Goal: Information Seeking & Learning: Find specific page/section

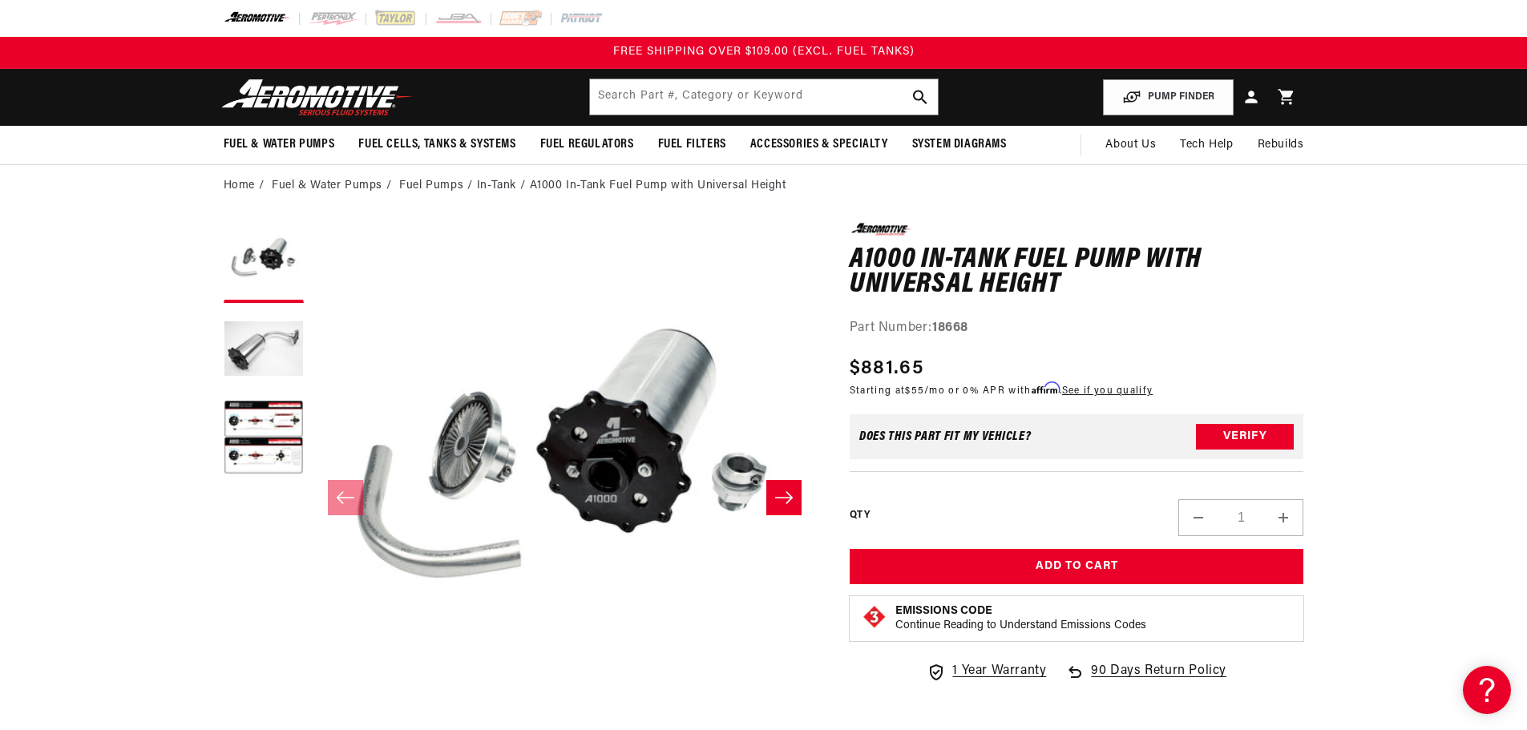
click at [776, 499] on icon "Slide right" at bounding box center [783, 498] width 19 height 16
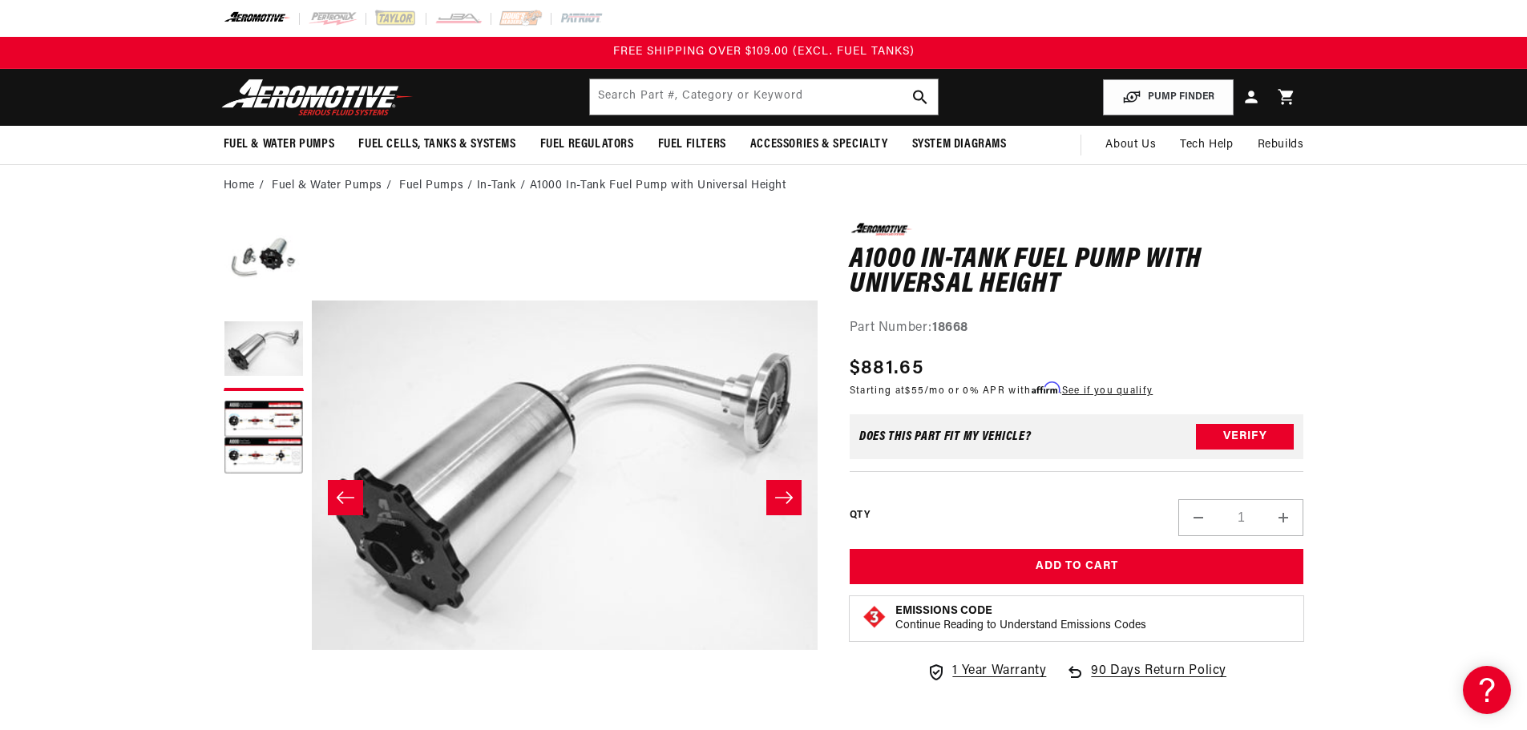
click at [341, 499] on icon "Slide left" at bounding box center [345, 498] width 19 height 16
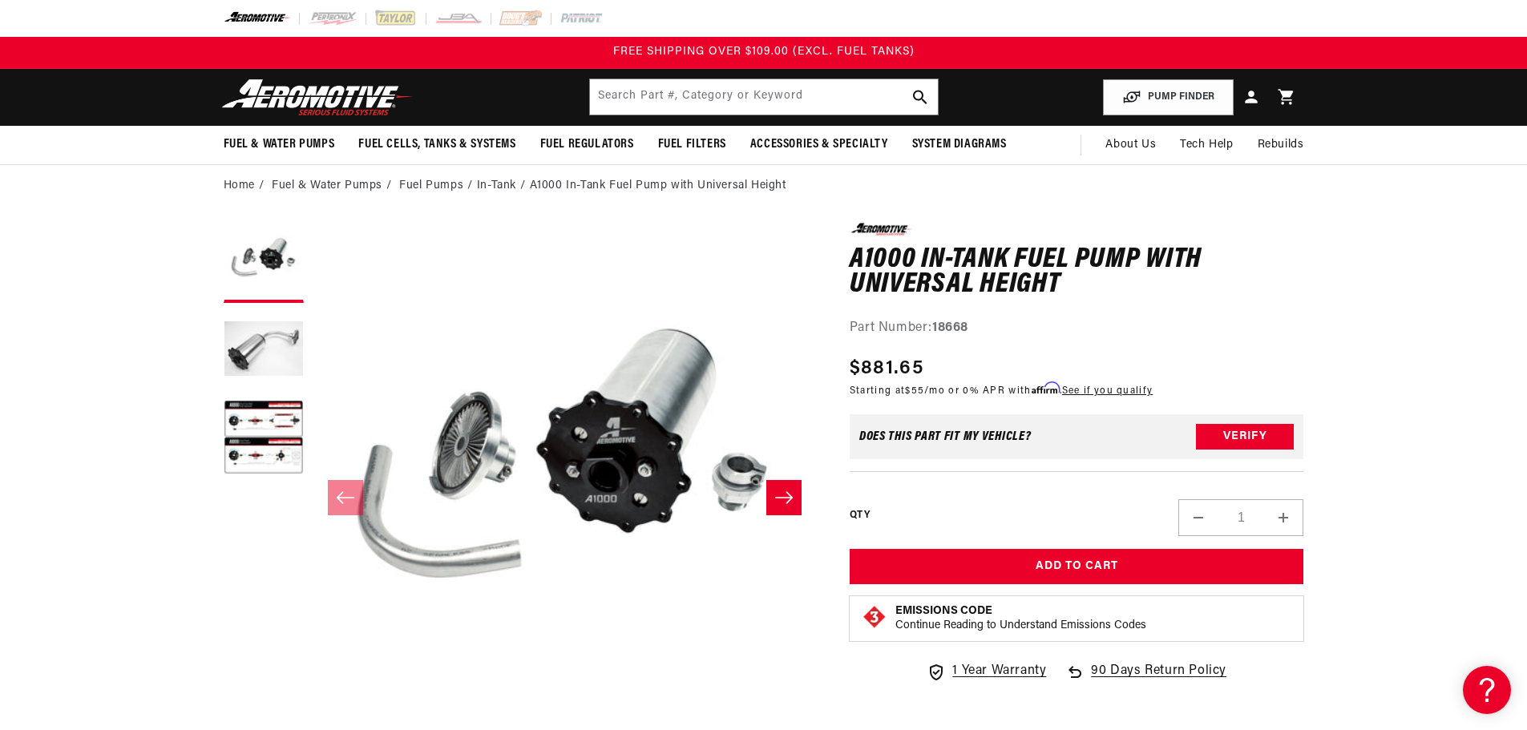
click at [789, 500] on icon "Slide right" at bounding box center [784, 497] width 18 height 12
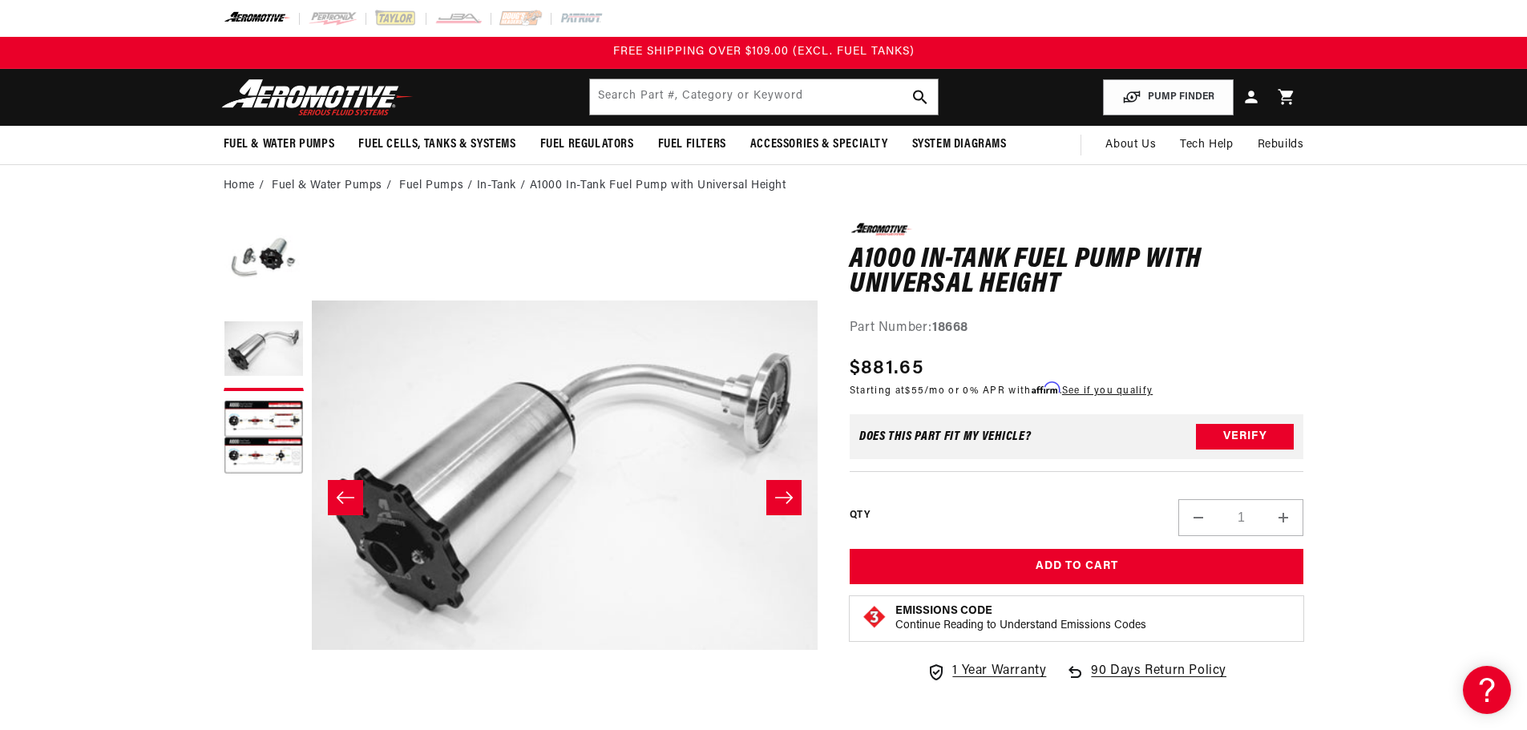
click at [344, 498] on icon "Slide left" at bounding box center [345, 497] width 18 height 12
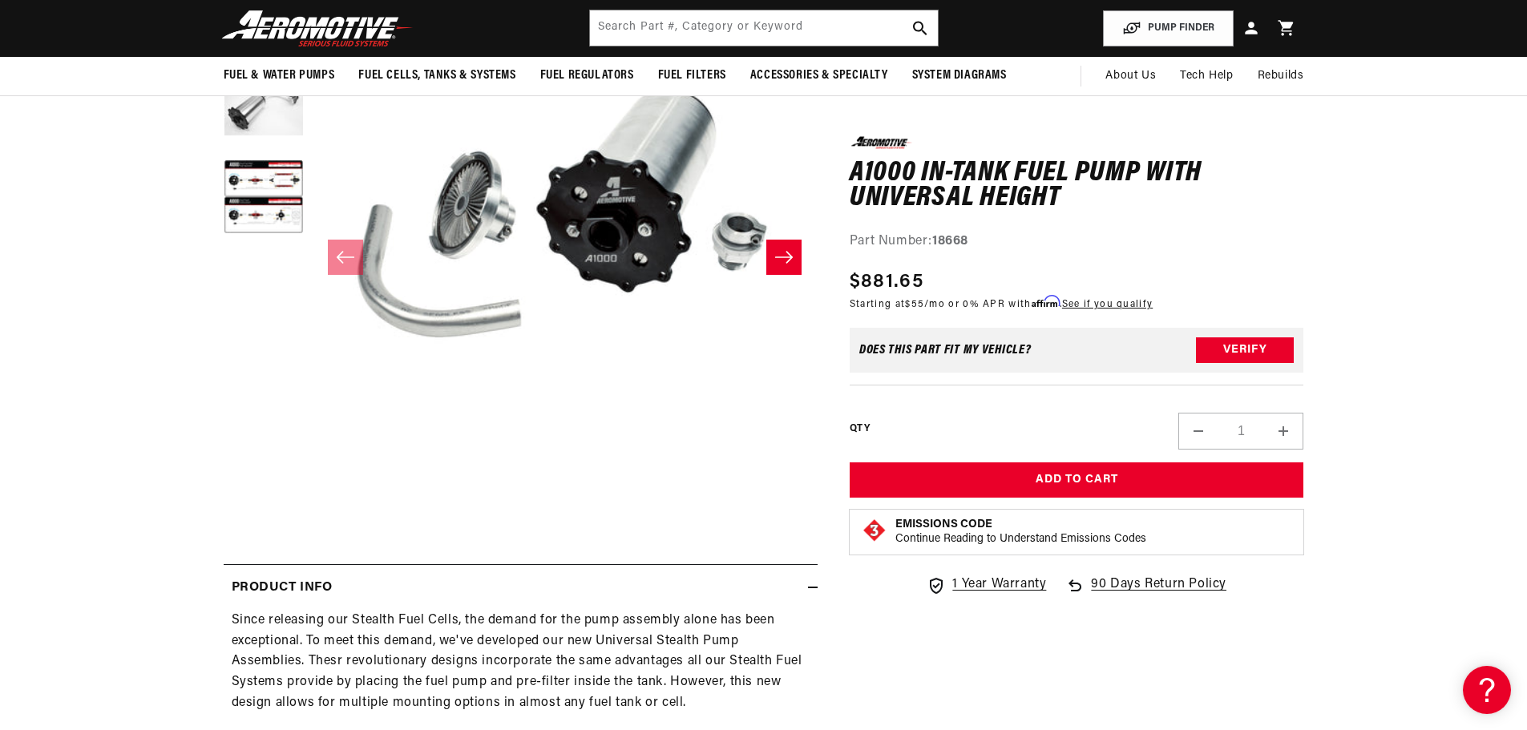
scroll to position [80, 0]
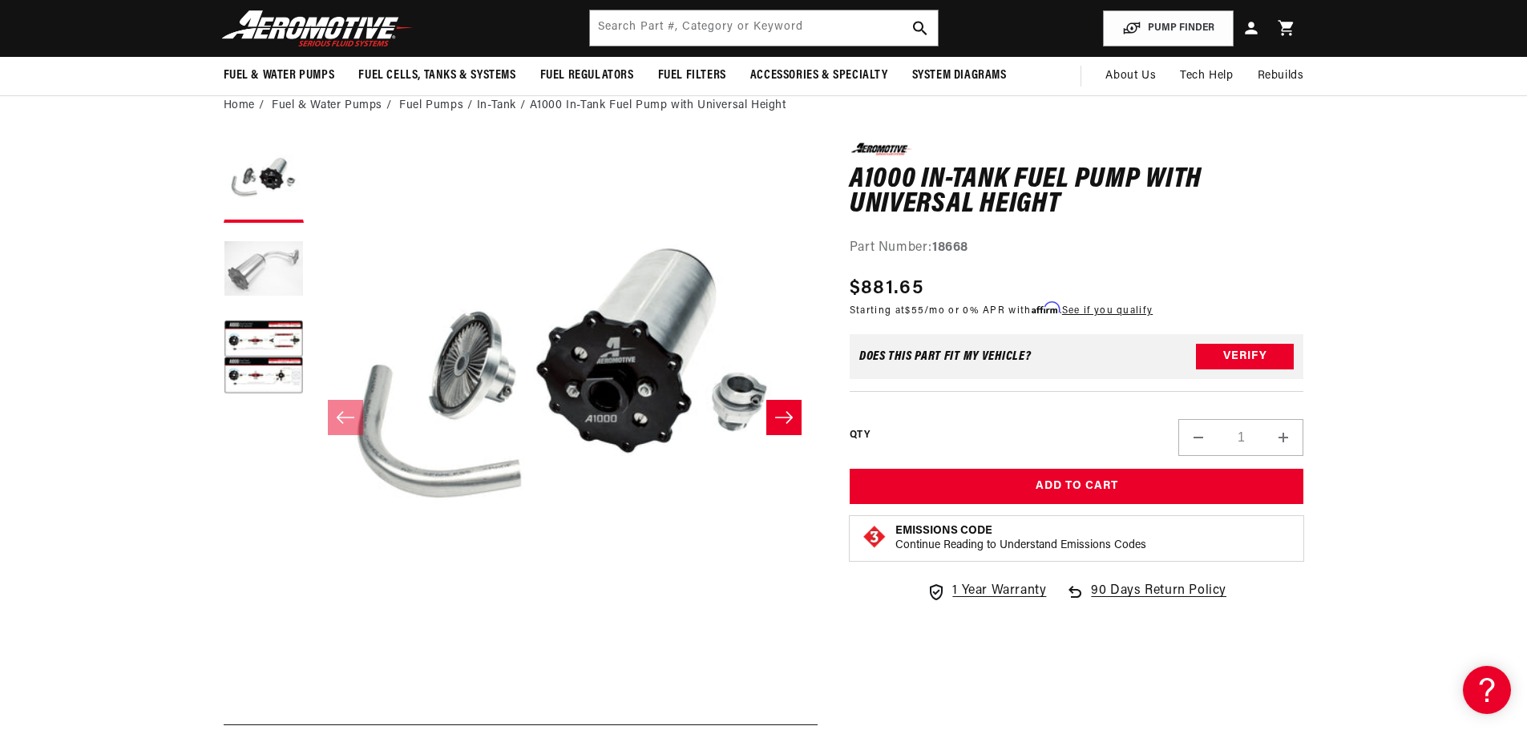
click at [254, 274] on button "Load image 2 in gallery view" at bounding box center [264, 271] width 80 height 80
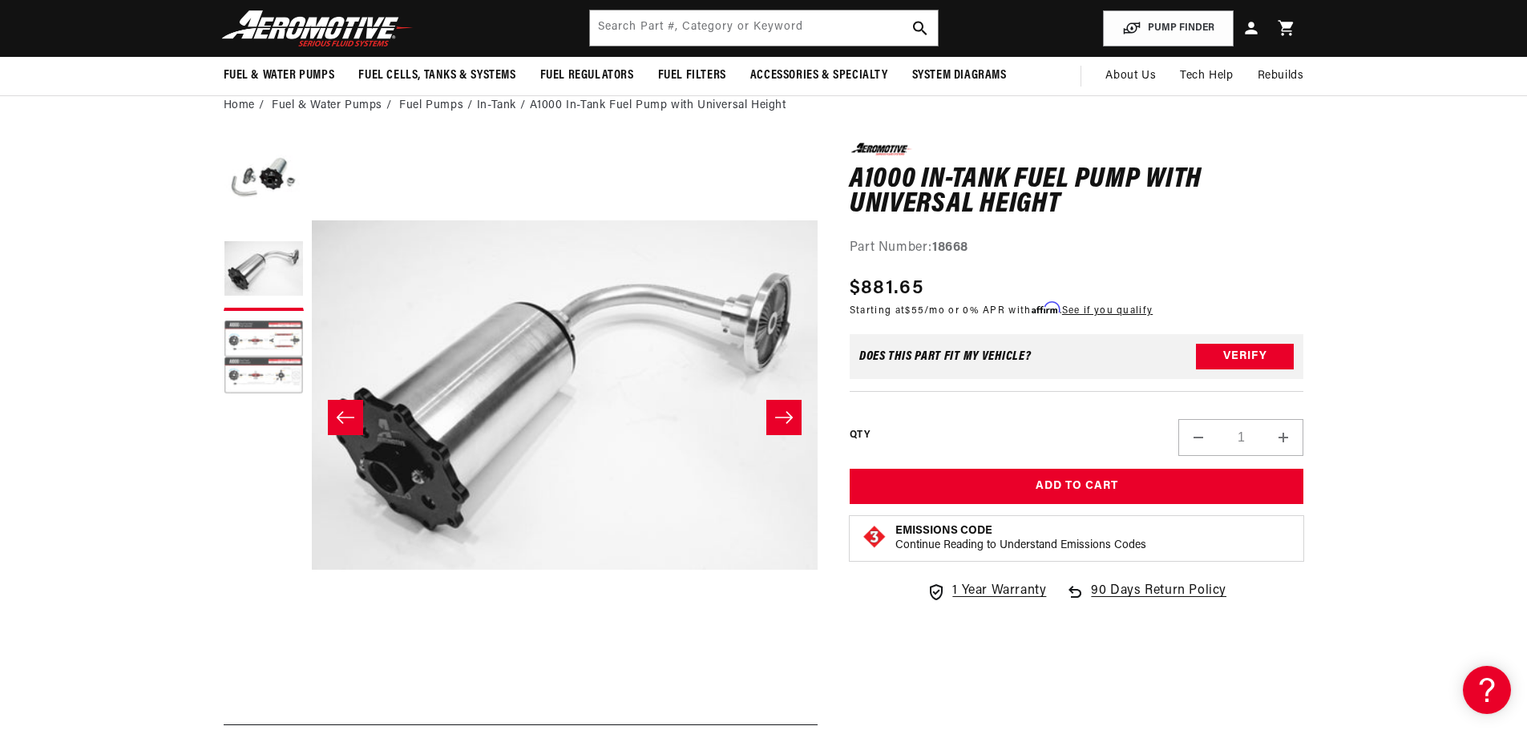
click at [264, 333] on button "Load image 3 in gallery view" at bounding box center [264, 359] width 80 height 80
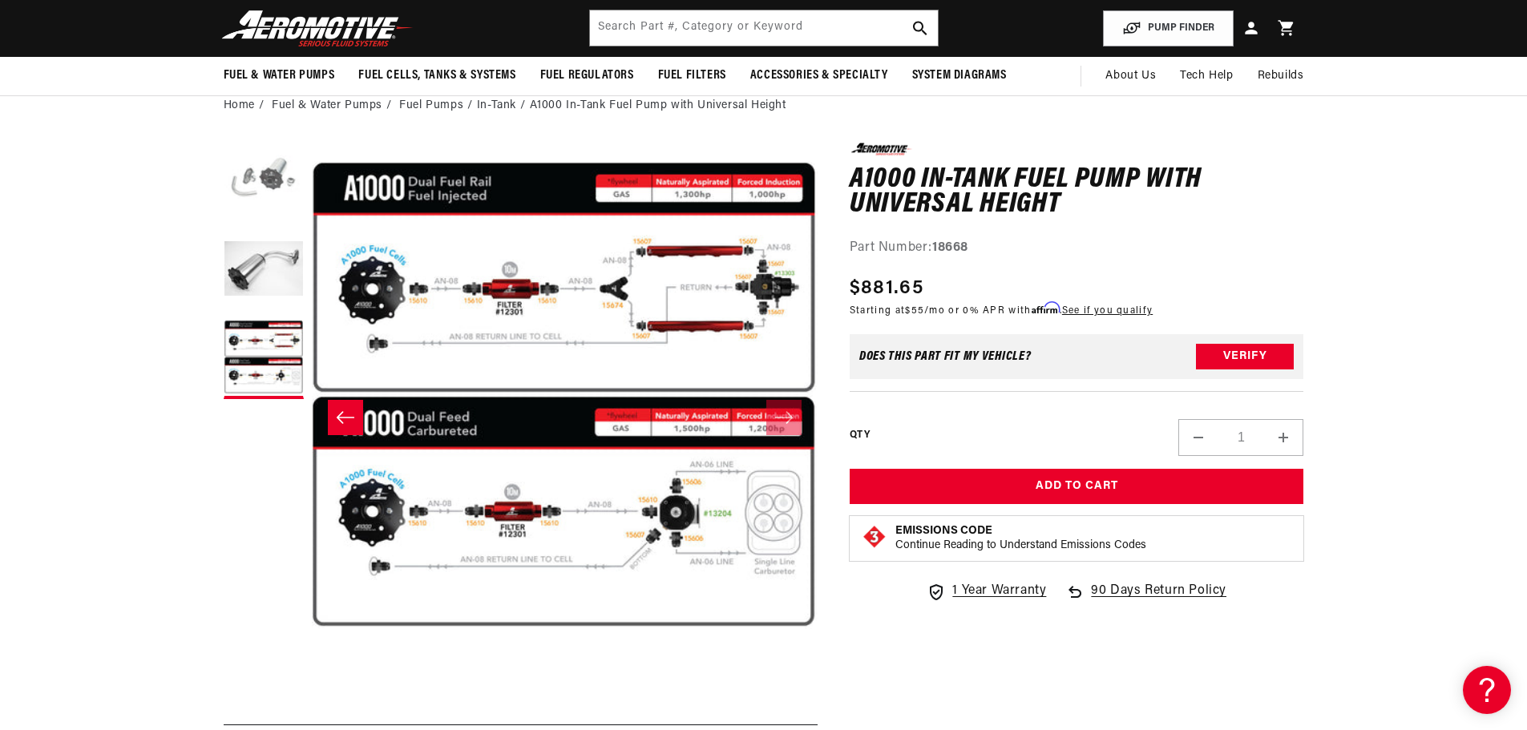
click at [275, 199] on button "Load image 1 in gallery view" at bounding box center [264, 183] width 80 height 80
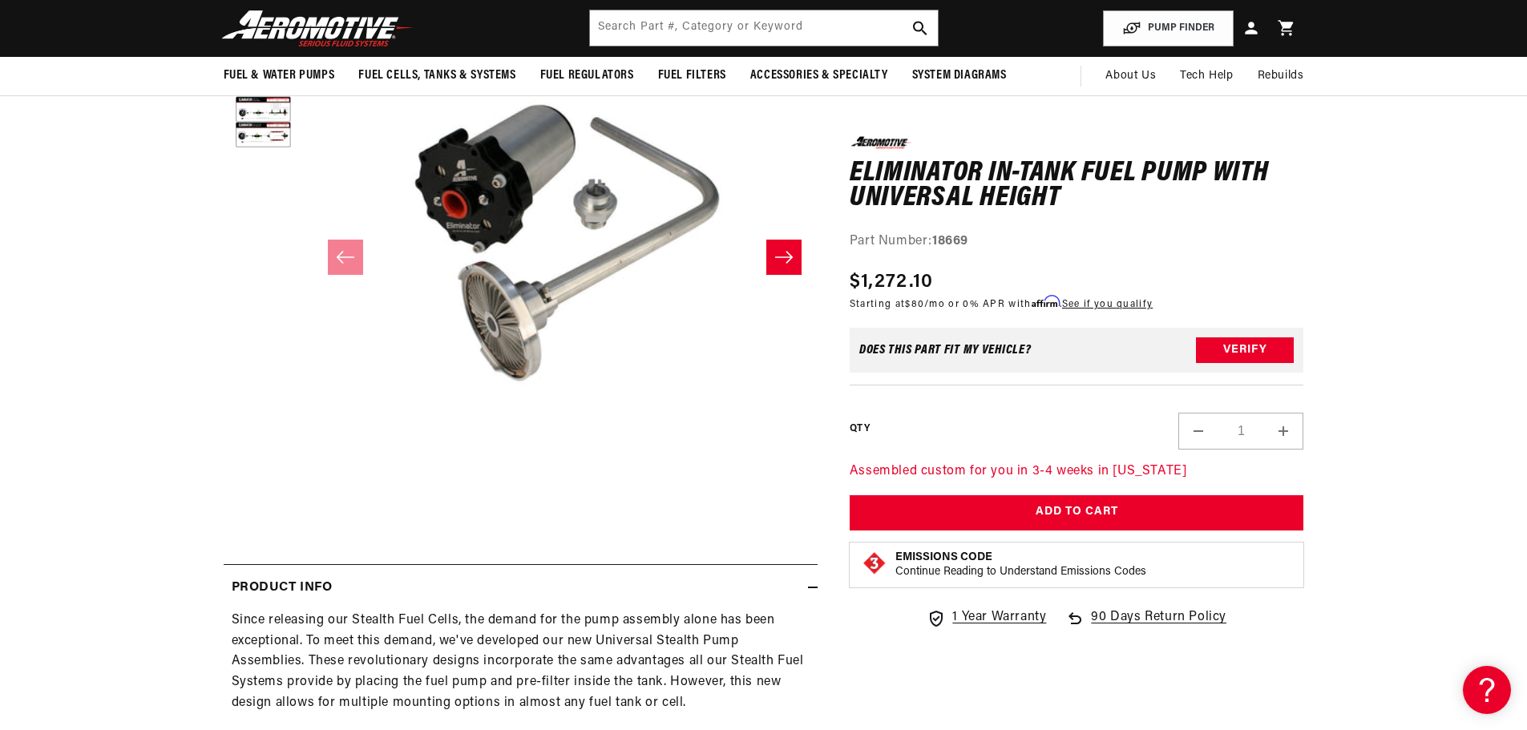
scroll to position [160, 0]
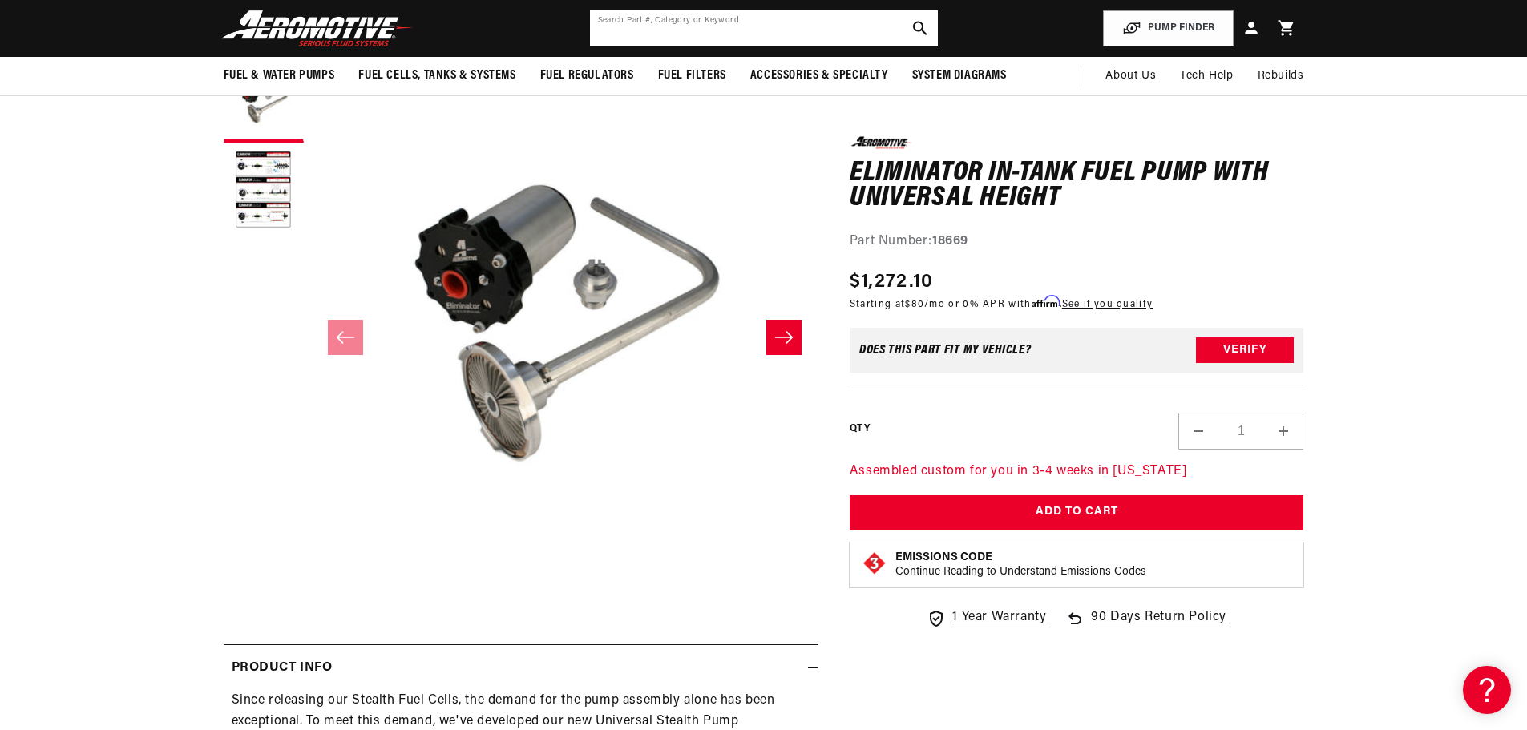
click at [701, 36] on input "text" at bounding box center [764, 27] width 348 height 35
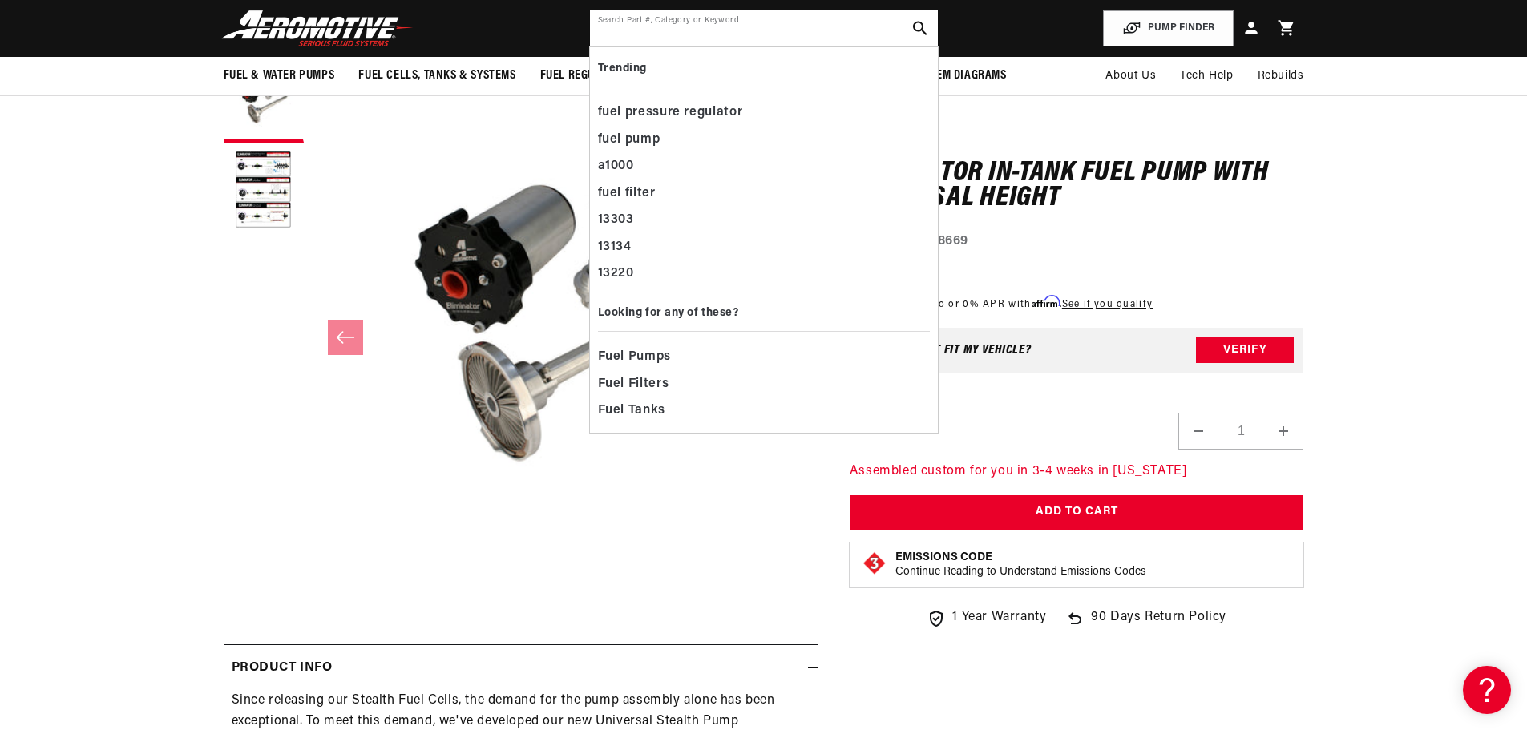
paste input "18688"
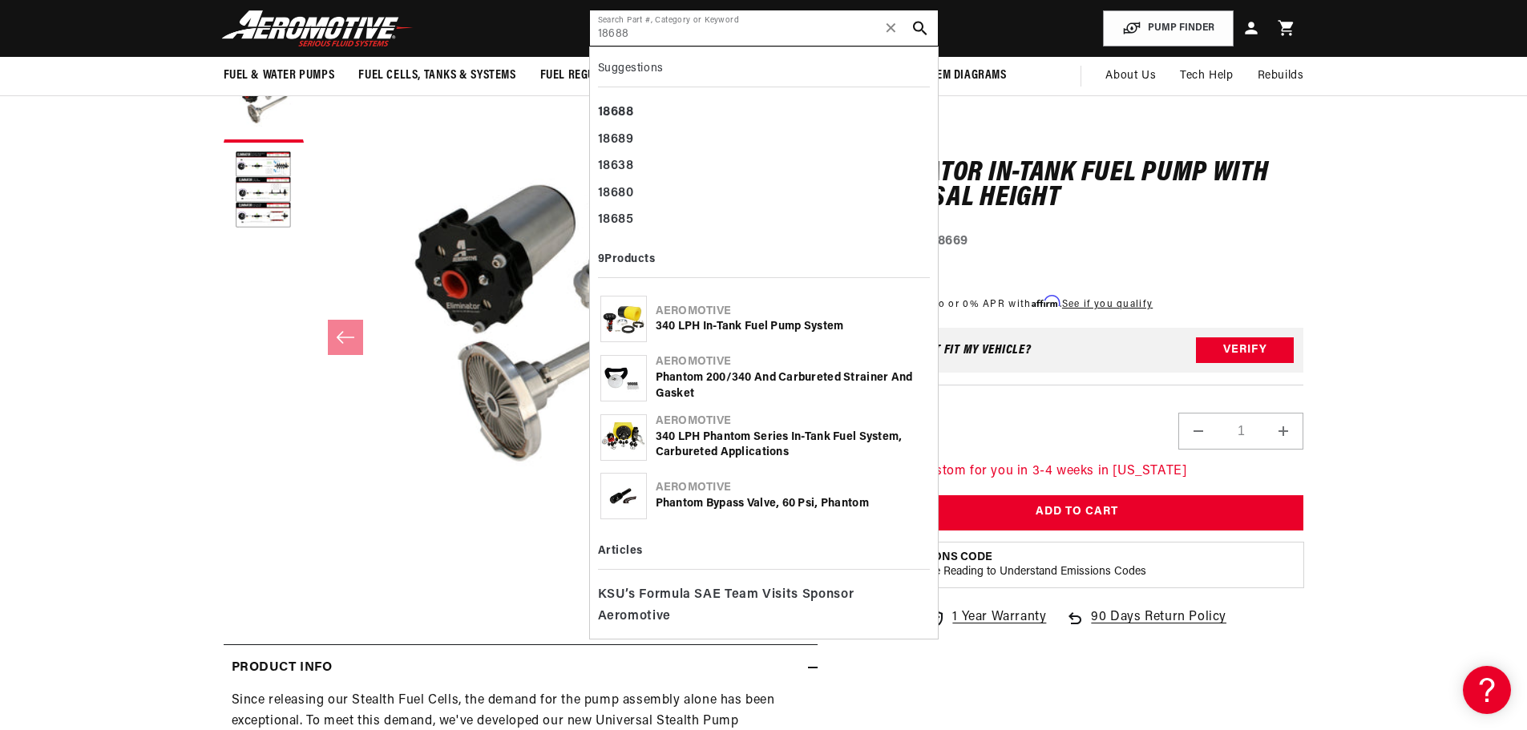
type input "18688"
click at [808, 317] on div "Aeromotive" at bounding box center [792, 312] width 272 height 16
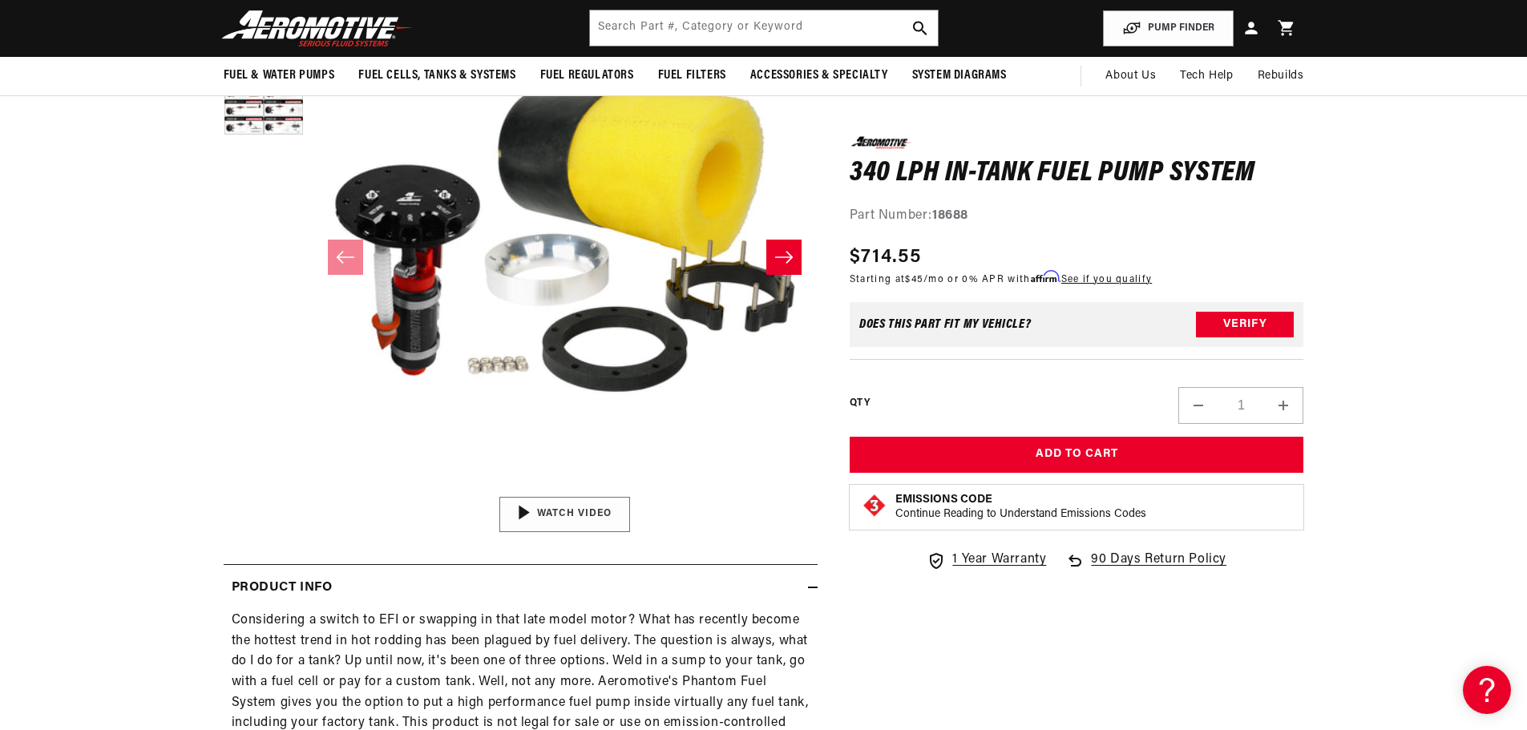
scroll to position [80, 0]
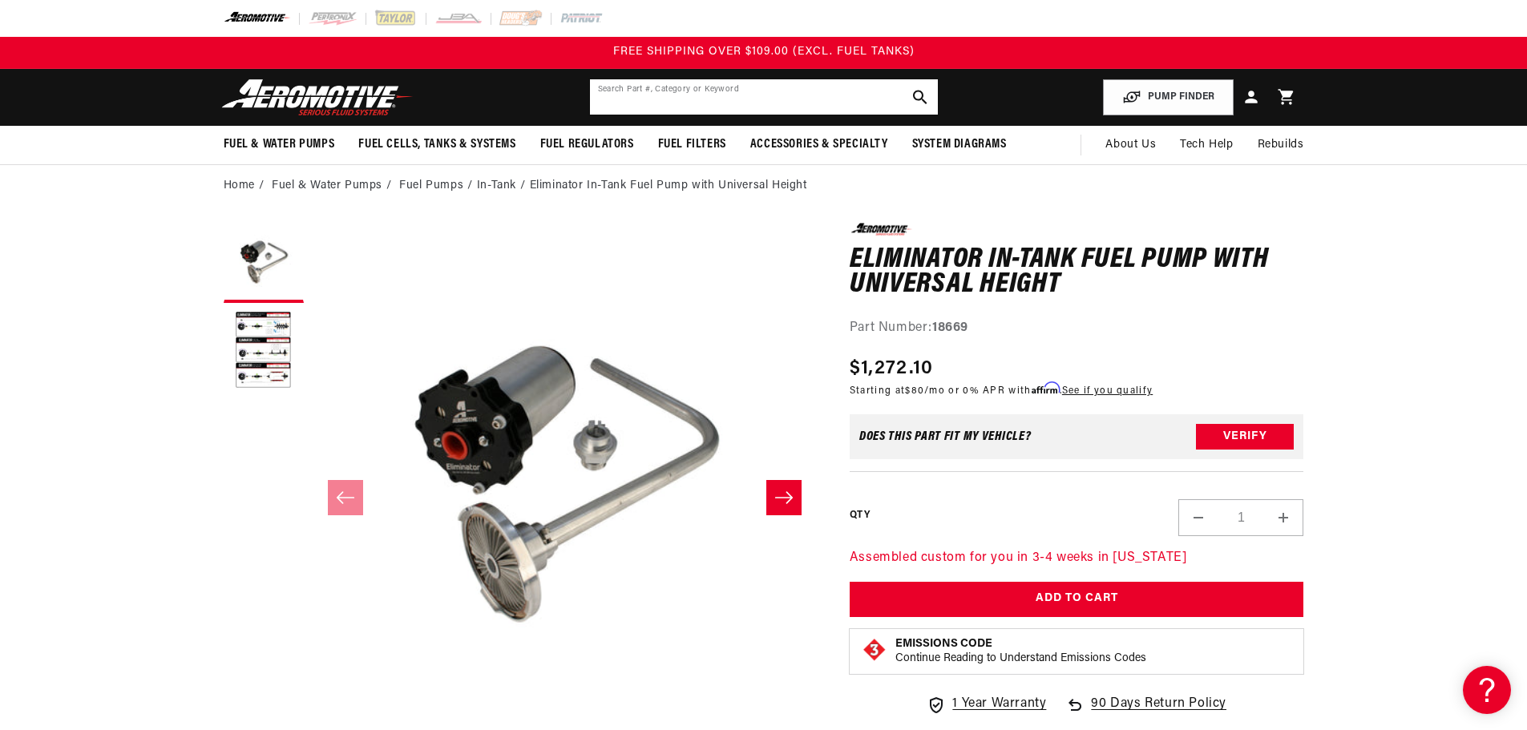
click at [847, 90] on input "text" at bounding box center [764, 96] width 348 height 35
paste input "18689"
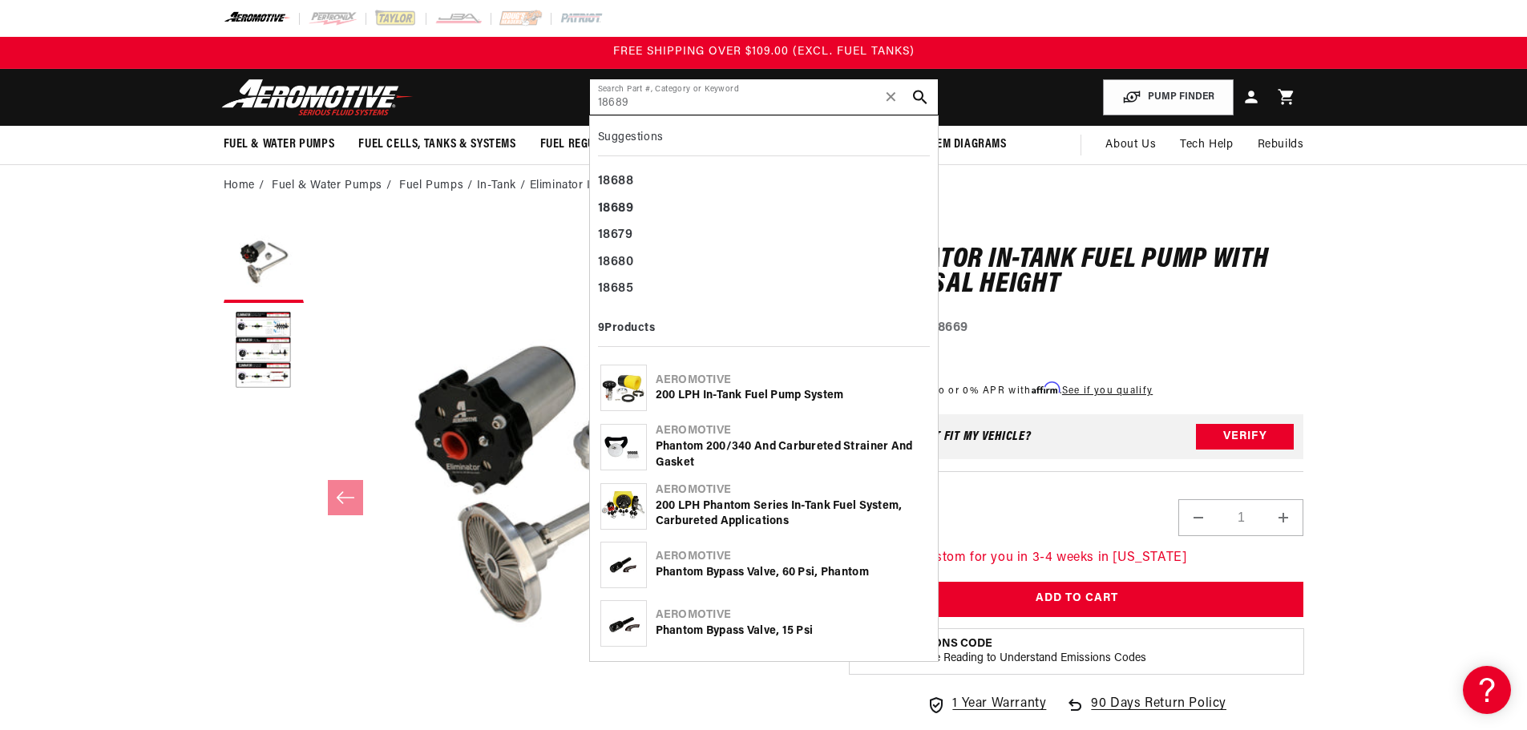
type input "18689"
click at [821, 390] on div "200 LPH In-Tank Fuel Pump System" at bounding box center [792, 396] width 272 height 16
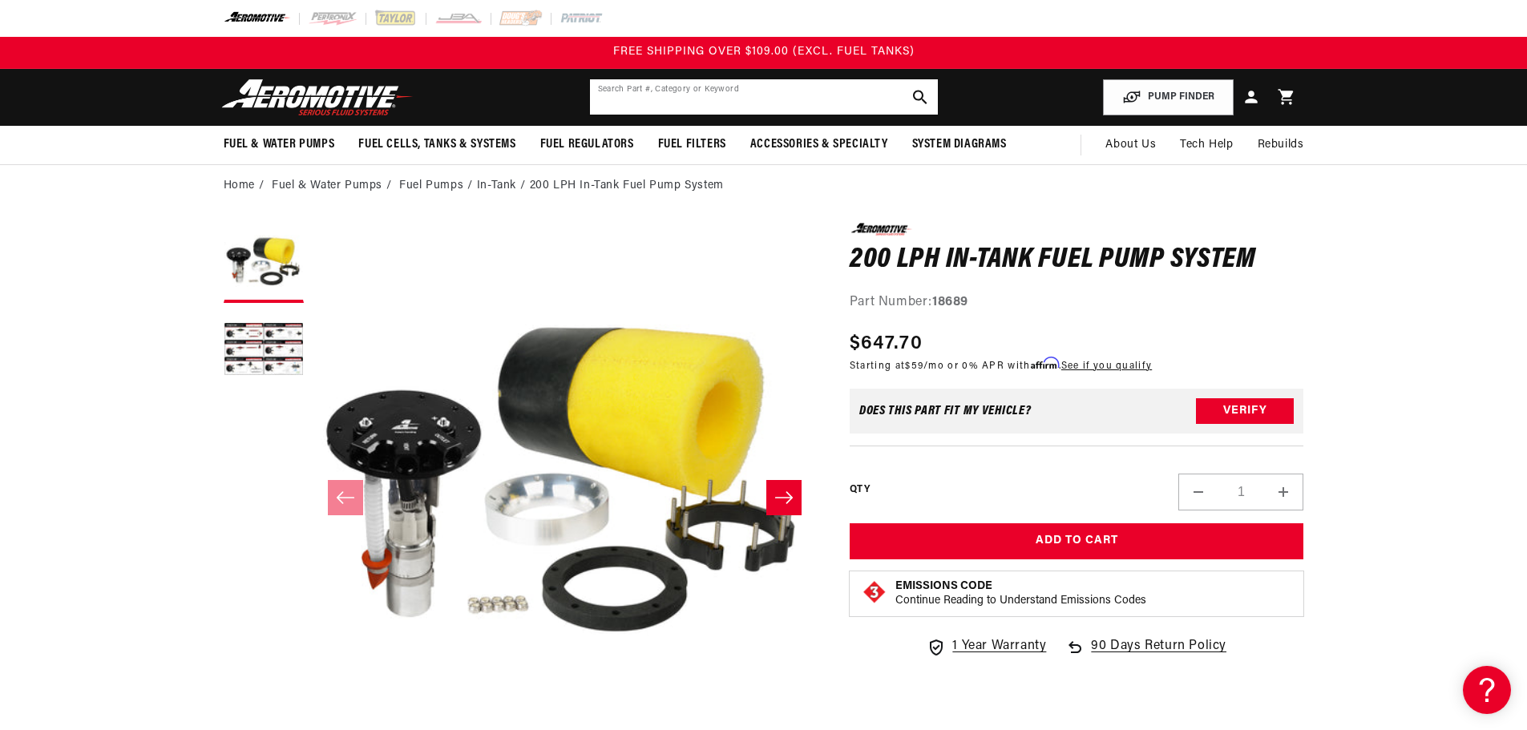
click at [706, 100] on input "text" at bounding box center [764, 96] width 348 height 35
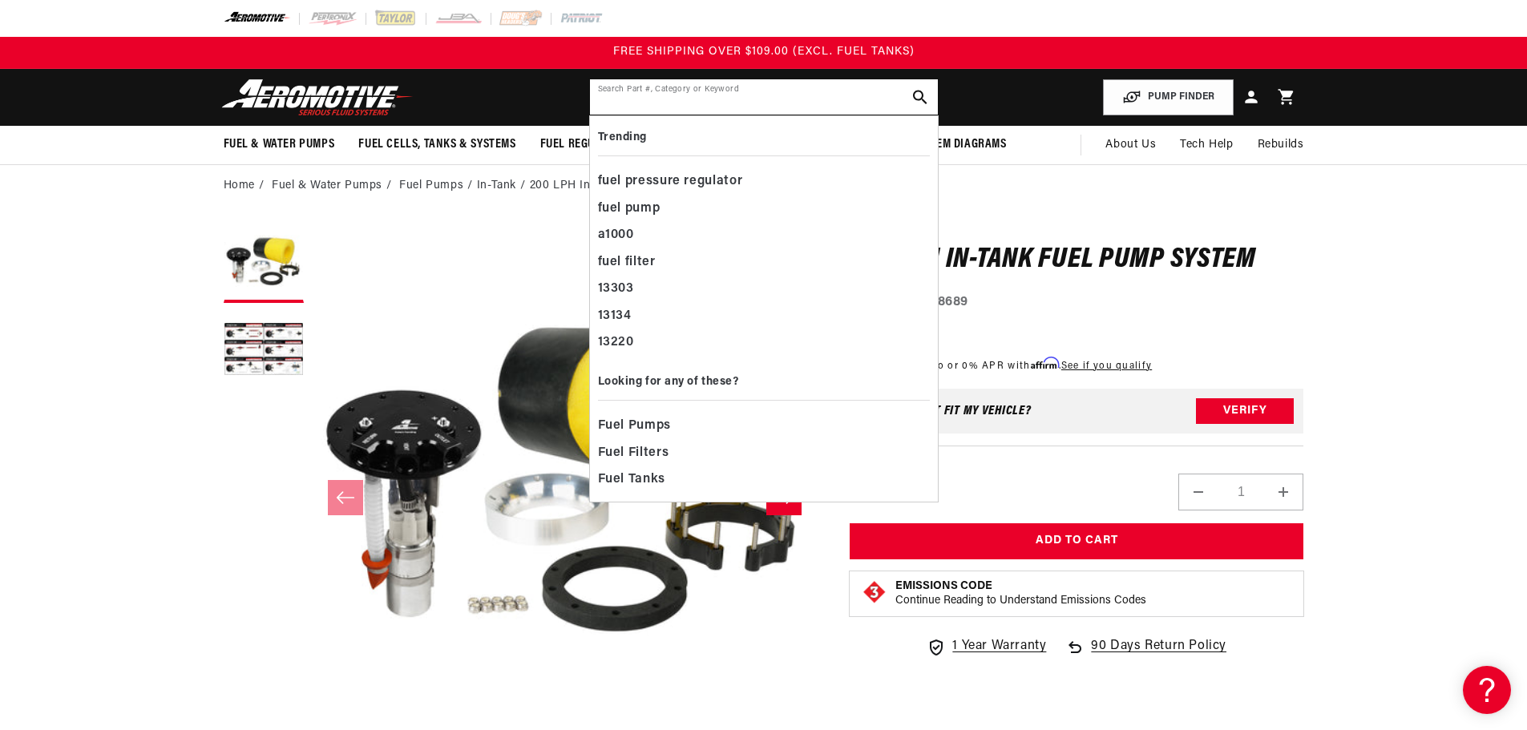
paste input "18709"
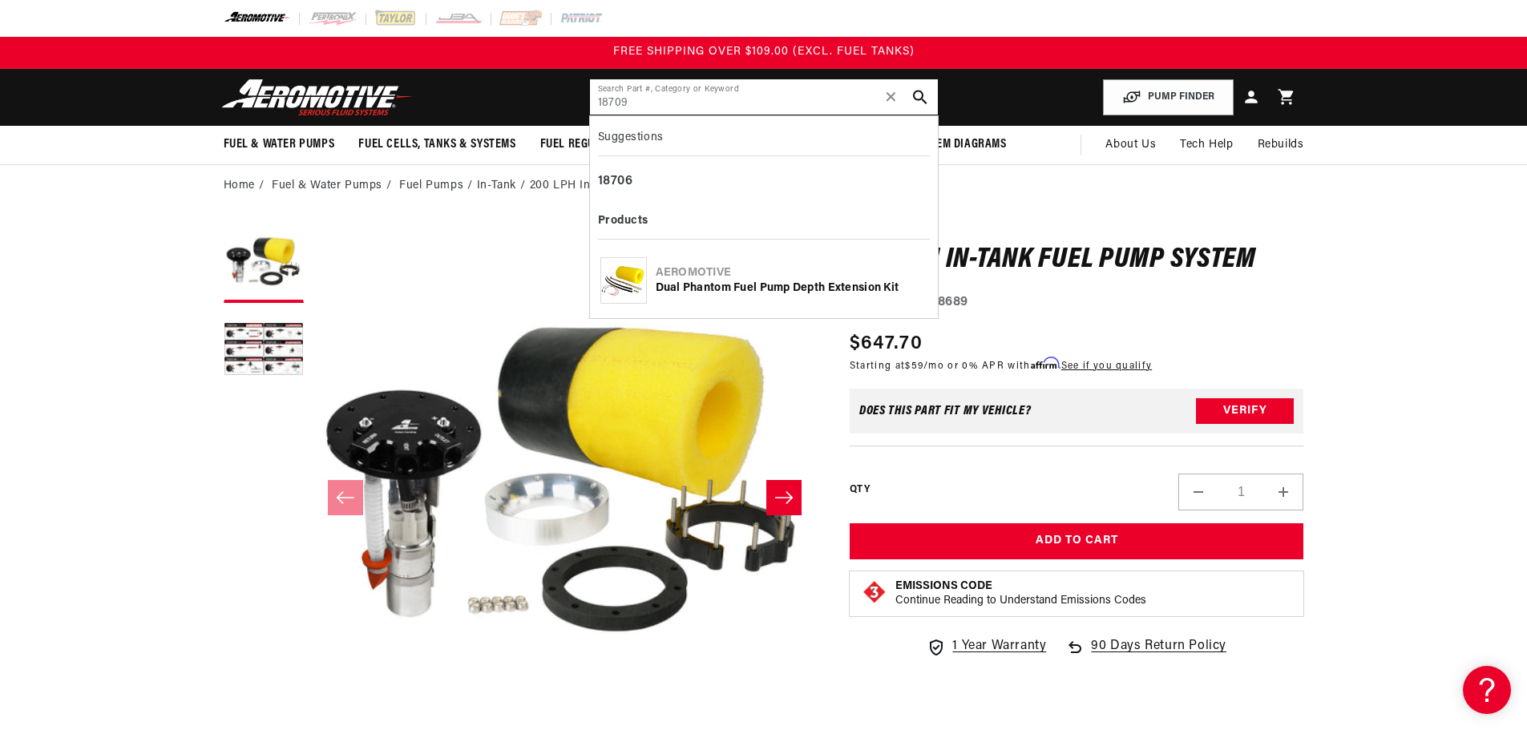
type input "18709"
click at [738, 278] on div "Aeromotive" at bounding box center [792, 273] width 272 height 16
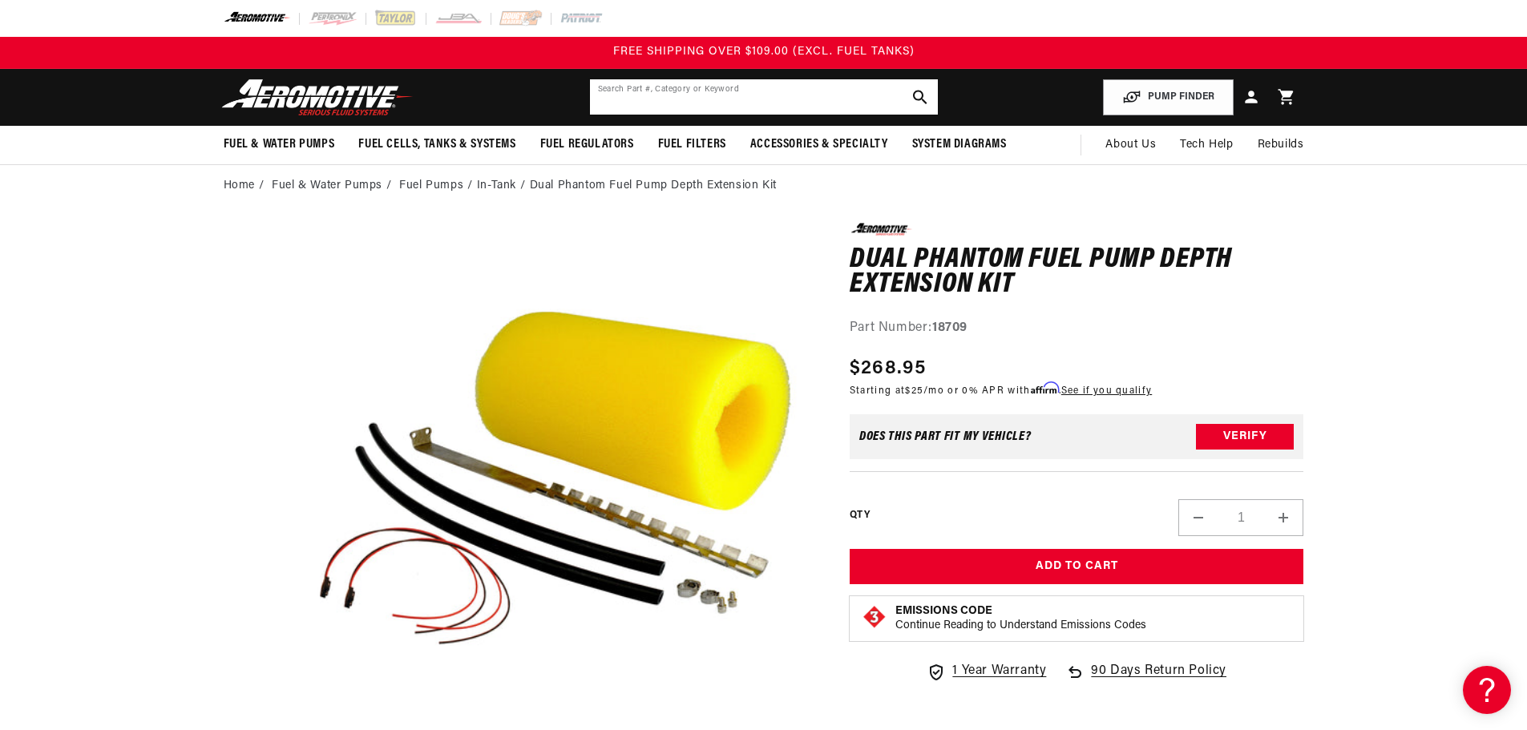
click at [763, 91] on input "text" at bounding box center [764, 96] width 348 height 35
paste input "18710"
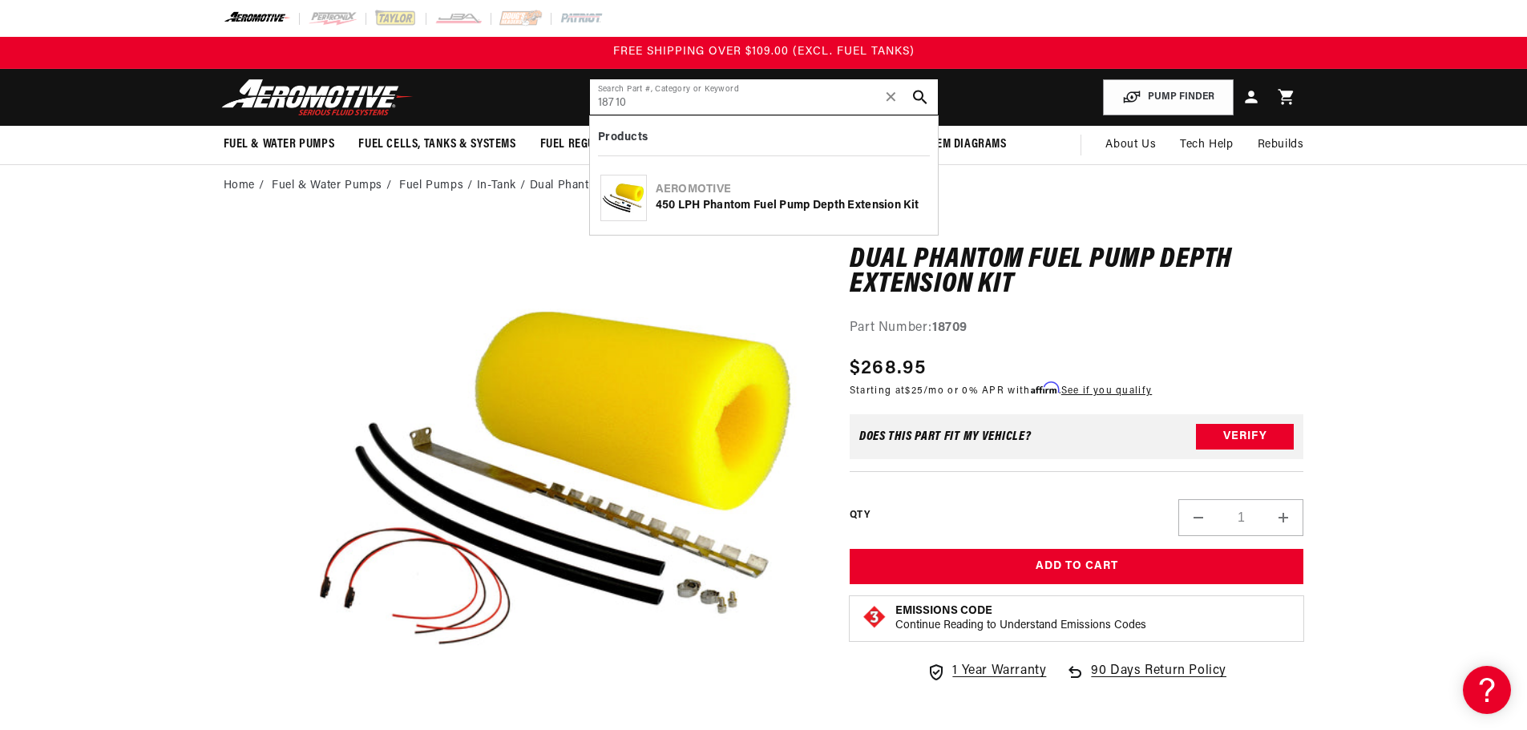
type input "18710"
click at [758, 210] on div "450 LPH Phantom Fuel Pump Depth Extension Kit" at bounding box center [792, 206] width 272 height 16
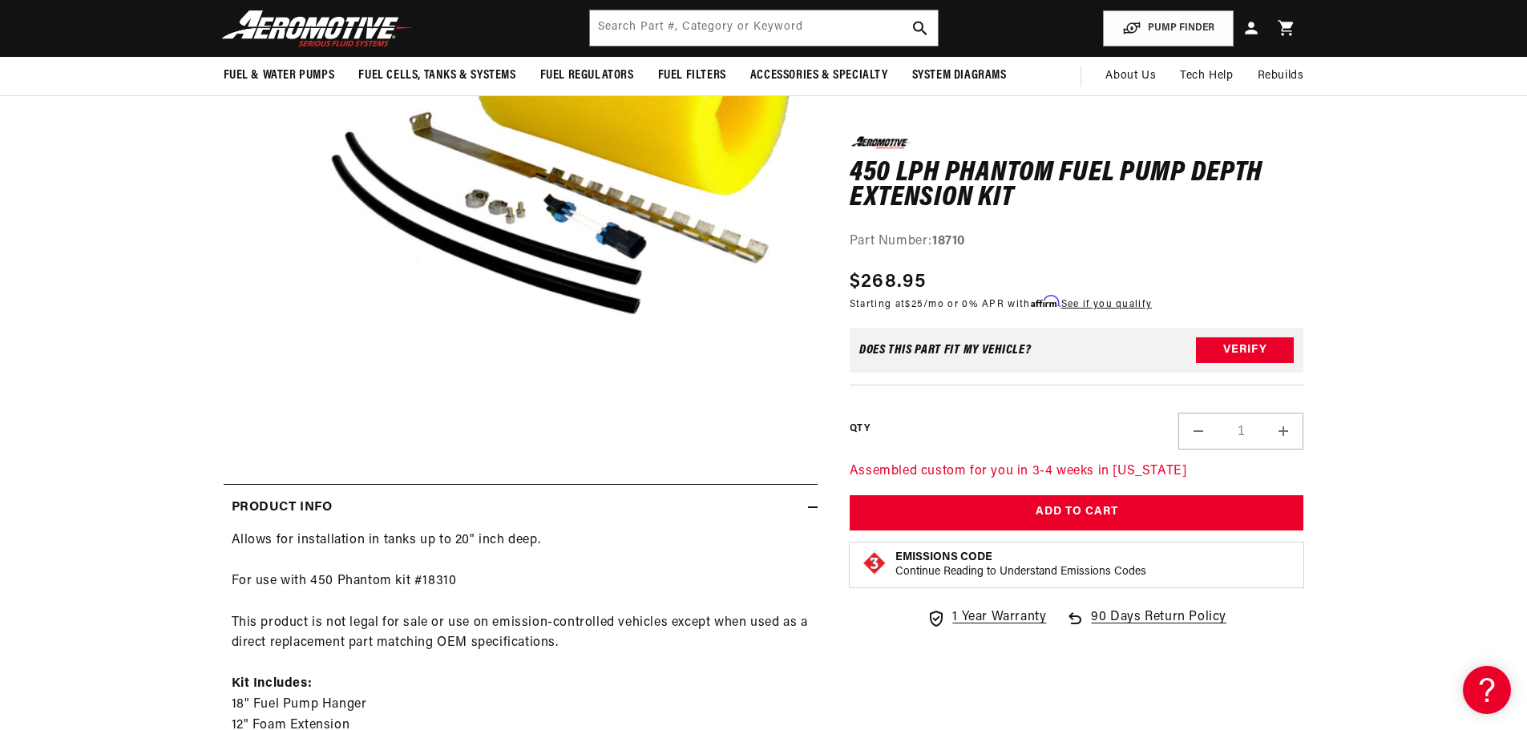
scroll to position [240, 0]
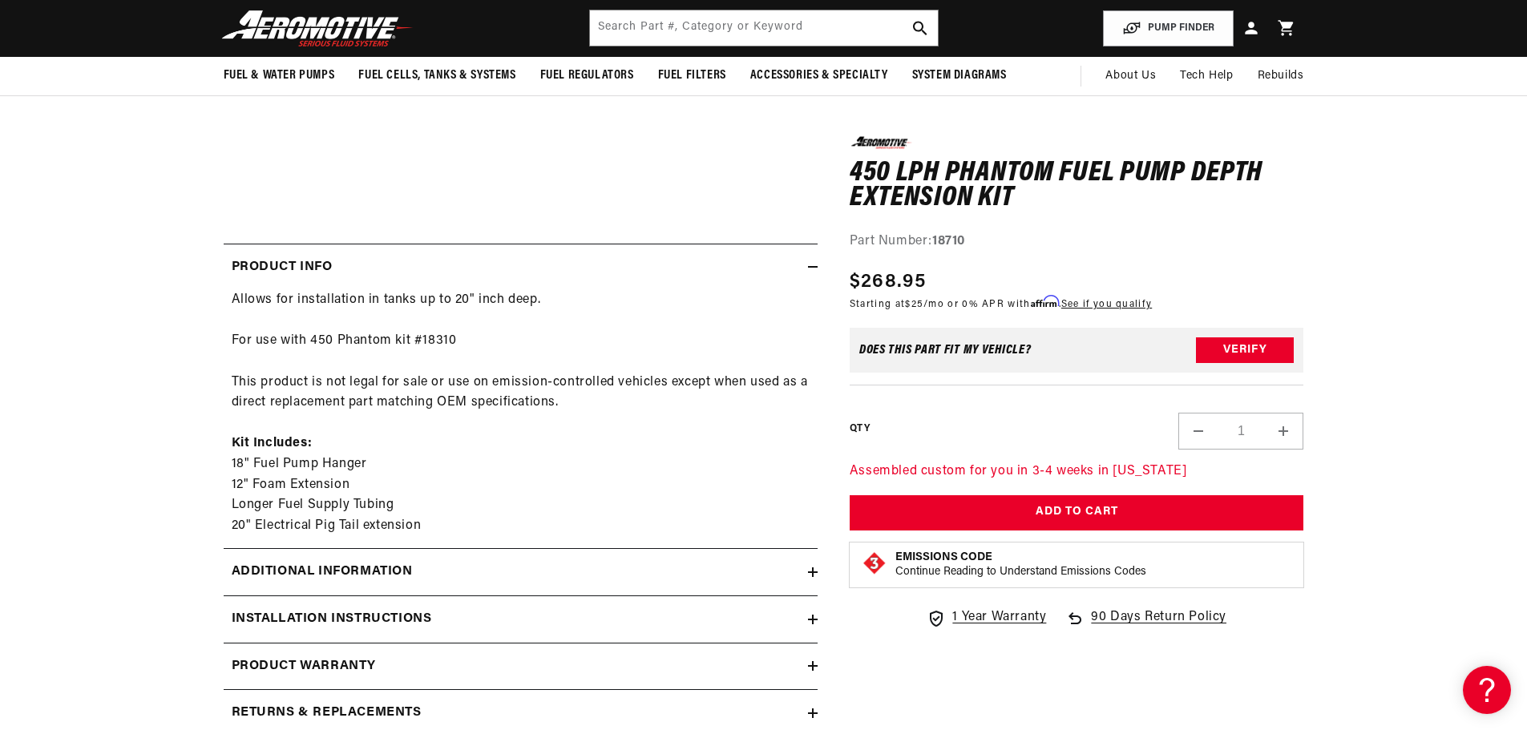
scroll to position [481, 0]
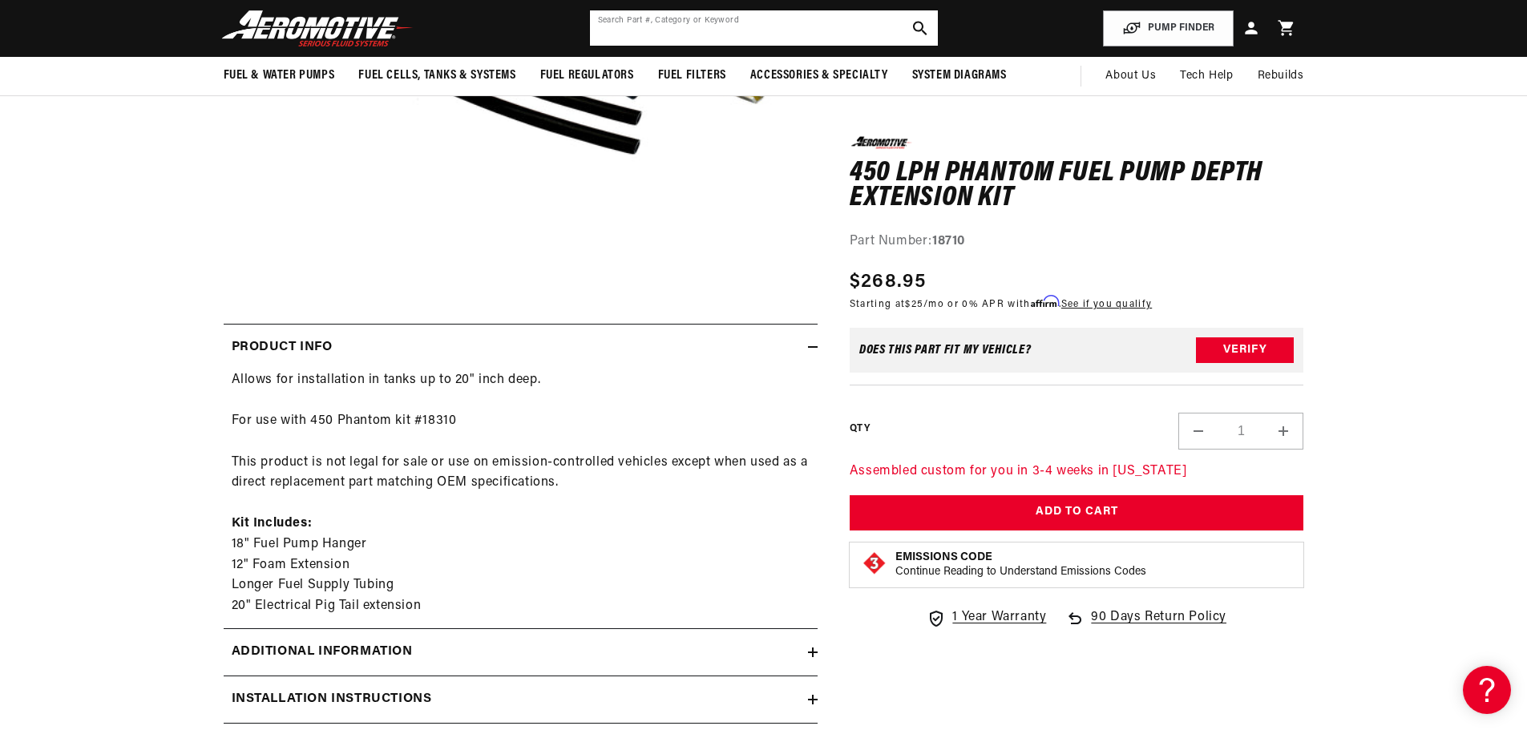
click at [678, 17] on input "text" at bounding box center [764, 27] width 348 height 35
paste input "18788"
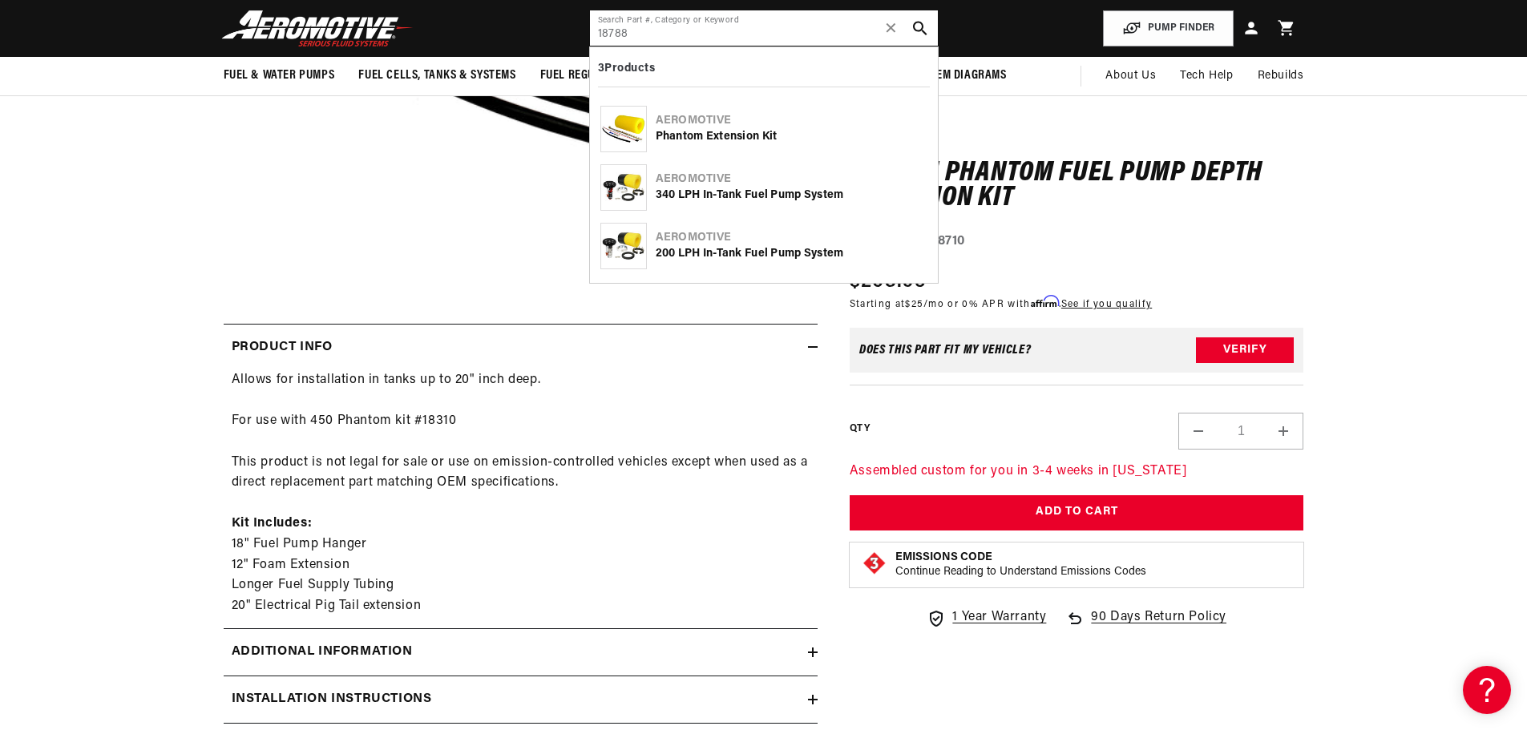
type input "18788"
click at [739, 126] on div "Aeromotive" at bounding box center [792, 121] width 272 height 16
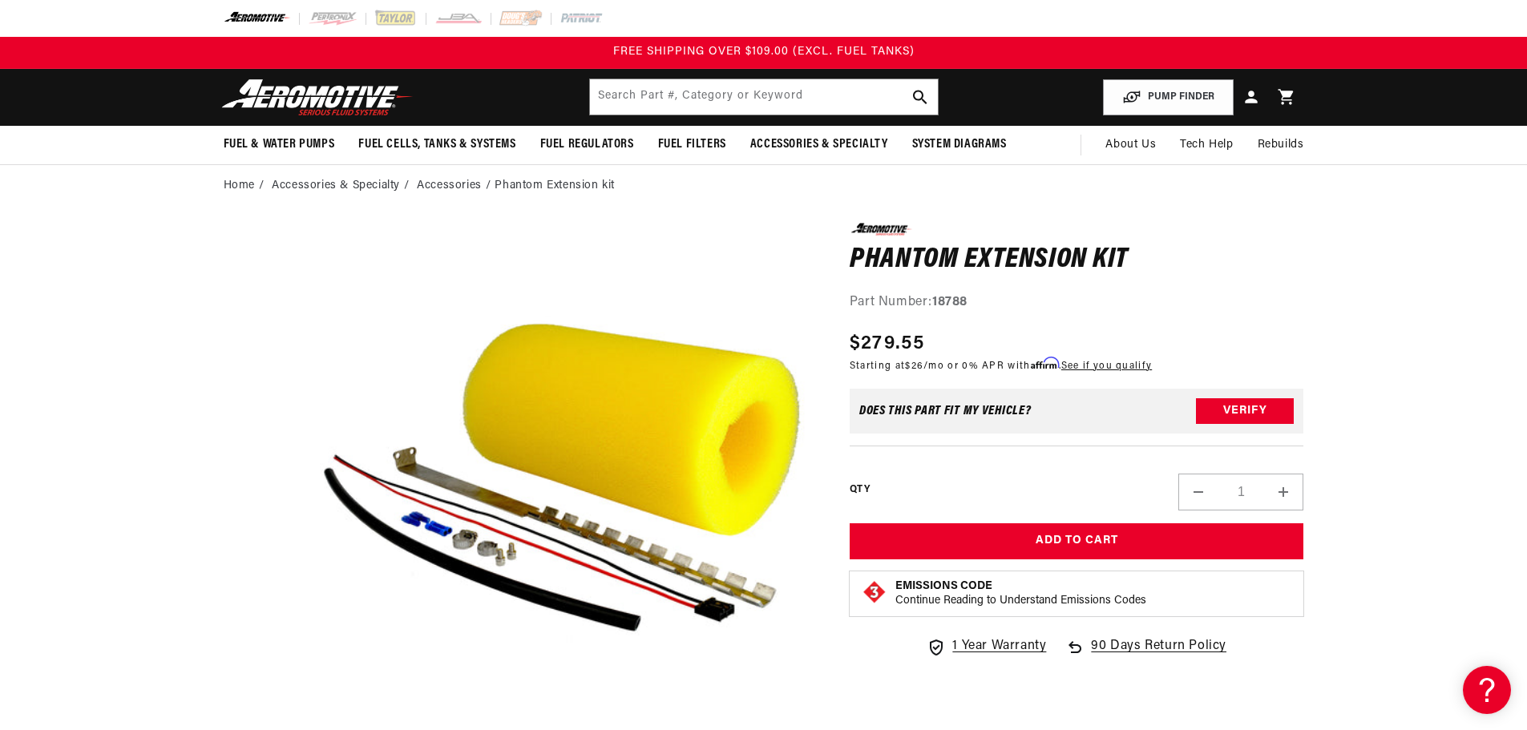
click at [731, 116] on header "Fuel & Water Pumps Back In-Tank In-Line Fuel Pumps" at bounding box center [764, 97] width 1161 height 57
click at [736, 103] on input "text" at bounding box center [764, 96] width 348 height 35
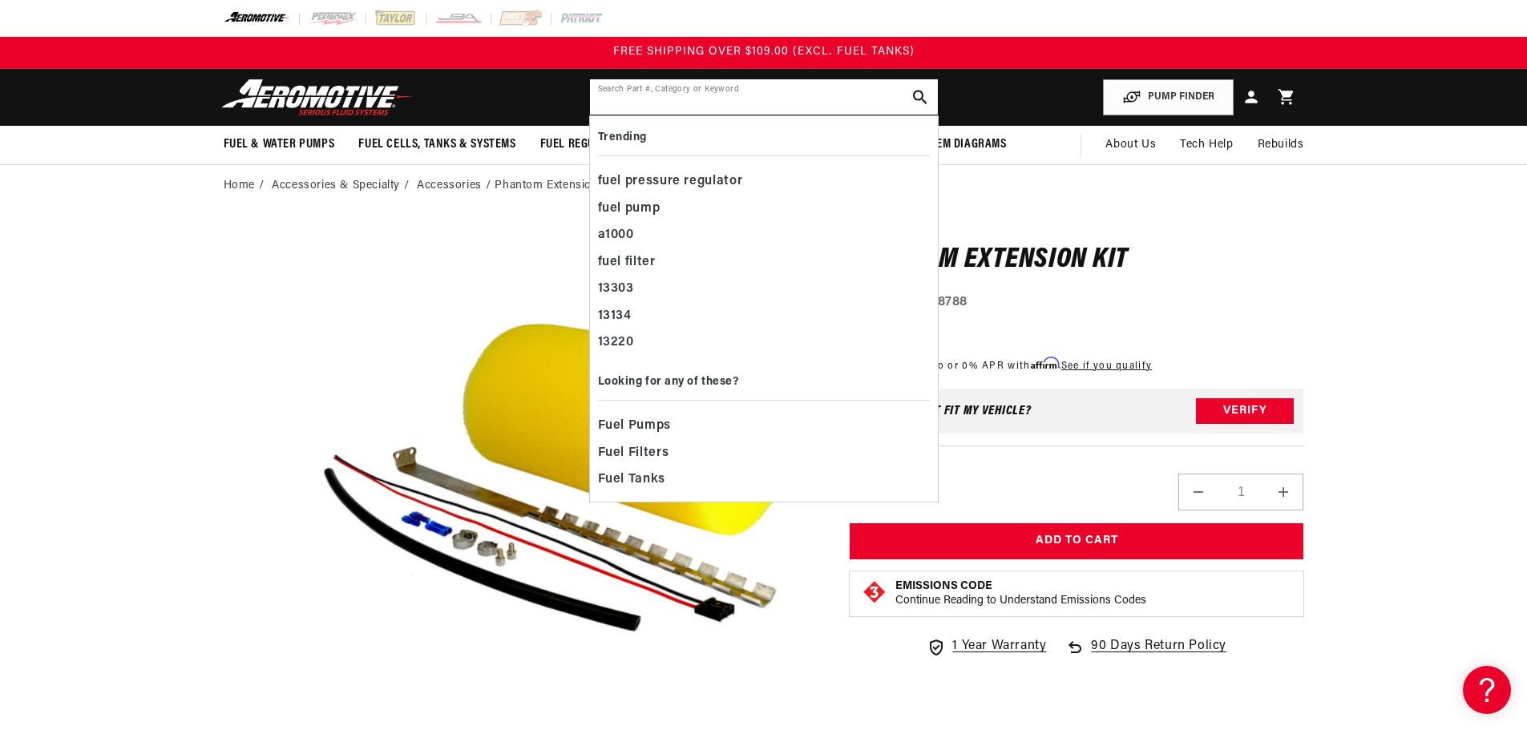
paste input "18664"
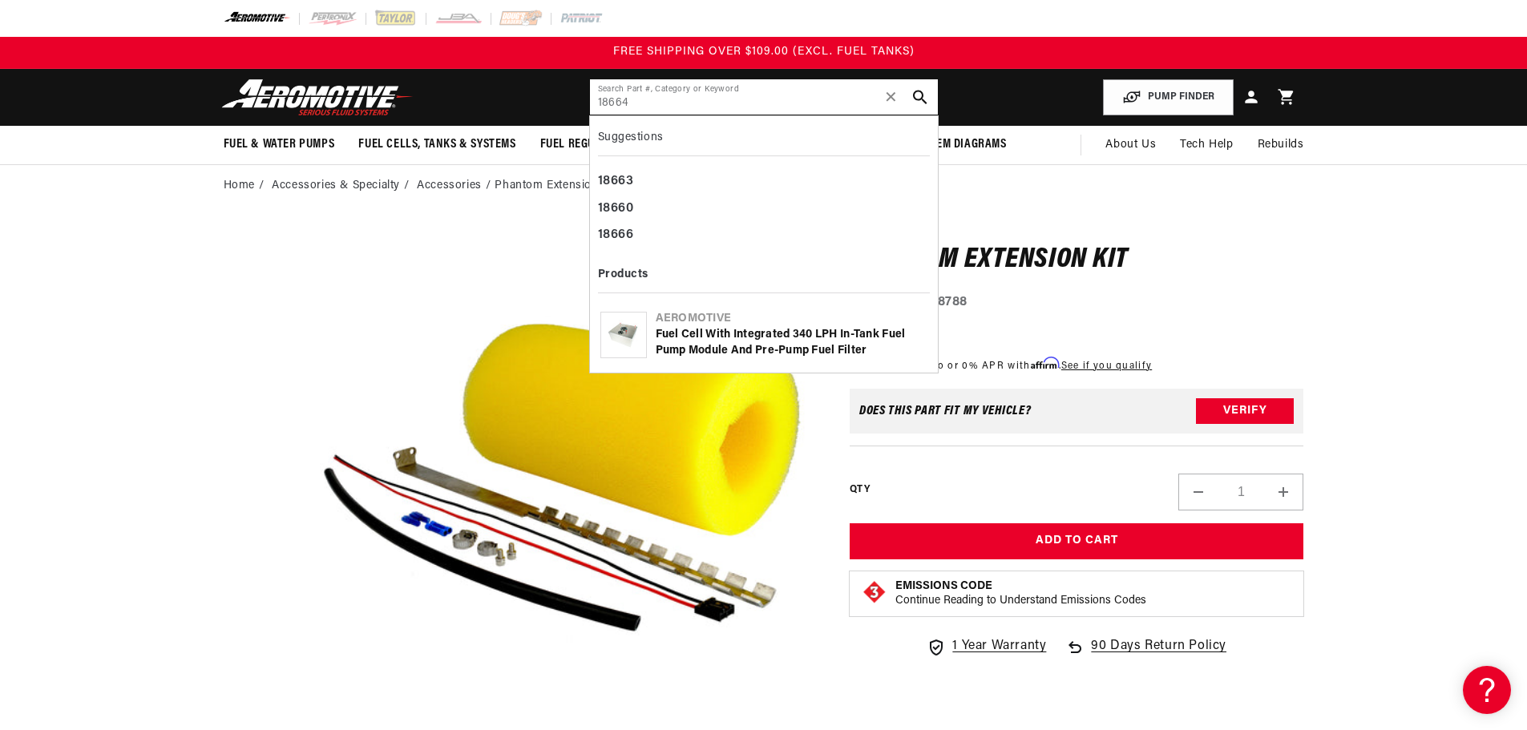
type input "18664"
click at [782, 338] on div "Fuel Cell with Integrated 340 LPH In-Tank Fuel Pump Module and Pre-Pump Fuel Fi…" at bounding box center [792, 342] width 272 height 31
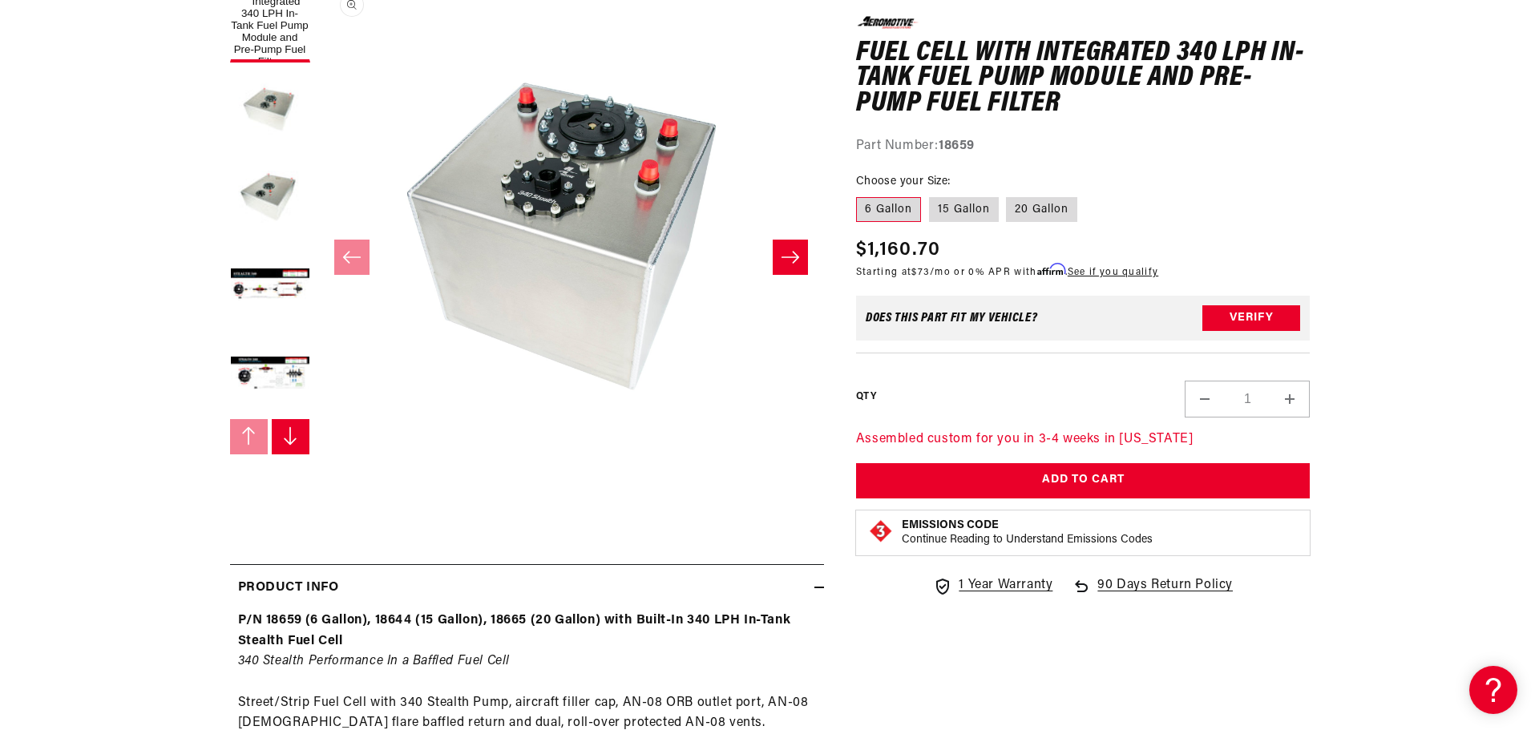
scroll to position [160, 0]
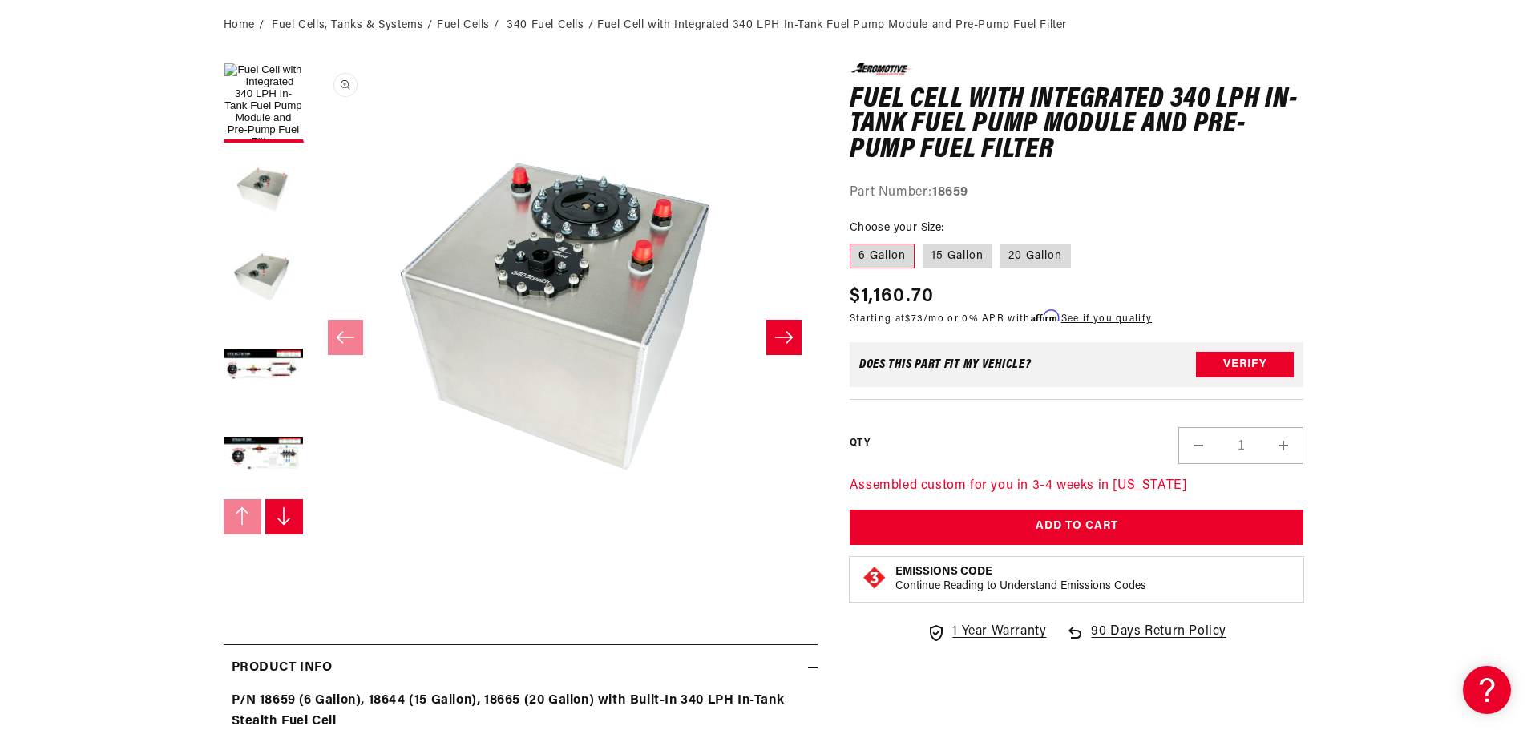
click at [312, 569] on button "Open media 1 in modal" at bounding box center [312, 569] width 0 height 0
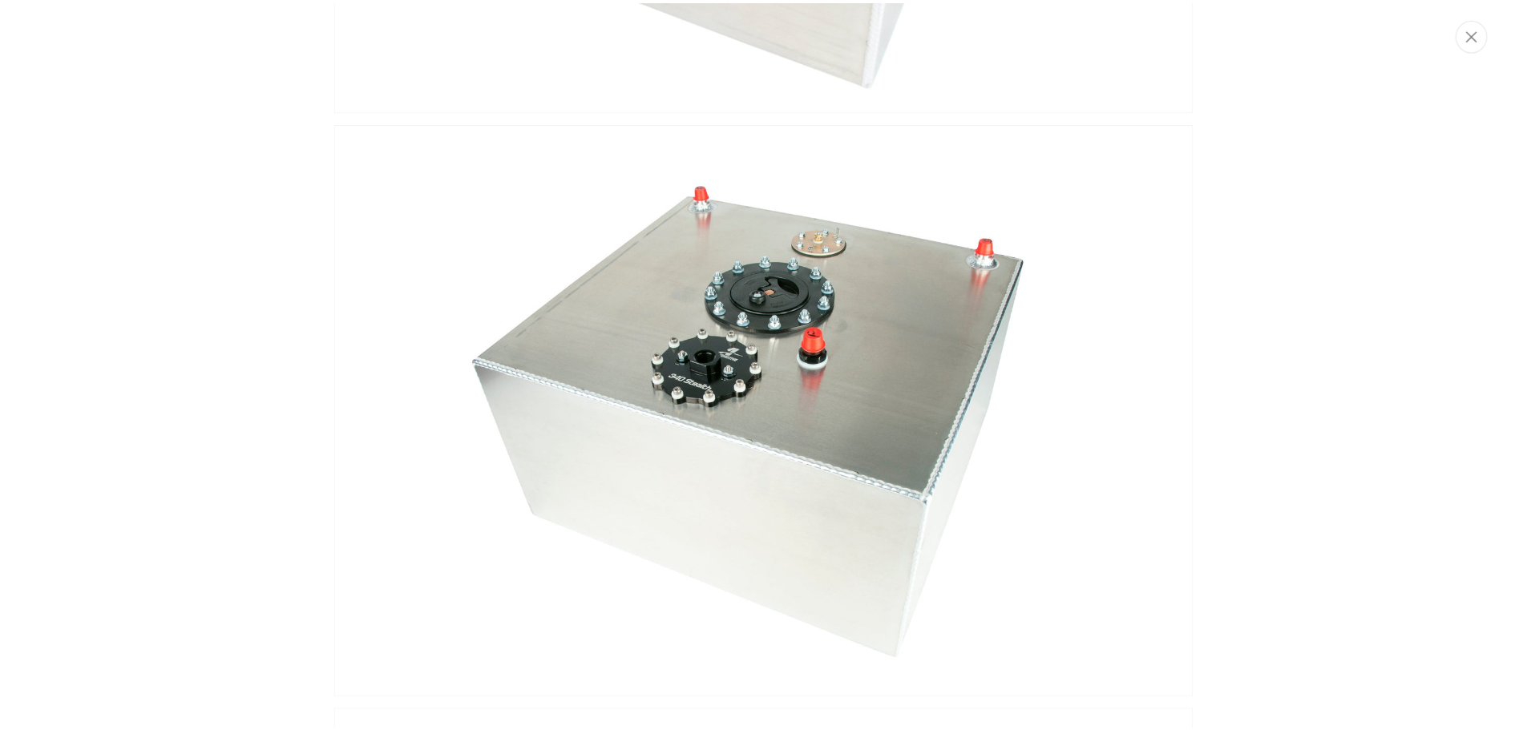
scroll to position [0, 0]
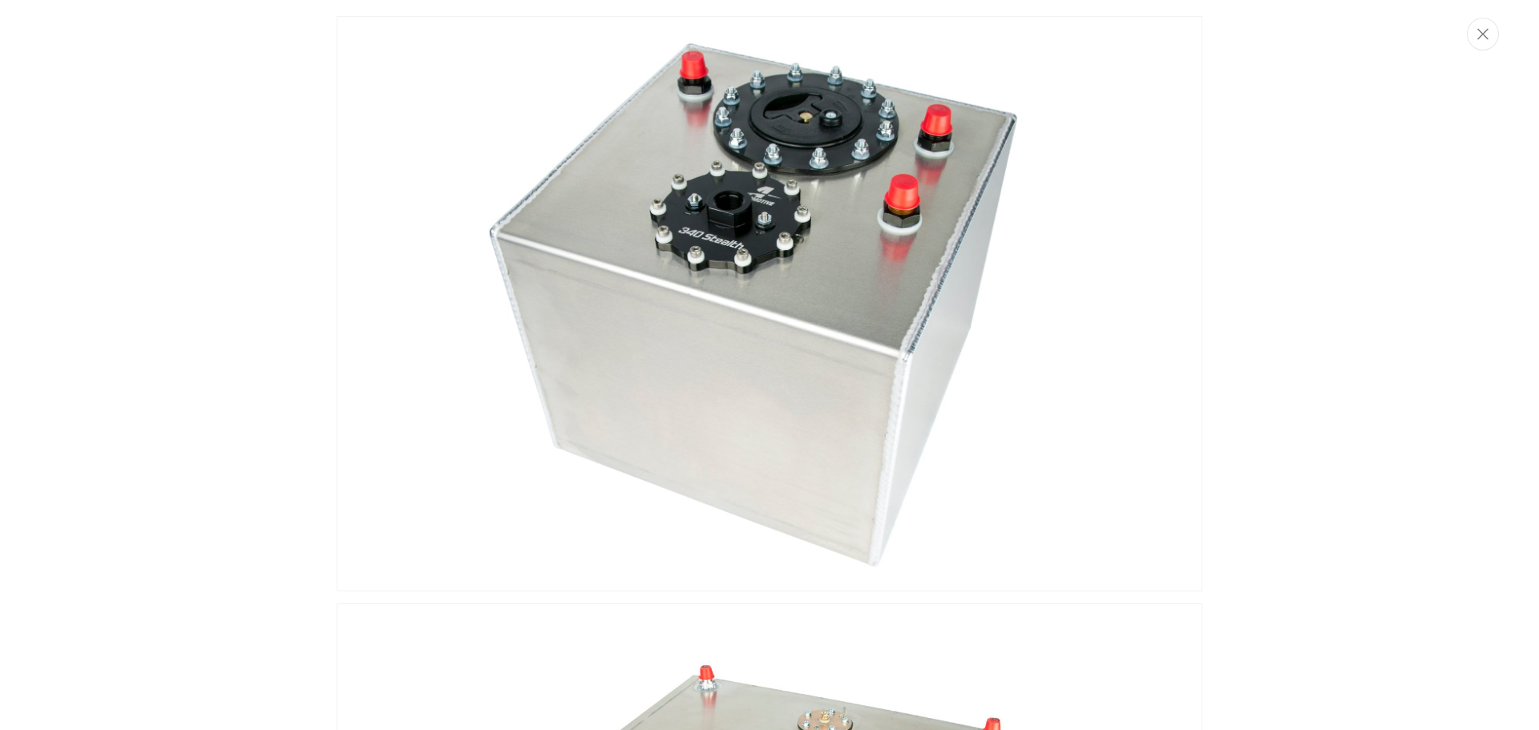
click at [826, 284] on img "Media gallery" at bounding box center [770, 304] width 866 height 576
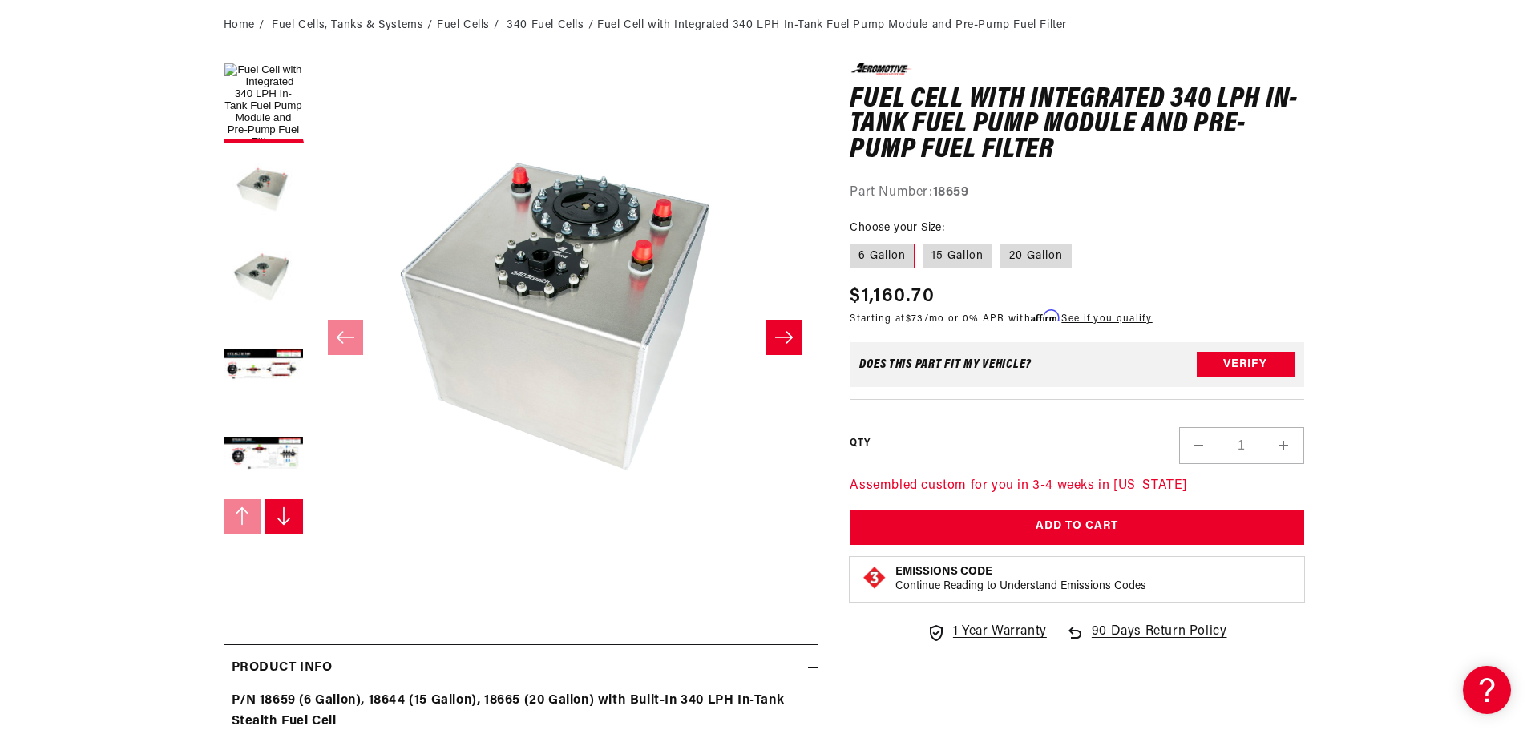
scroll to position [1, 0]
click at [312, 568] on button "Open media 1 in modal" at bounding box center [312, 568] width 0 height 0
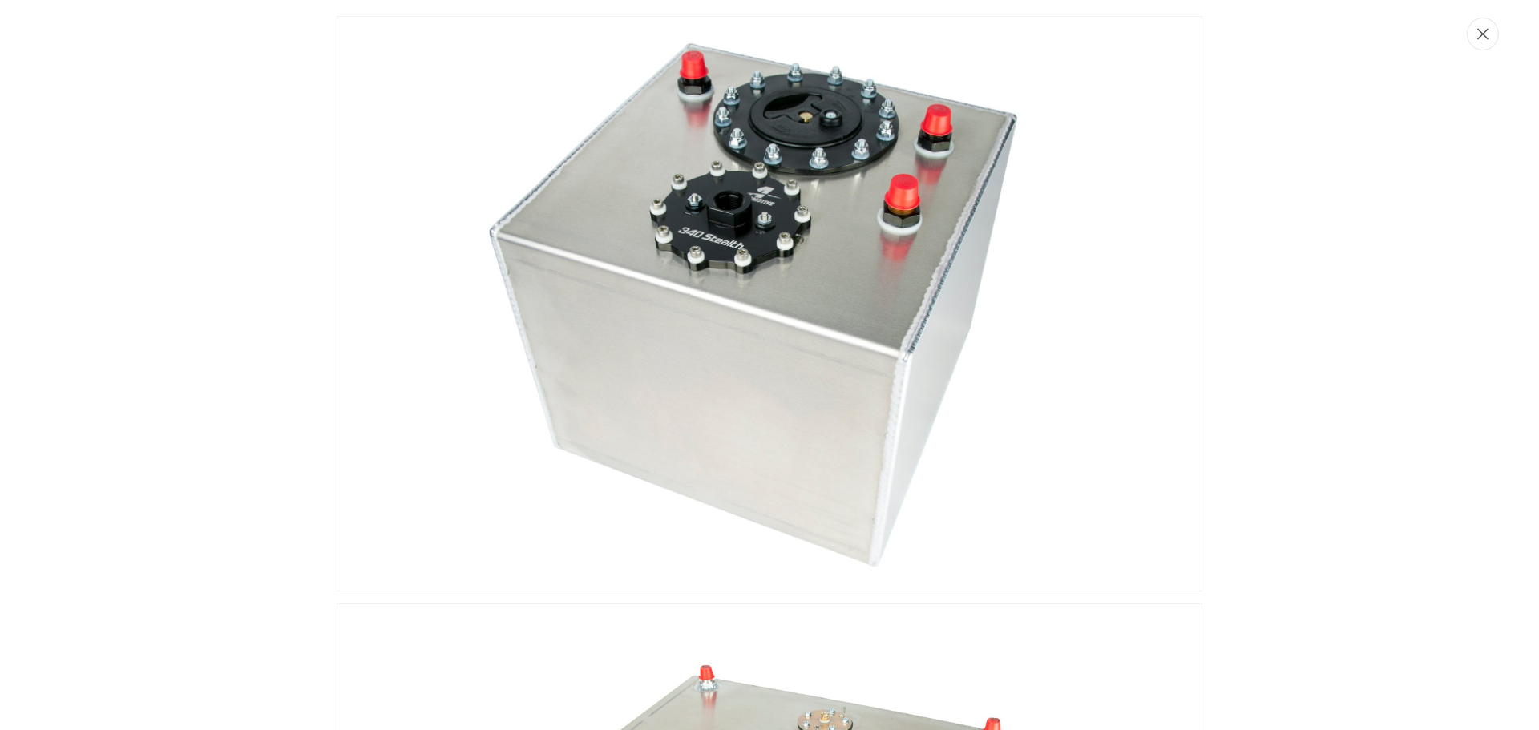
click at [1492, 36] on button "Close" at bounding box center [1483, 34] width 32 height 33
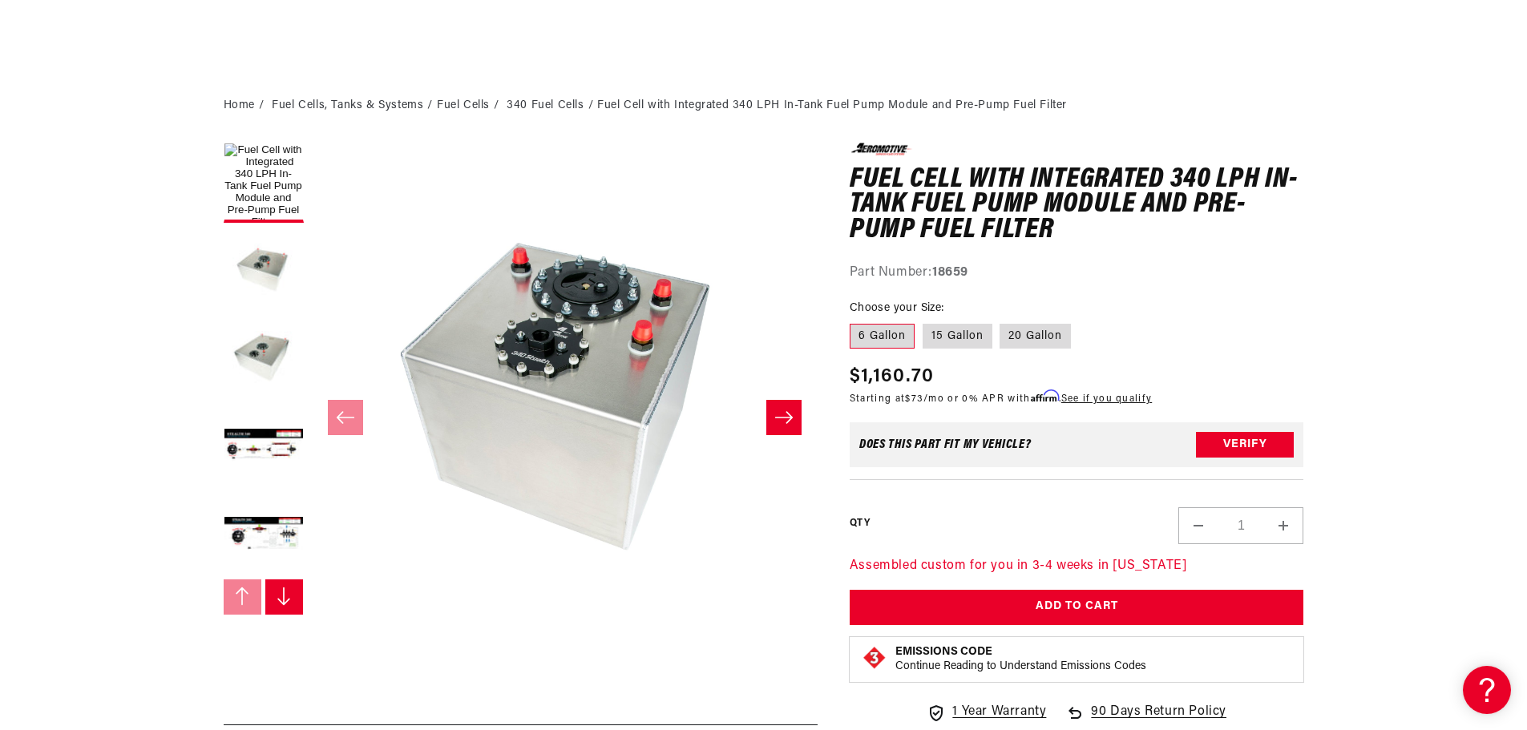
scroll to position [0, 0]
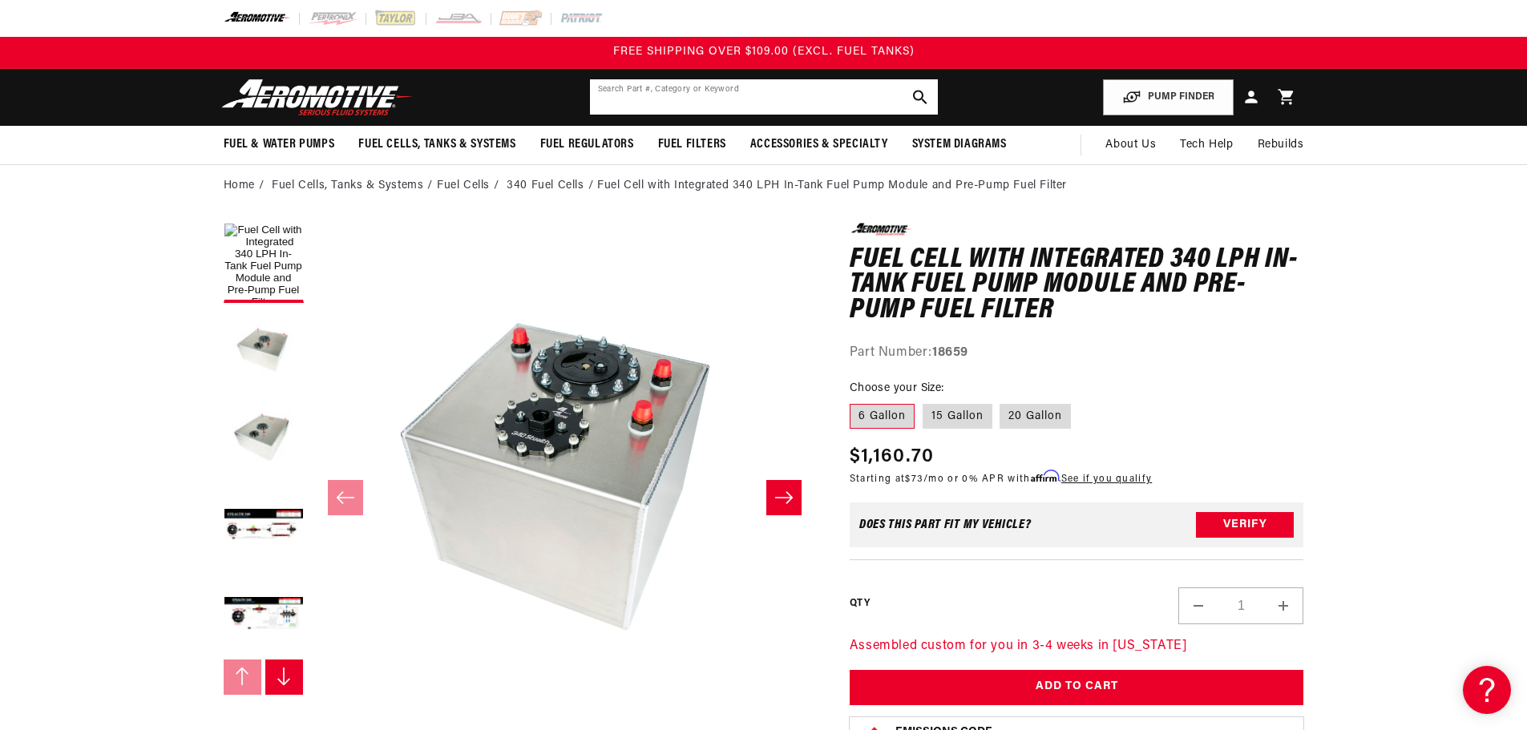
click at [673, 106] on input "text" at bounding box center [764, 96] width 348 height 35
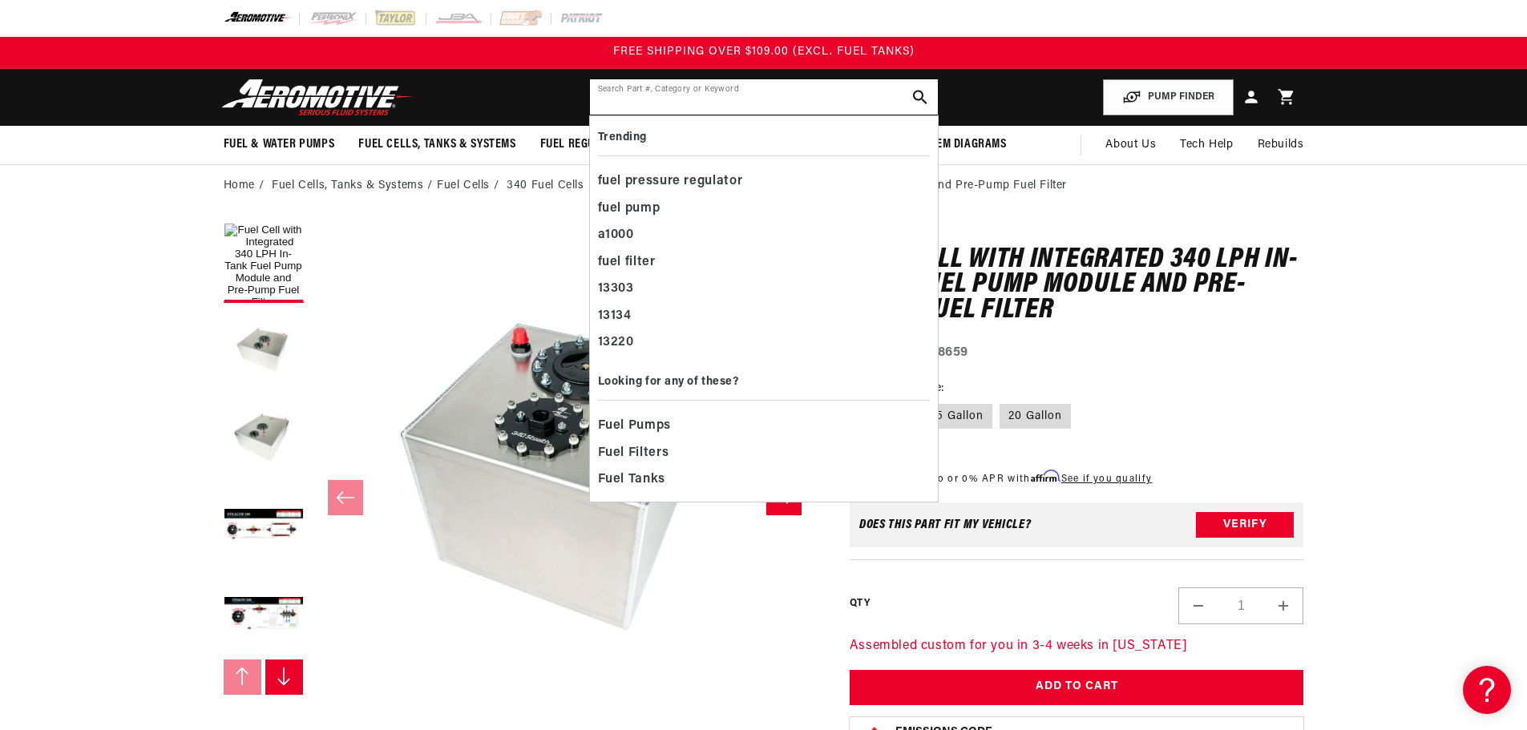
paste input "18701"
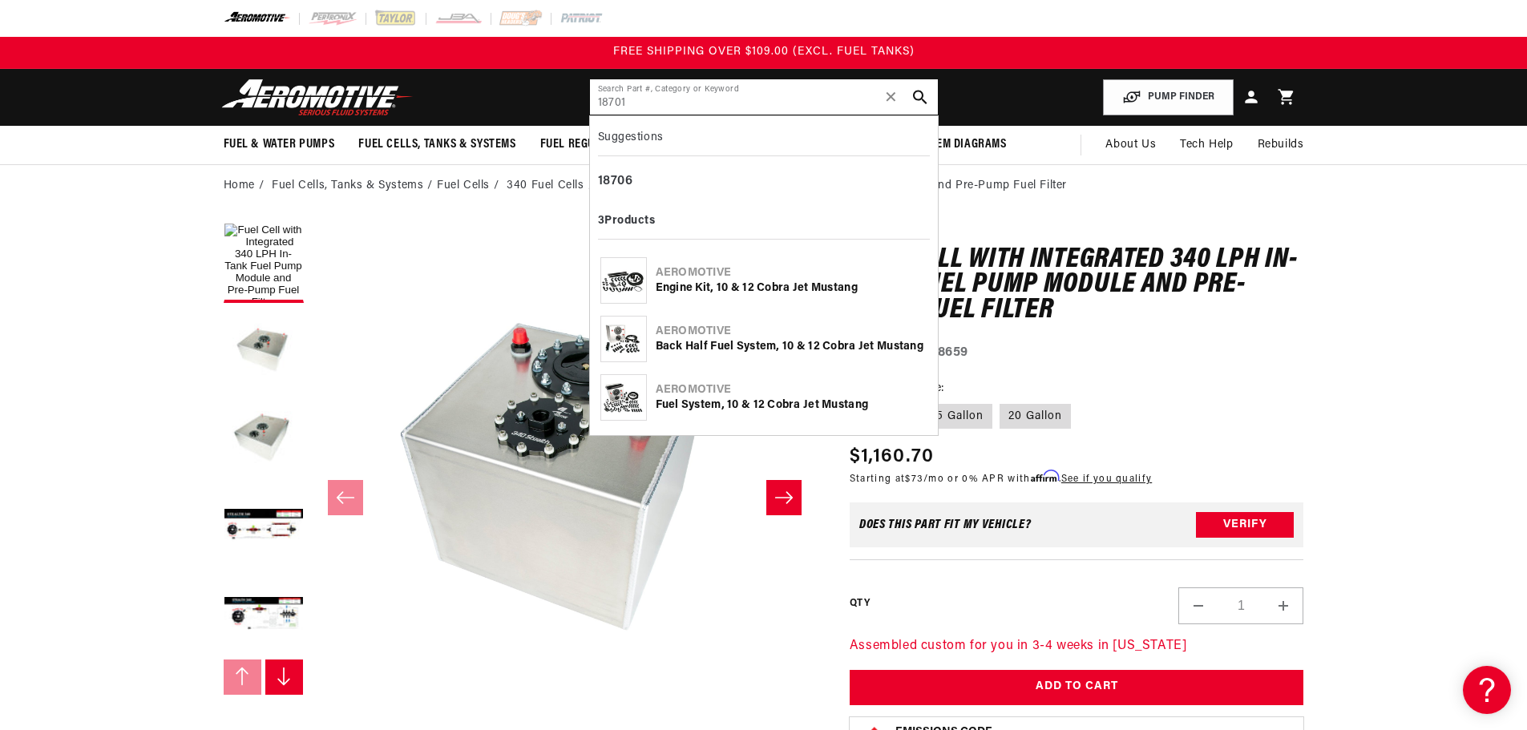
type input "18701"
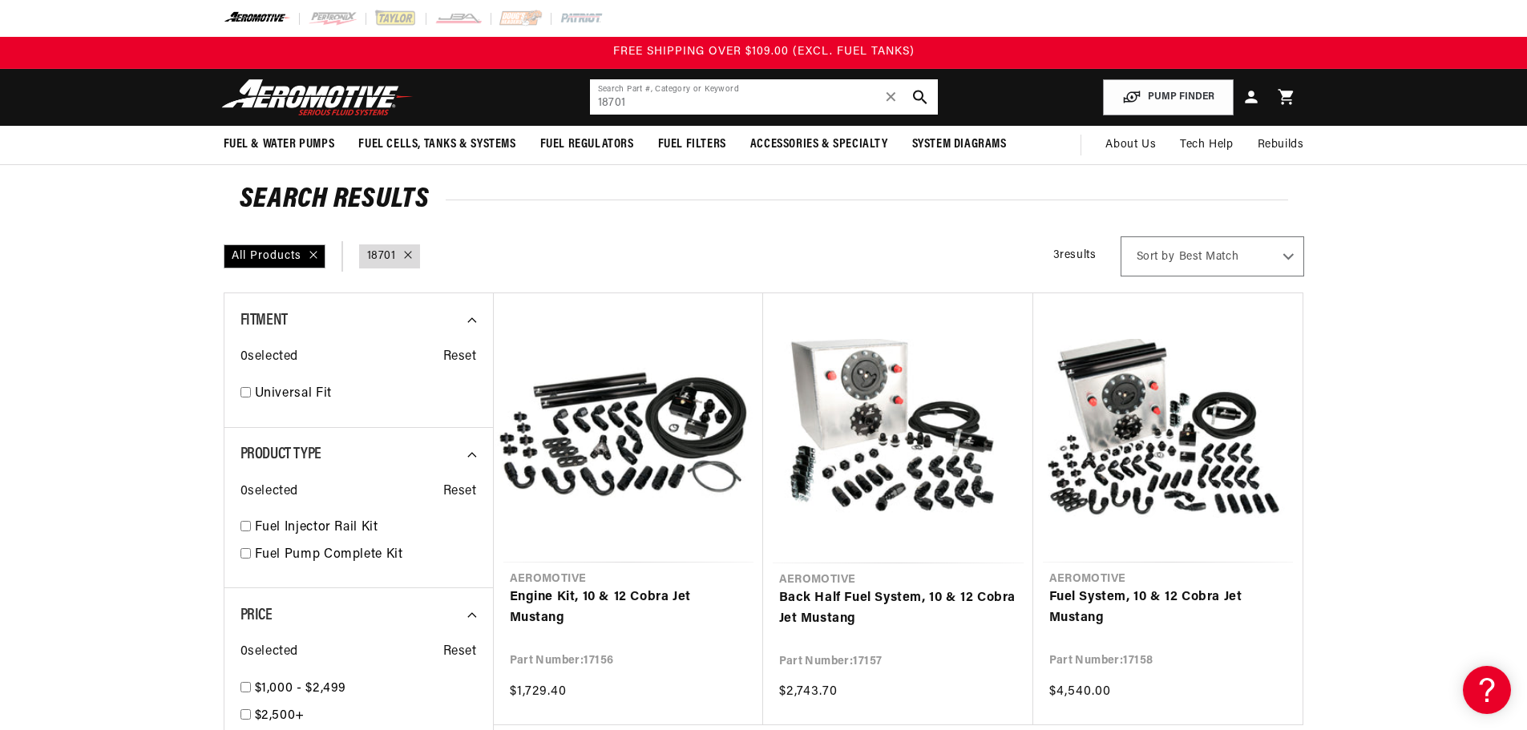
drag, startPoint x: 638, startPoint y: 98, endPoint x: 343, endPoint y: 95, distance: 295.0
click at [343, 95] on header "Fuel & Water Pumps Back In-Tank In-Line Fuel Pumps" at bounding box center [764, 97] width 1161 height 57
paste input "007"
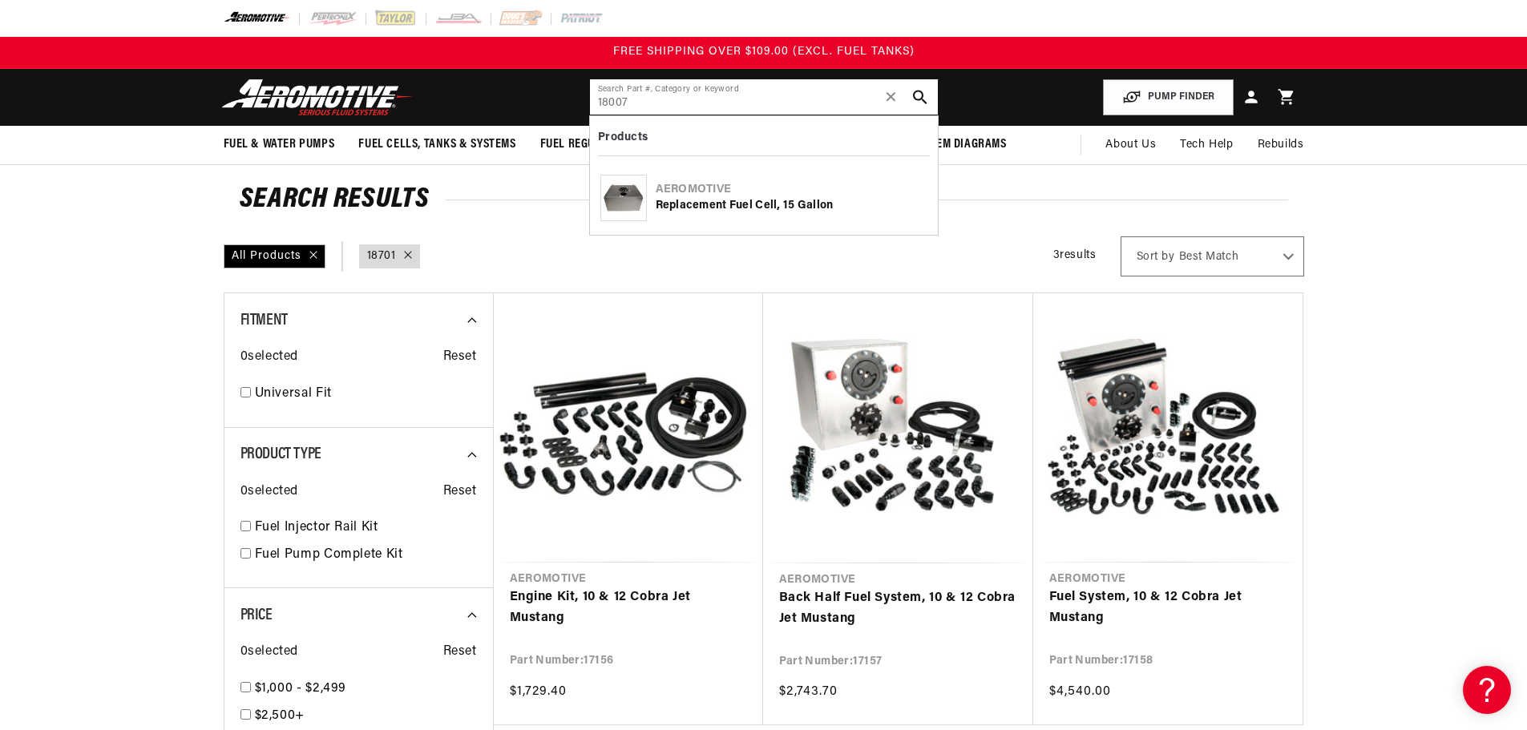
type input "18007"
click at [743, 201] on div "Replacement Fuel Cell, 15 Gallon" at bounding box center [792, 206] width 272 height 16
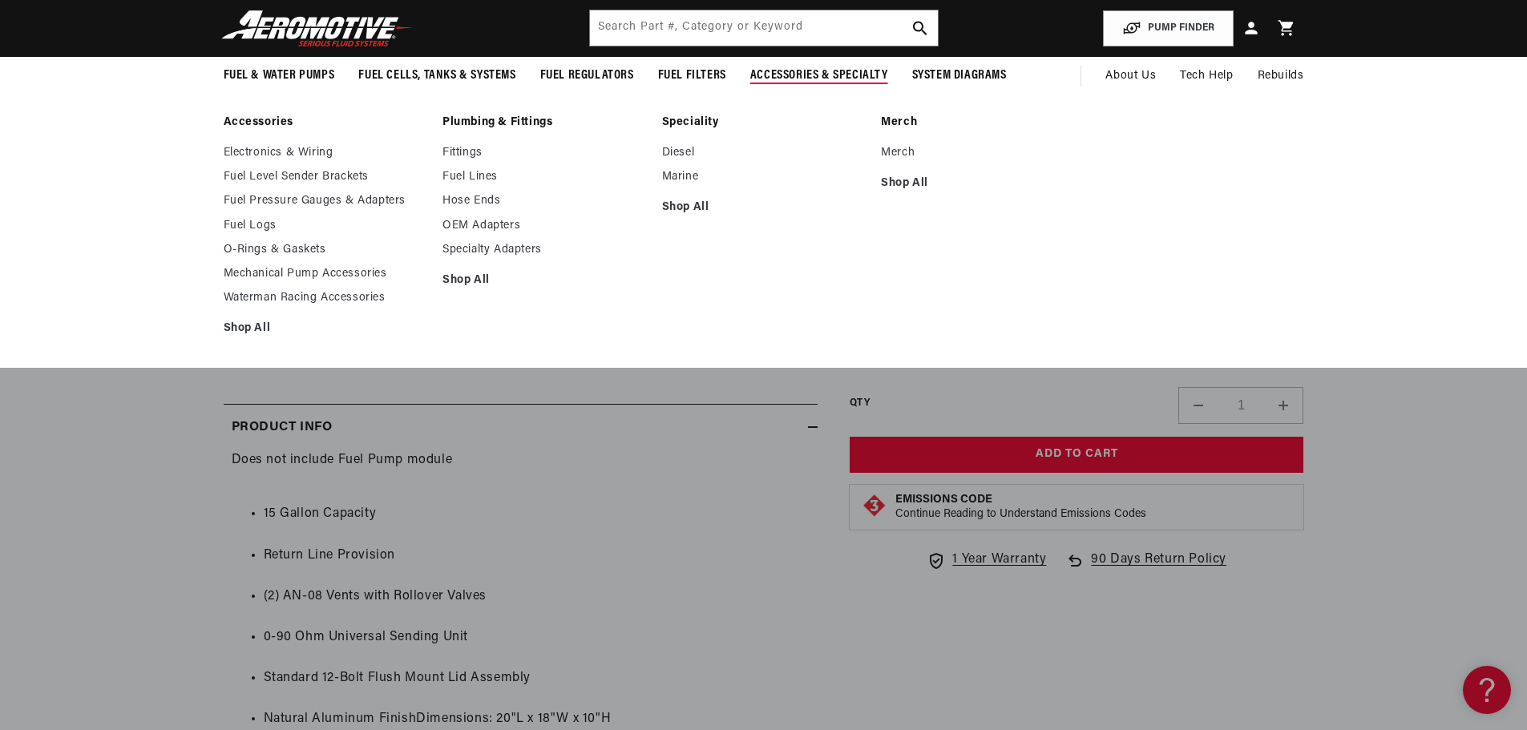
scroll to position [321, 0]
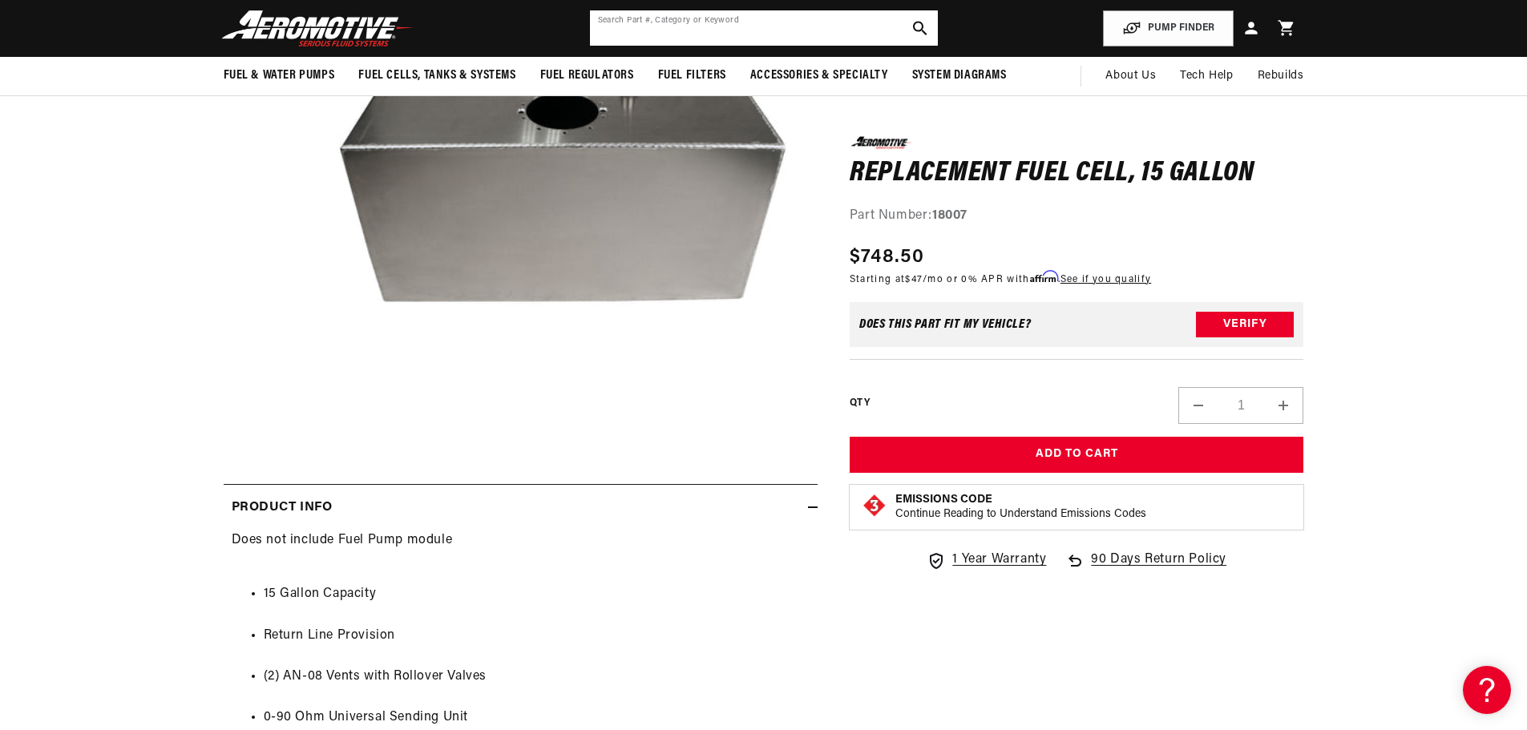
click at [802, 30] on input "text" at bounding box center [764, 27] width 348 height 35
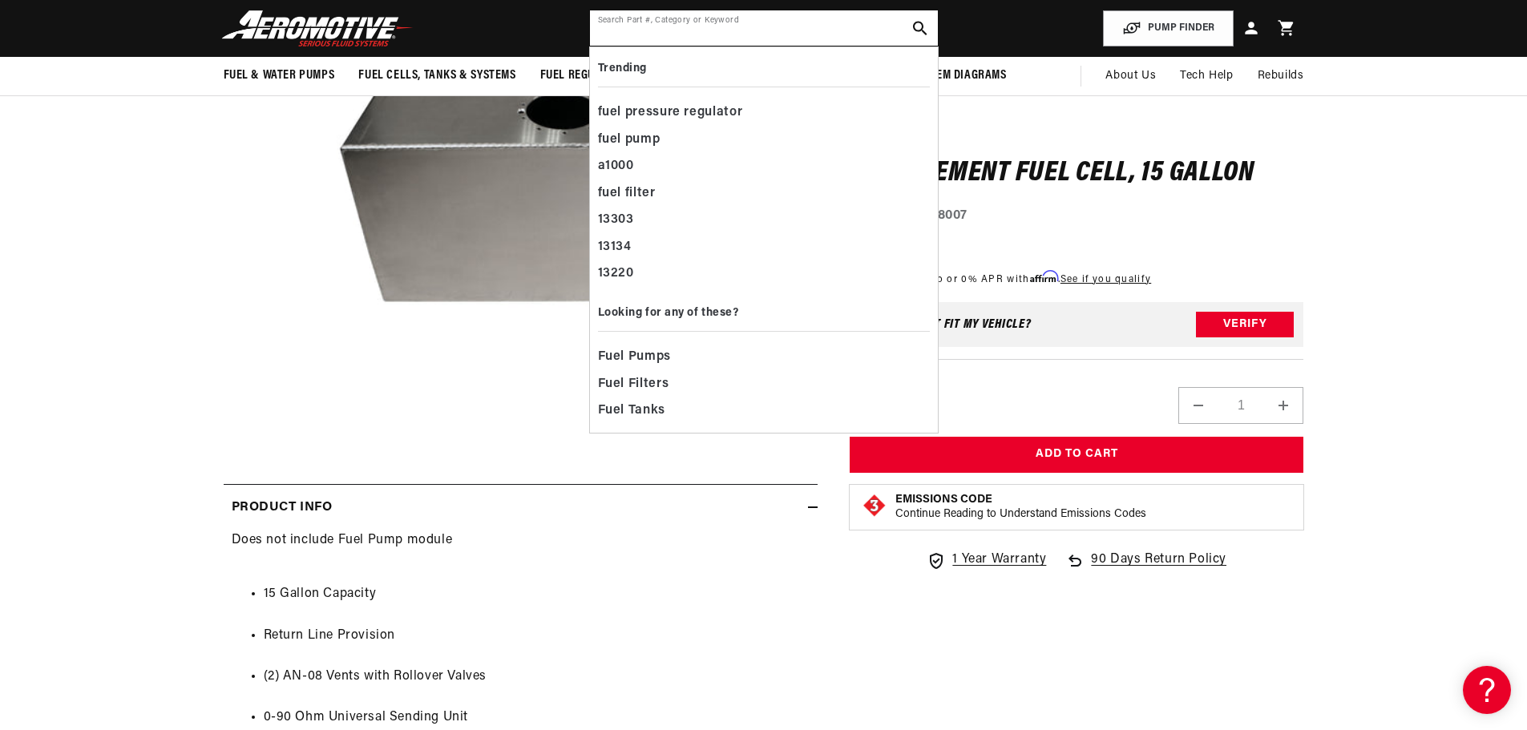
paste input "12336"
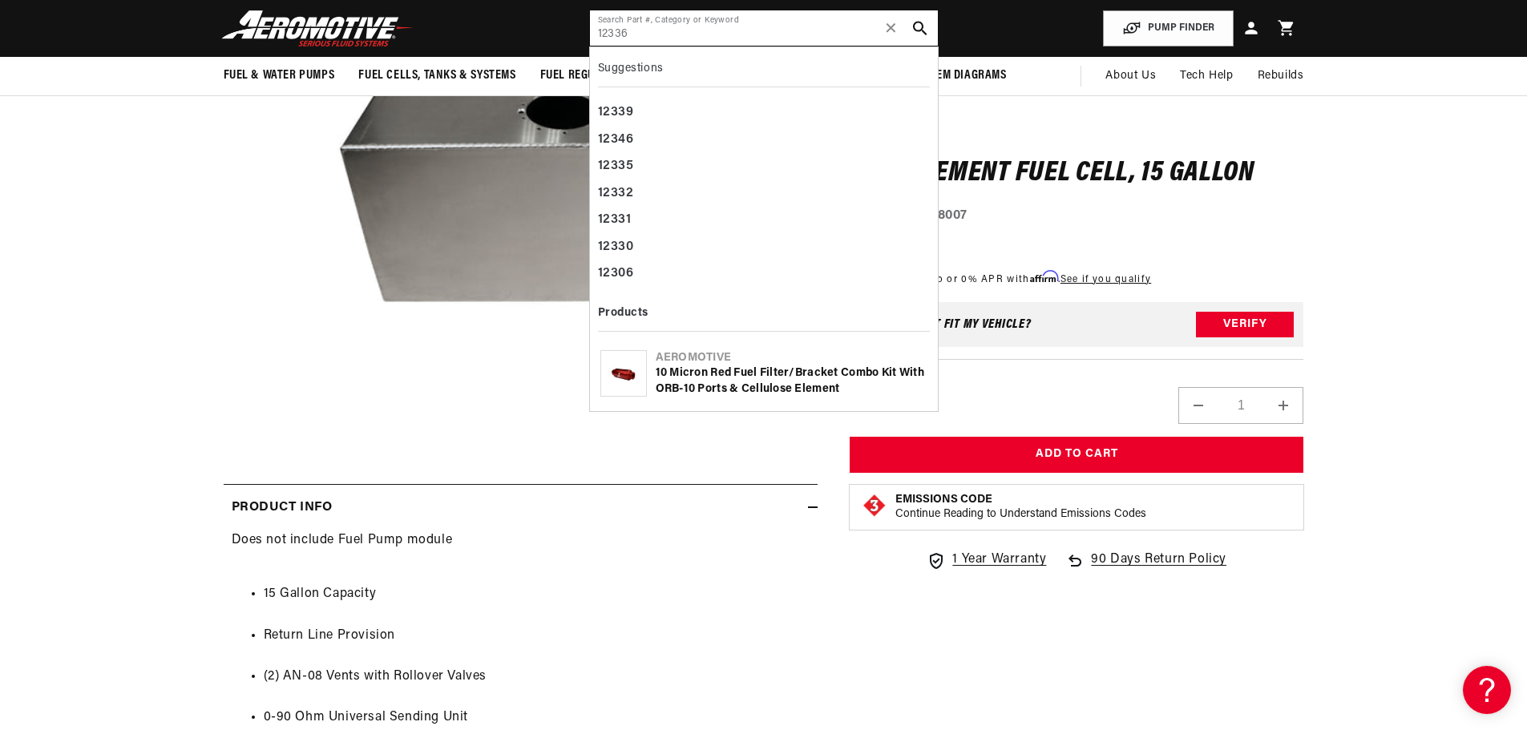
type input "12336"
click at [814, 377] on div "10 Micron Red Fuel Filter/Bracket Combo Kit with ORB-10 Ports & Cellulose Eleme…" at bounding box center [792, 381] width 272 height 31
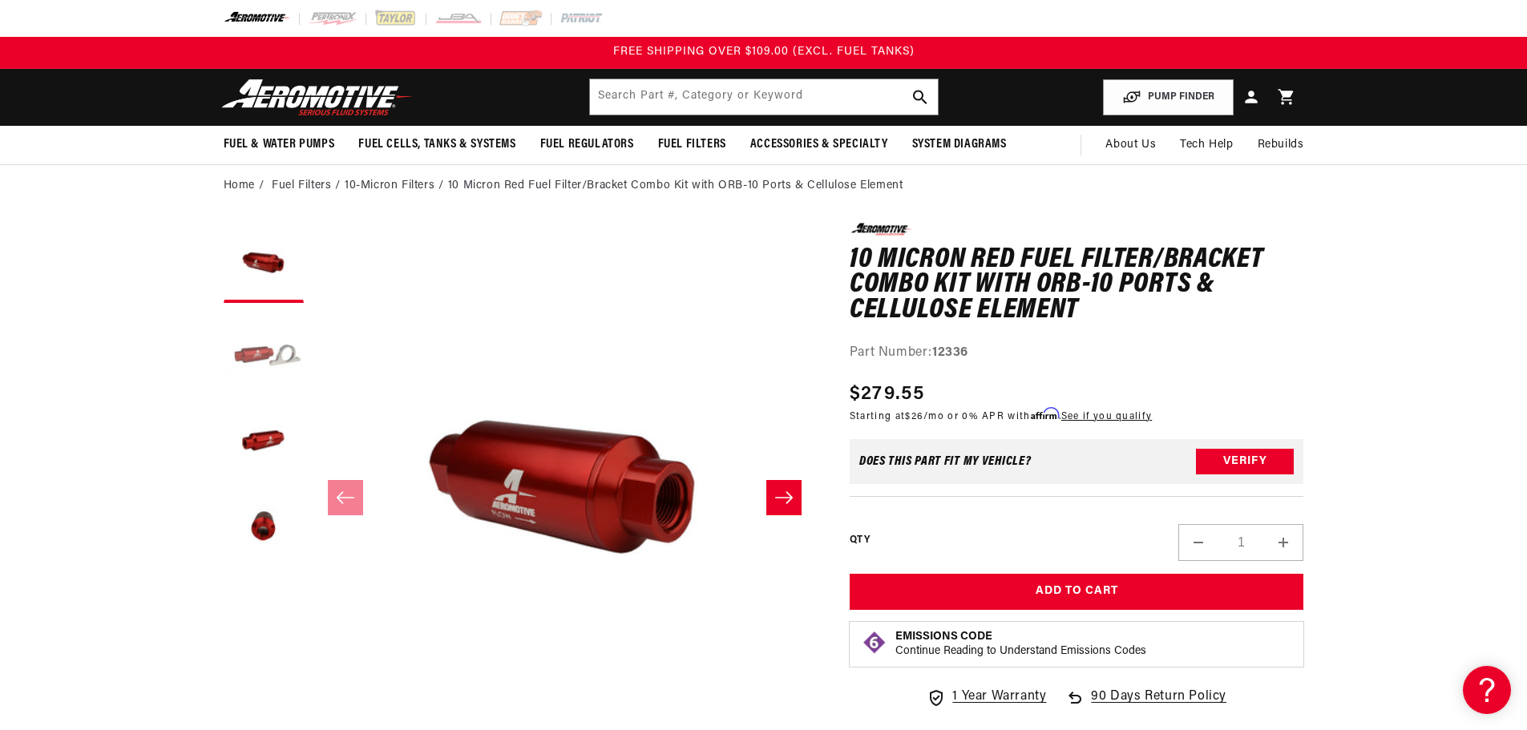
click at [276, 352] on button "Load image 2 in gallery view" at bounding box center [264, 351] width 80 height 80
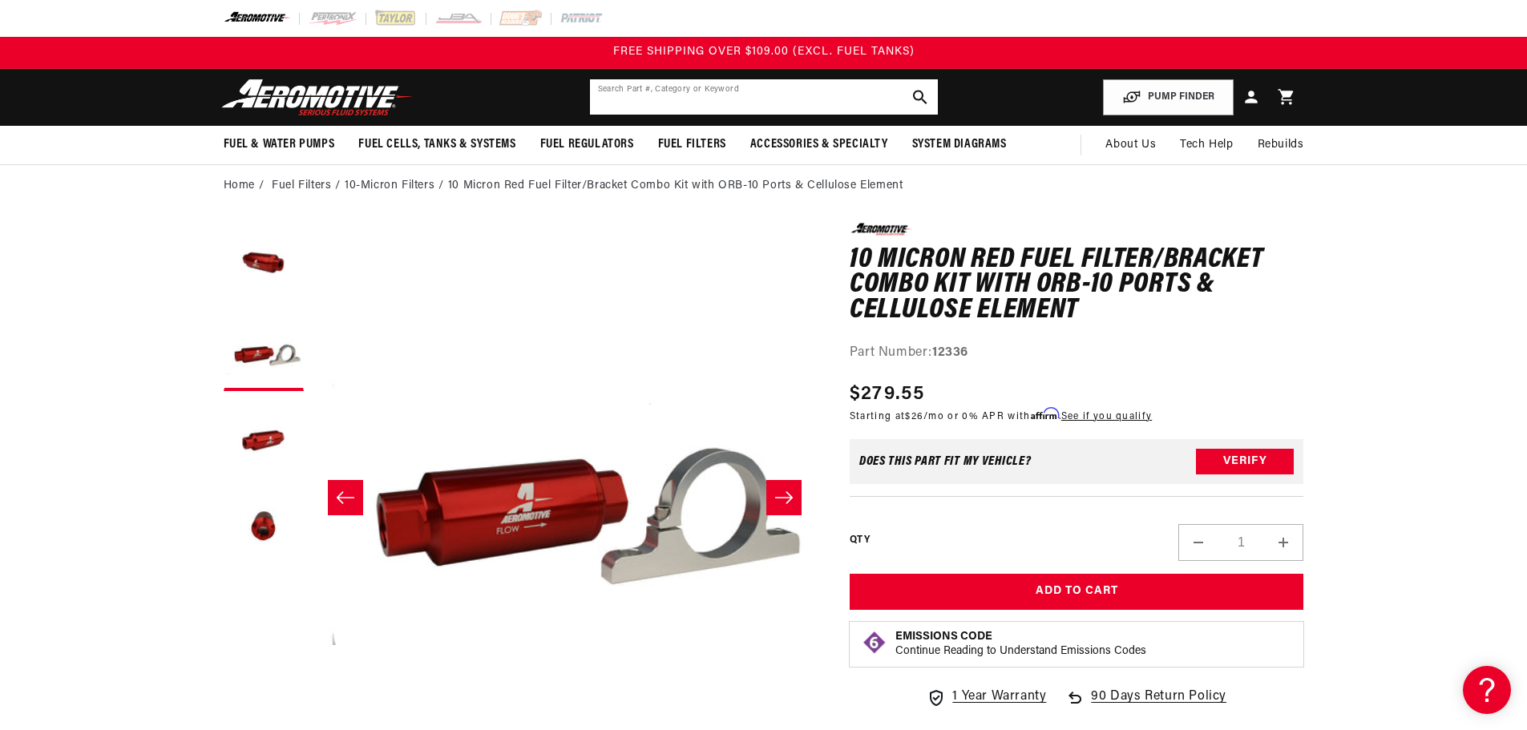
click at [769, 98] on input "text" at bounding box center [764, 96] width 348 height 35
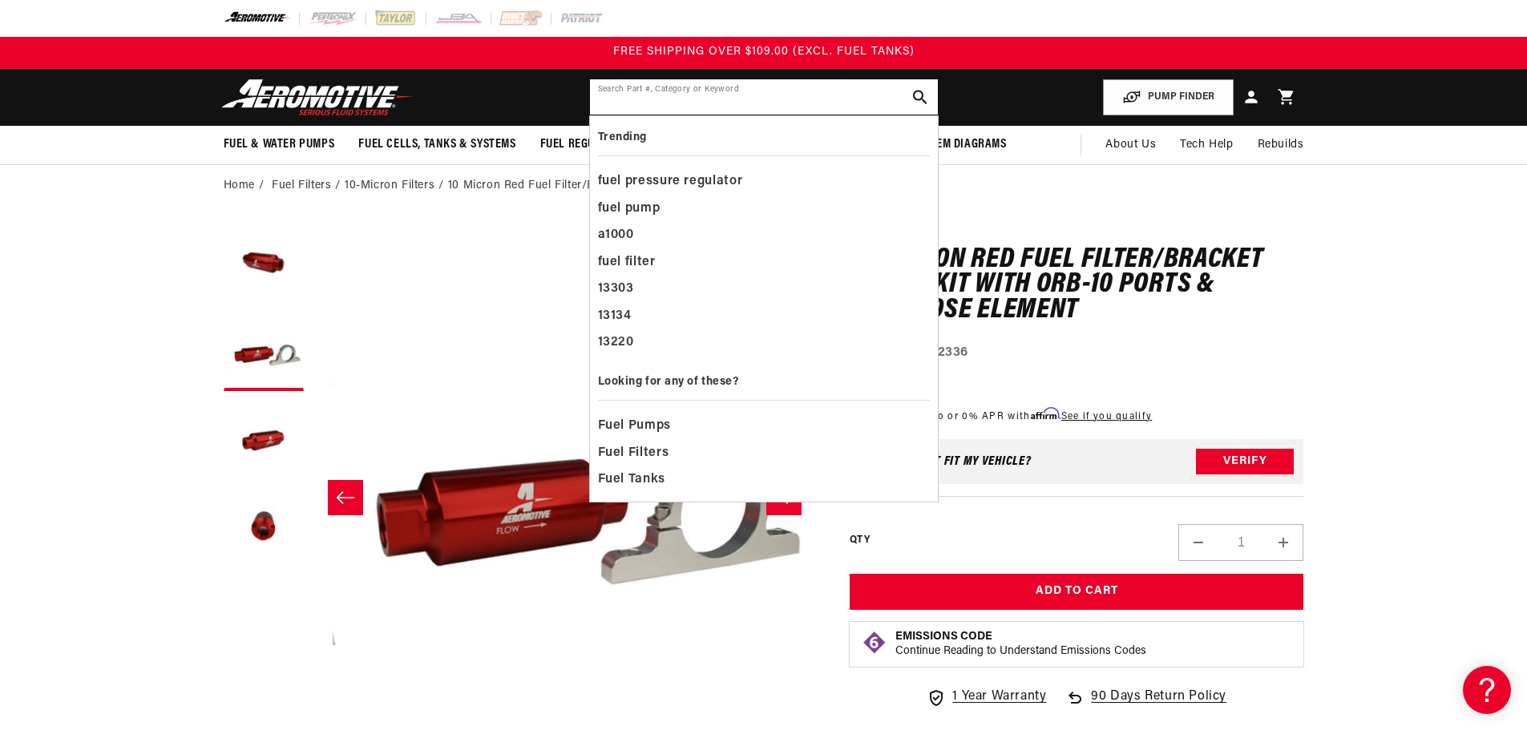
paste input "12601"
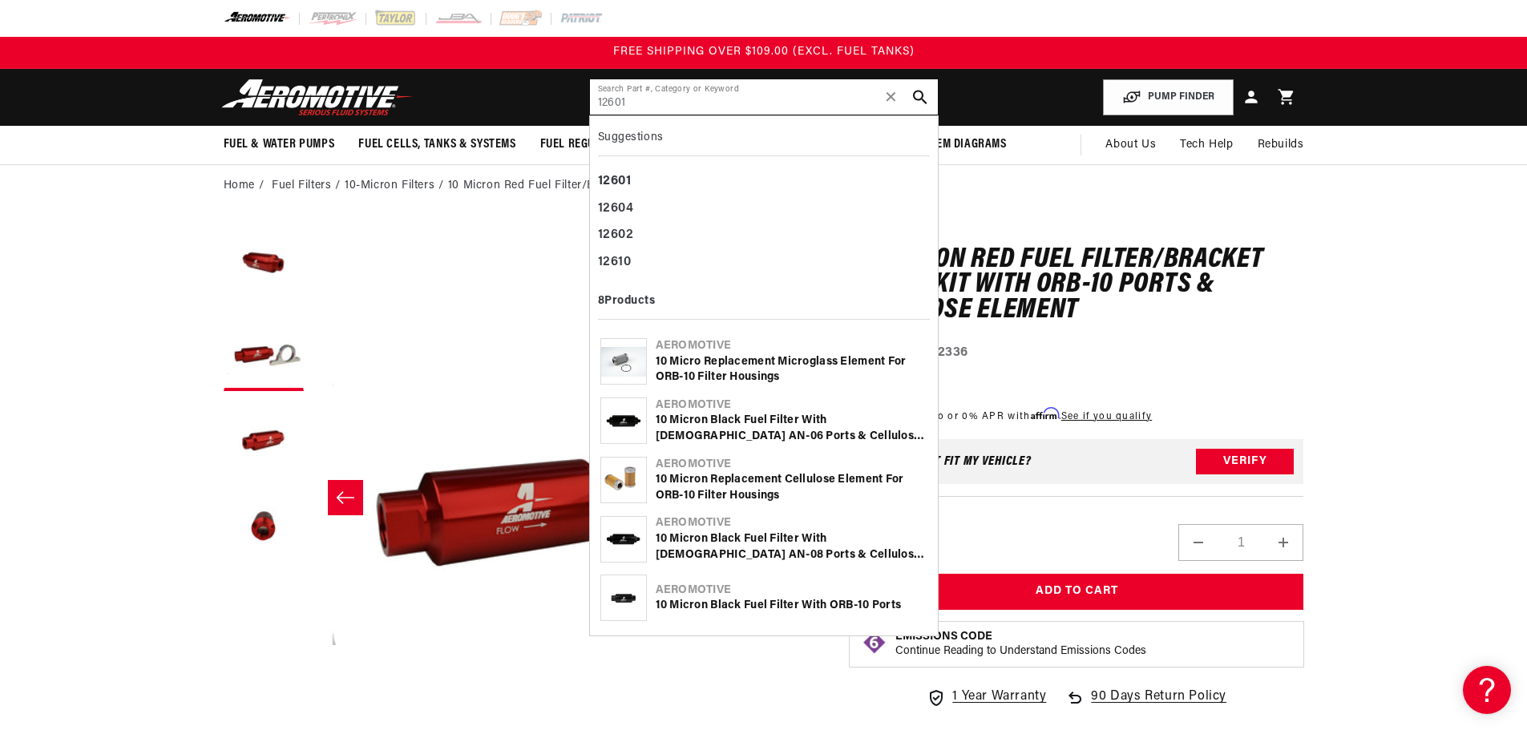
type input "12601"
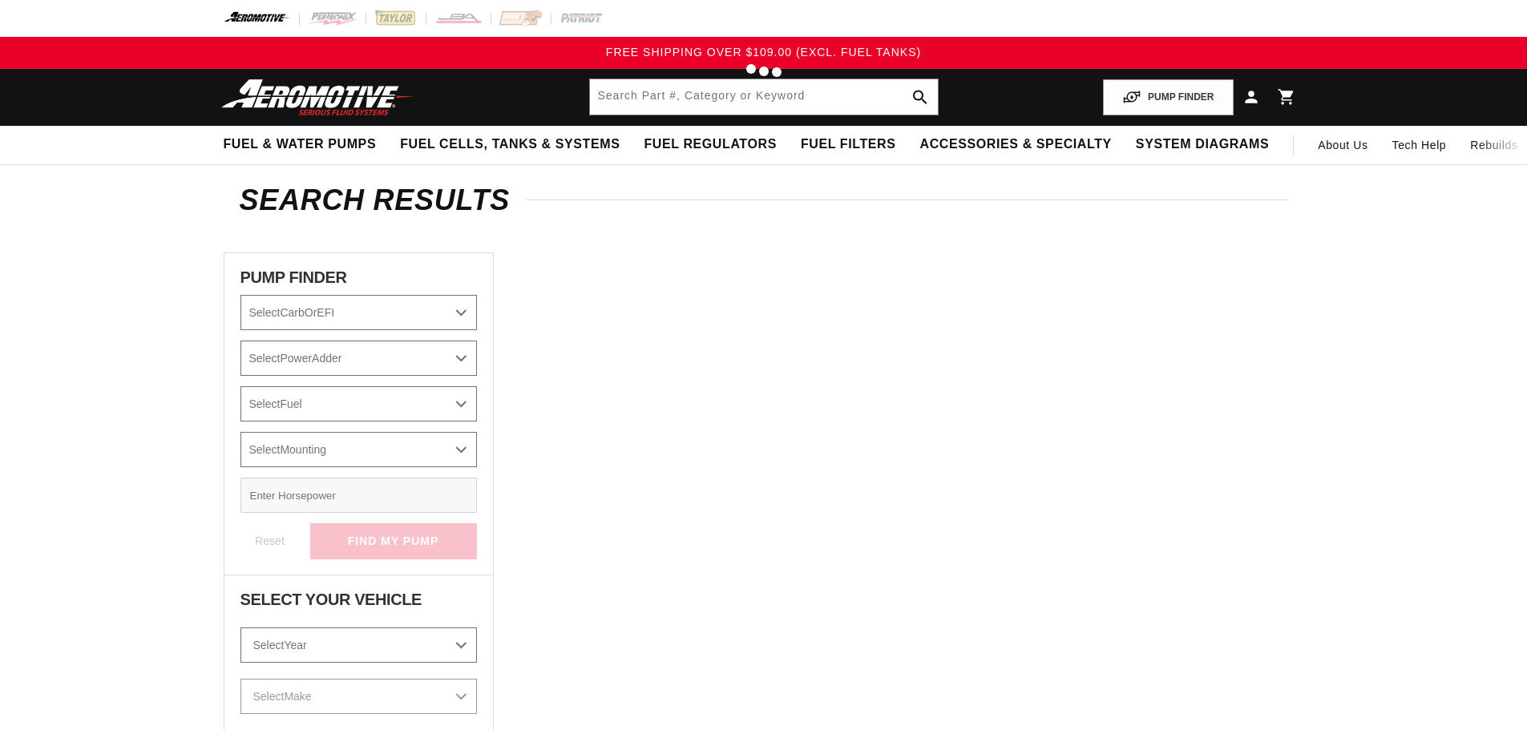
type input "12601"
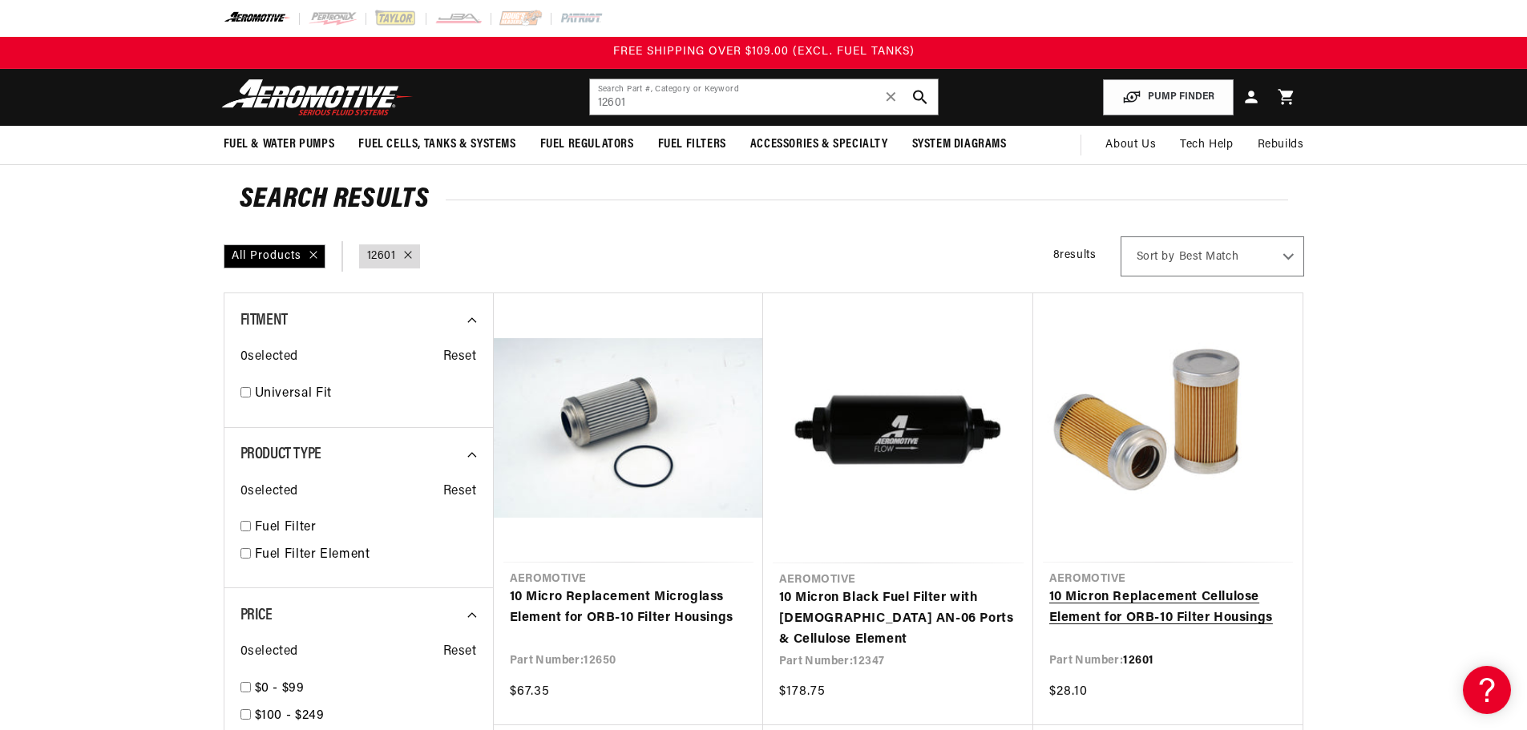
click at [1191, 600] on link "10 Micron Replacement Cellulose Element for ORB-10 Filter Housings" at bounding box center [1167, 608] width 237 height 41
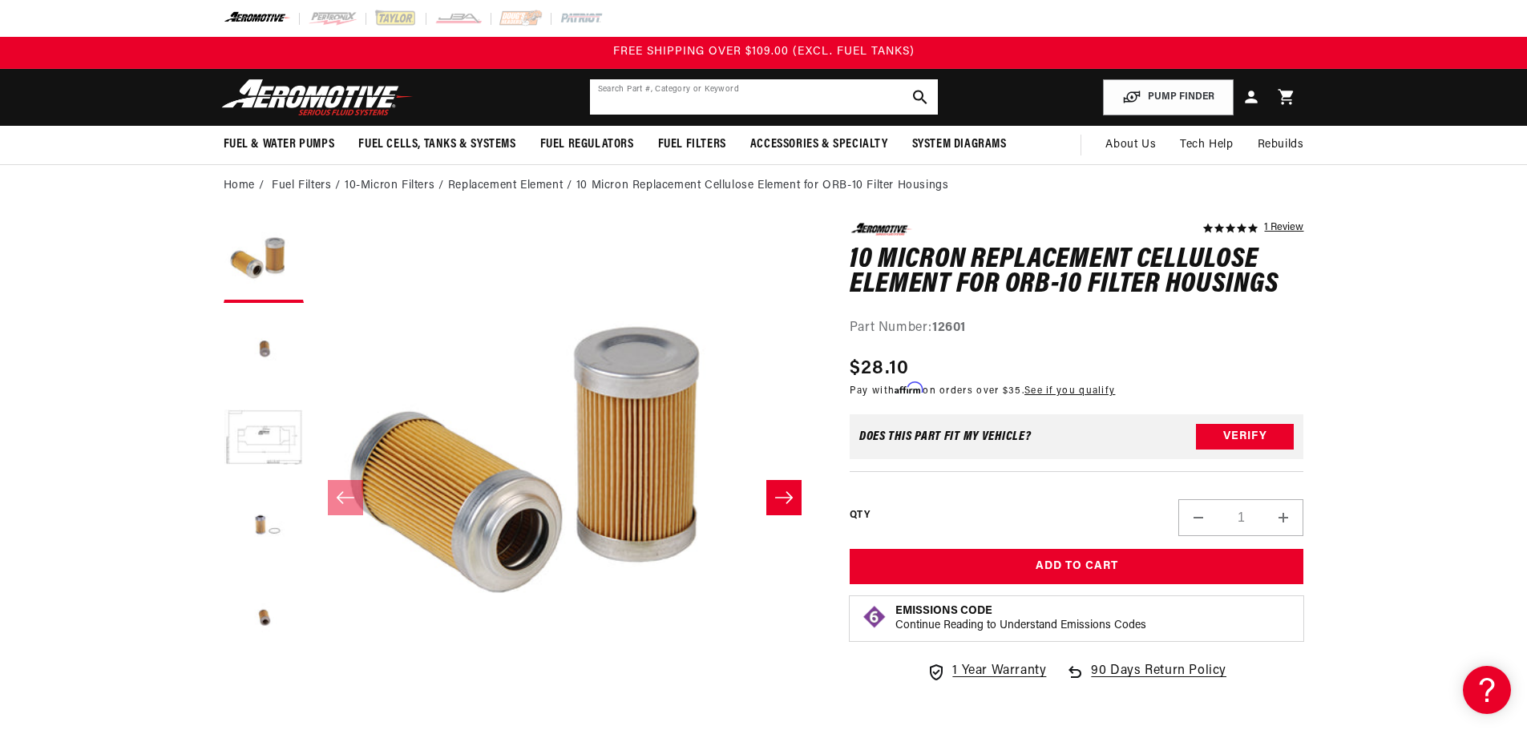
click at [729, 97] on input "text" at bounding box center [764, 96] width 348 height 35
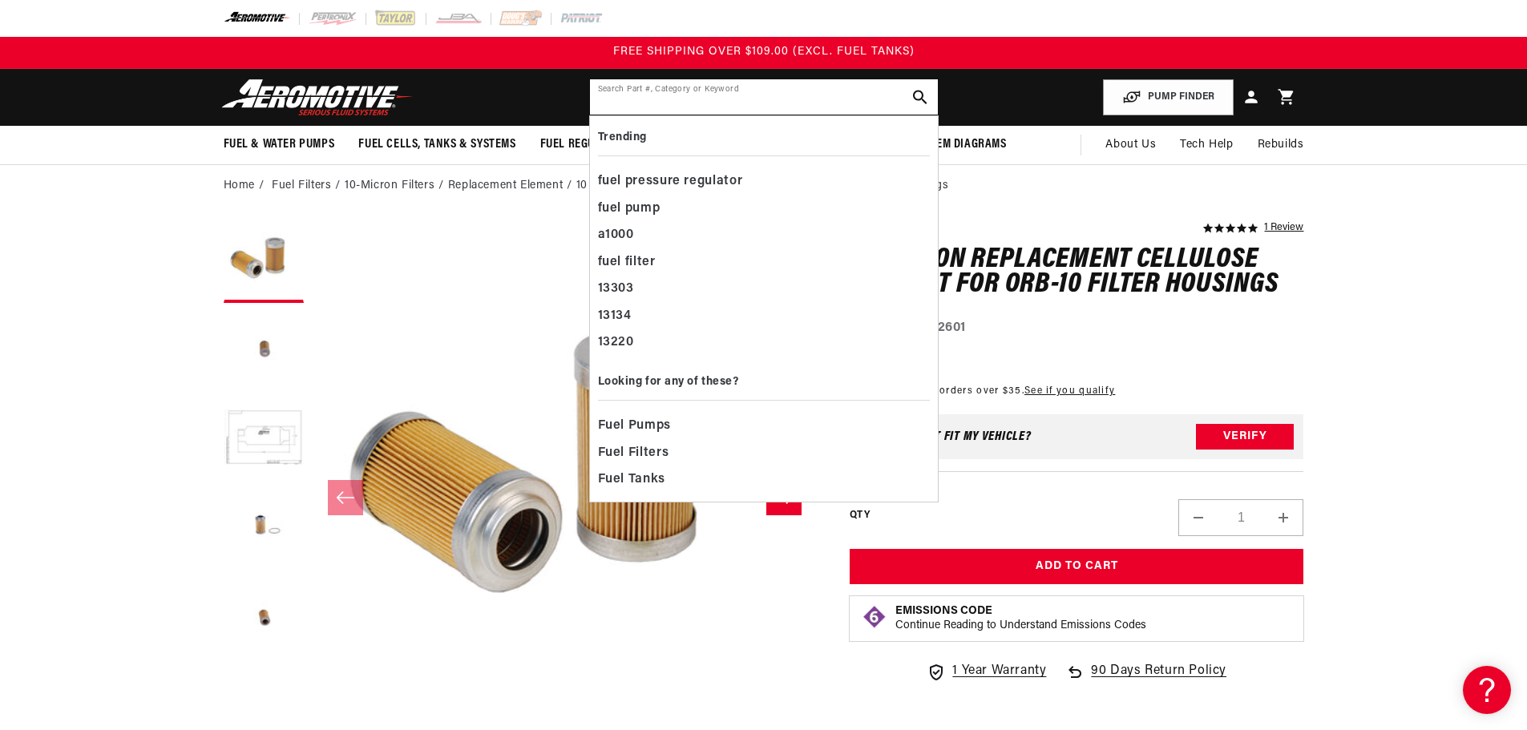
paste input "12602"
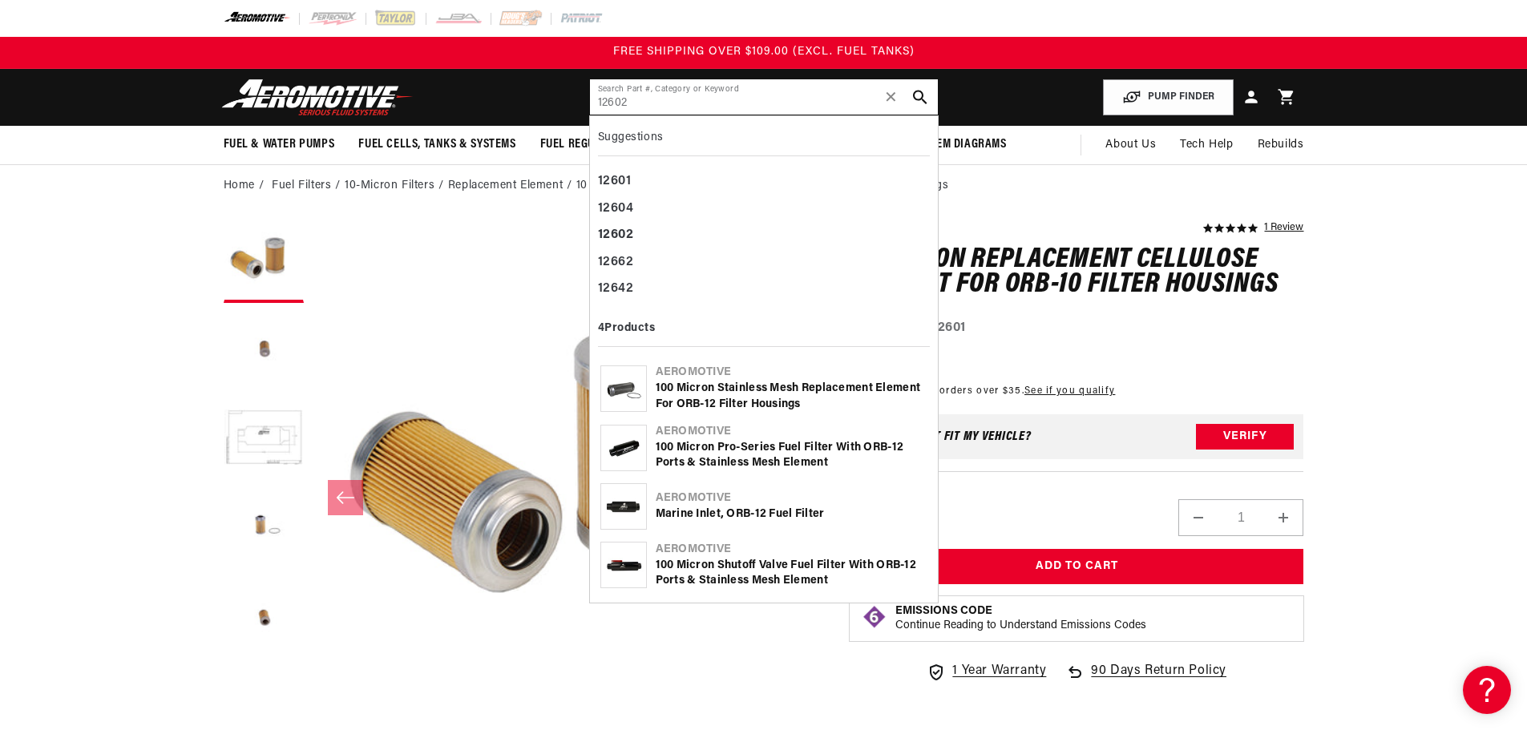
type input "12602"
click at [774, 387] on div "100 Micron Stainless Mesh Replacement Element for ORB-12 Filter Housings" at bounding box center [792, 396] width 272 height 31
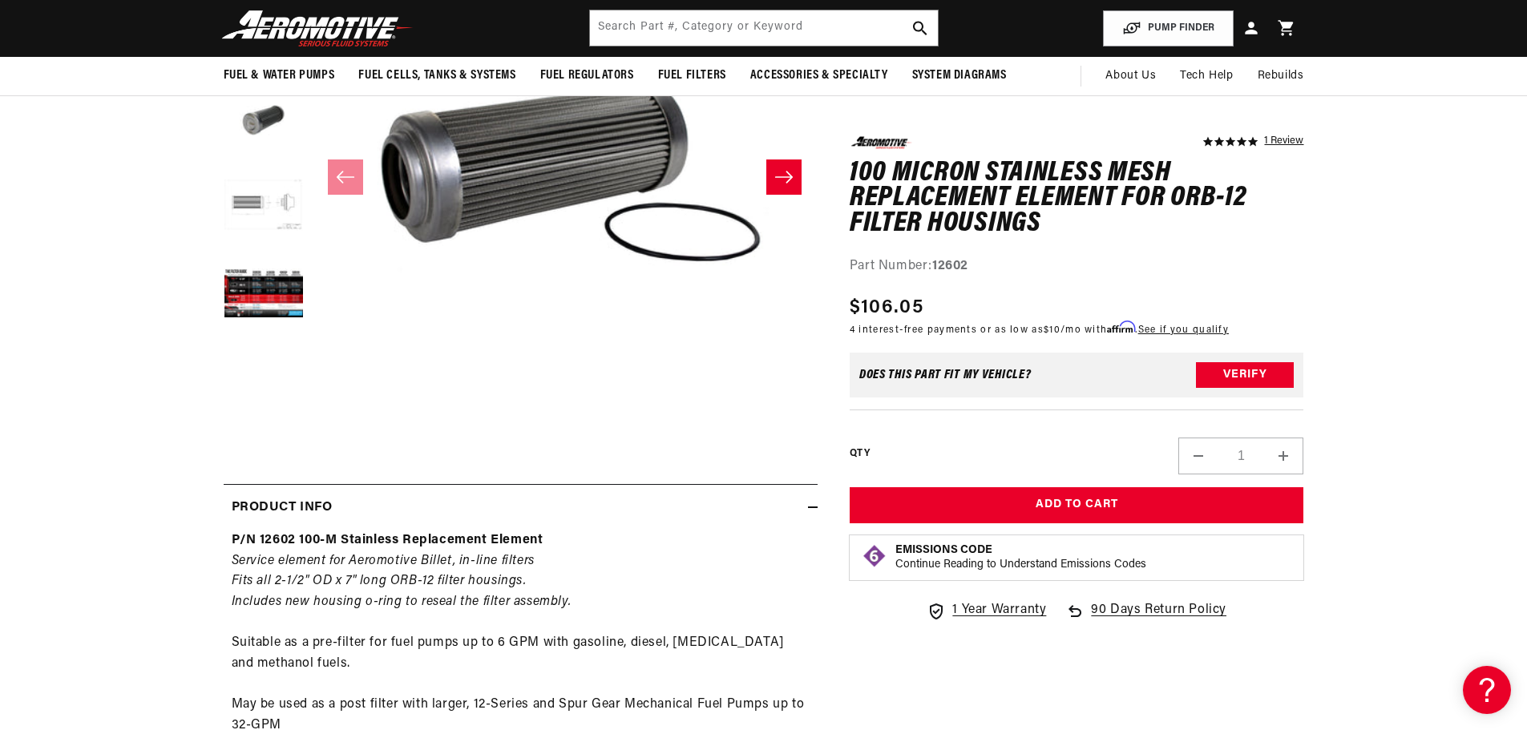
scroll to position [240, 0]
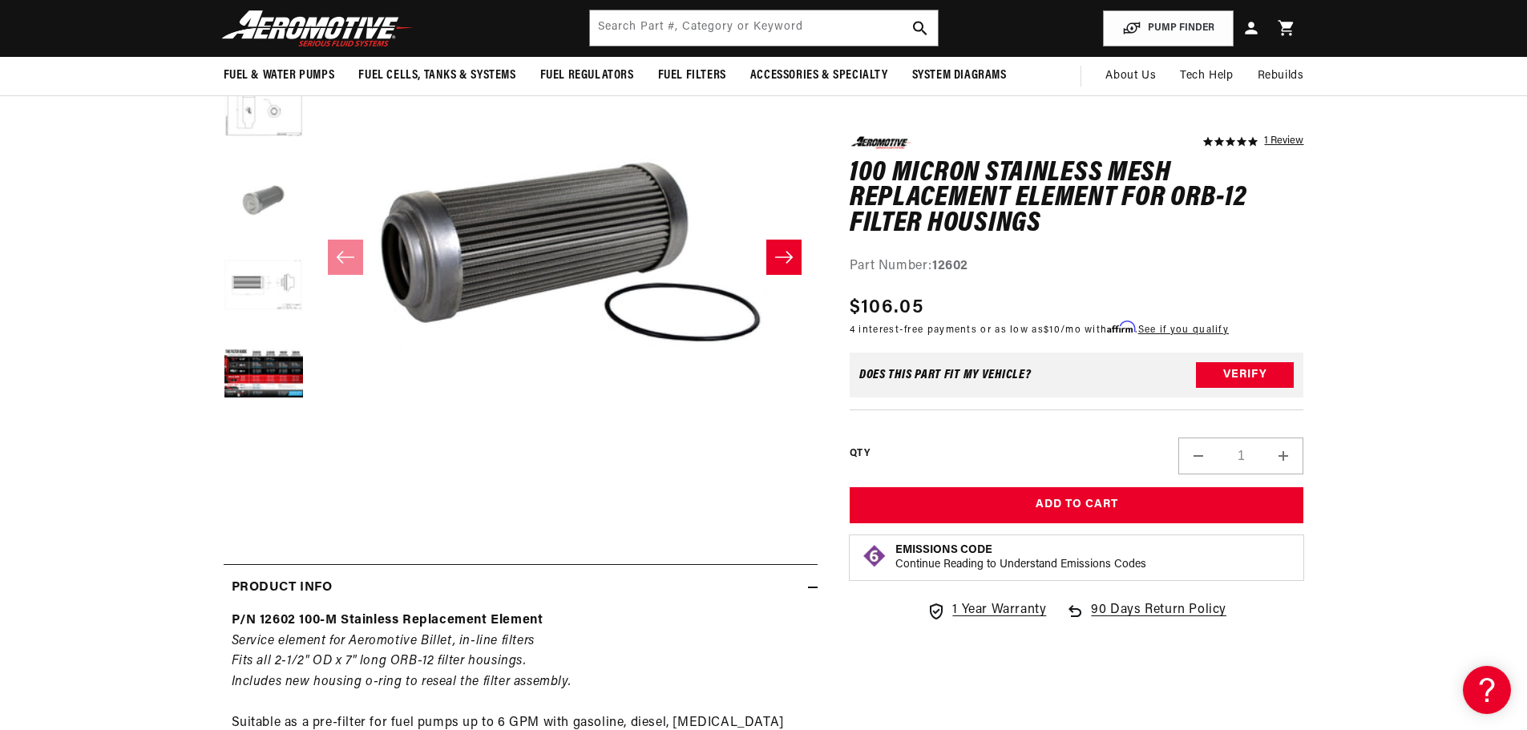
click at [253, 202] on button "Load image 3 in gallery view" at bounding box center [264, 199] width 80 height 80
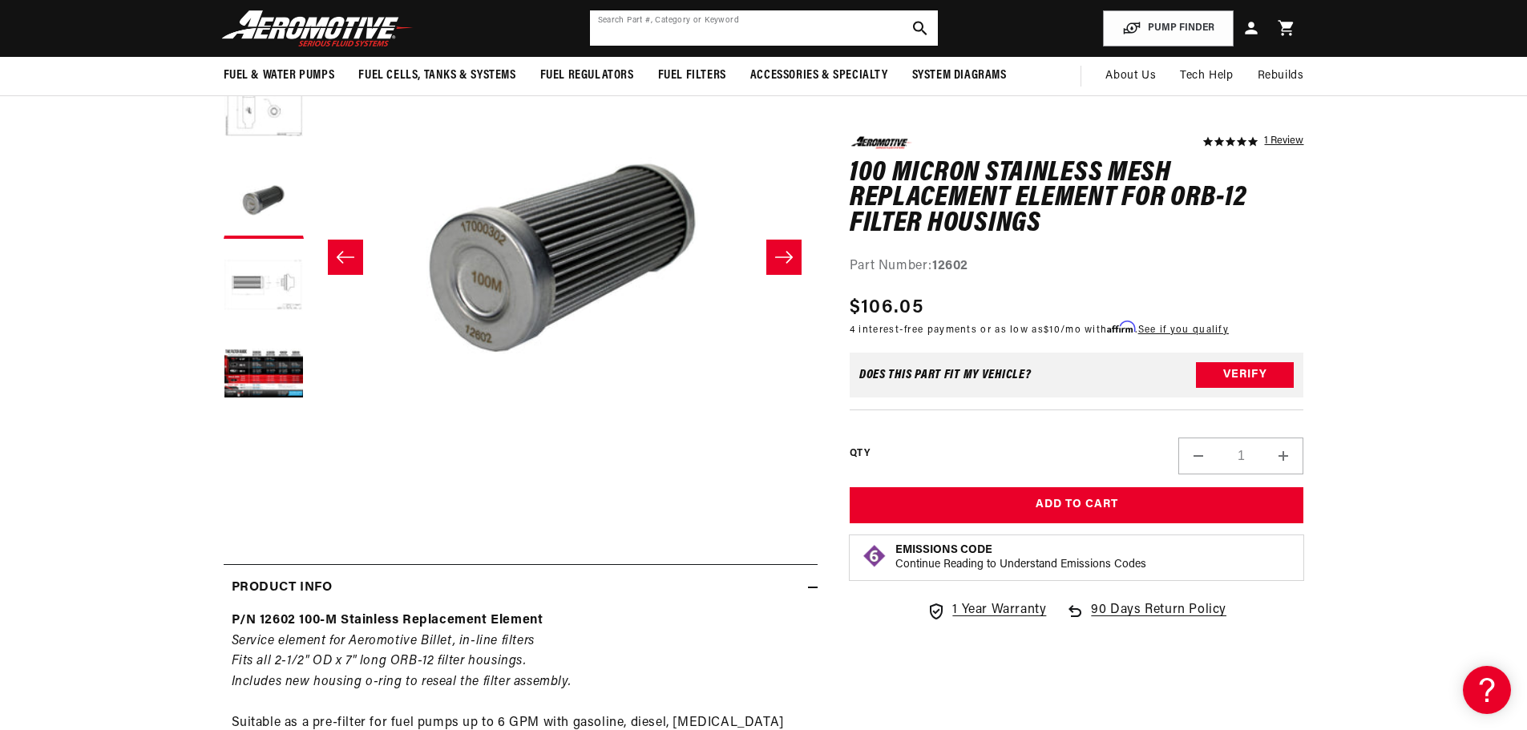
click at [676, 31] on input "text" at bounding box center [764, 27] width 348 height 35
paste input "12605"
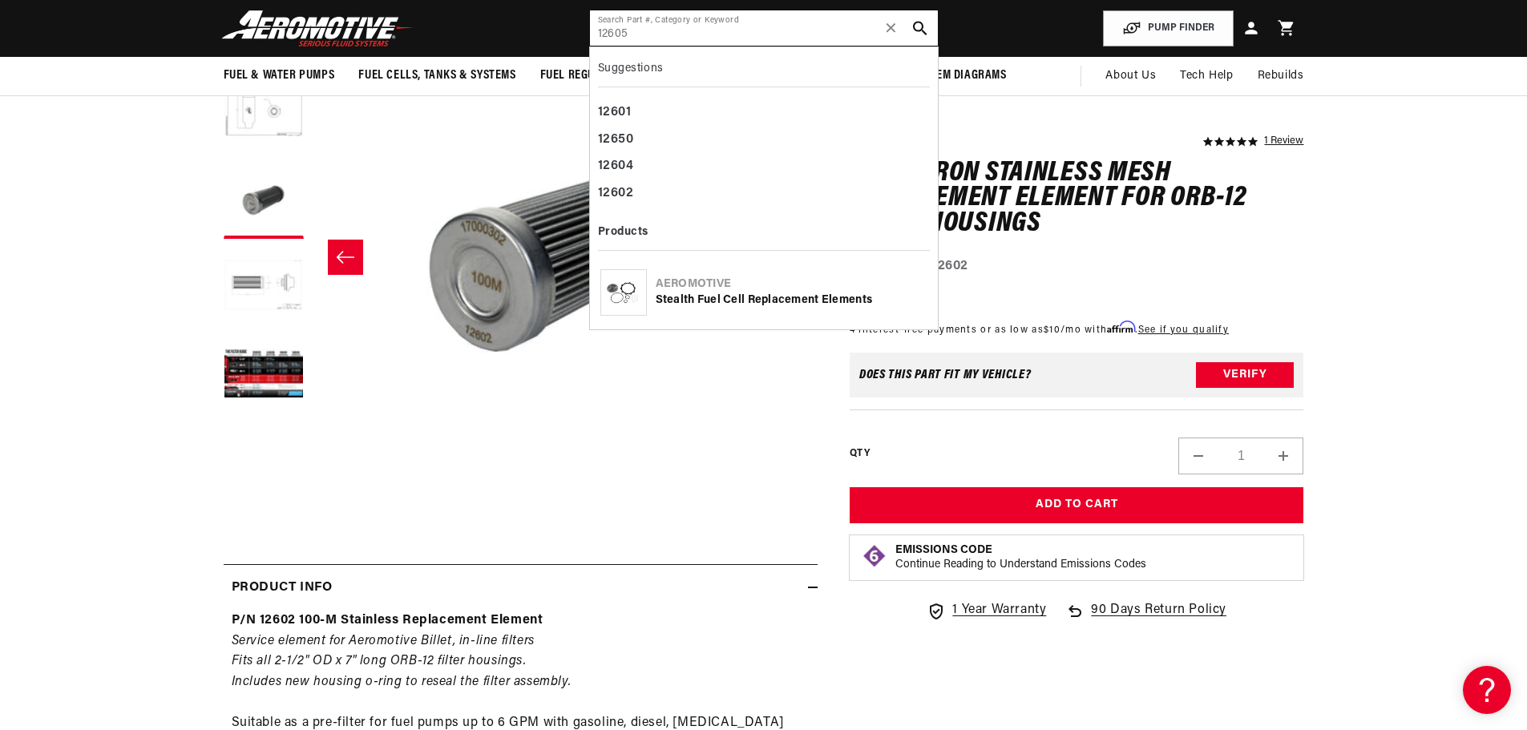
type input "12605"
click at [838, 296] on div "Stealth Fuel Cell Replacement Elements" at bounding box center [792, 301] width 272 height 16
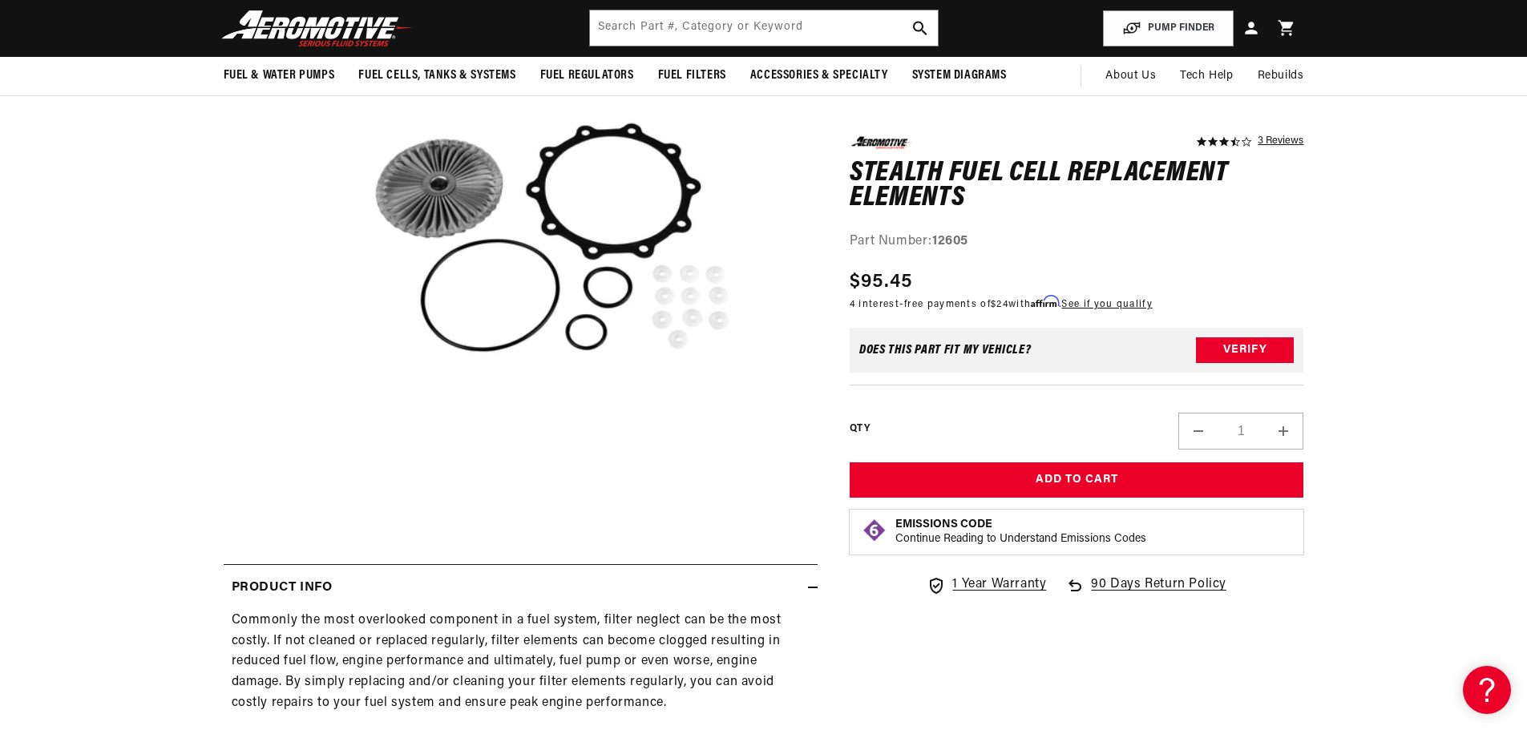
scroll to position [80, 0]
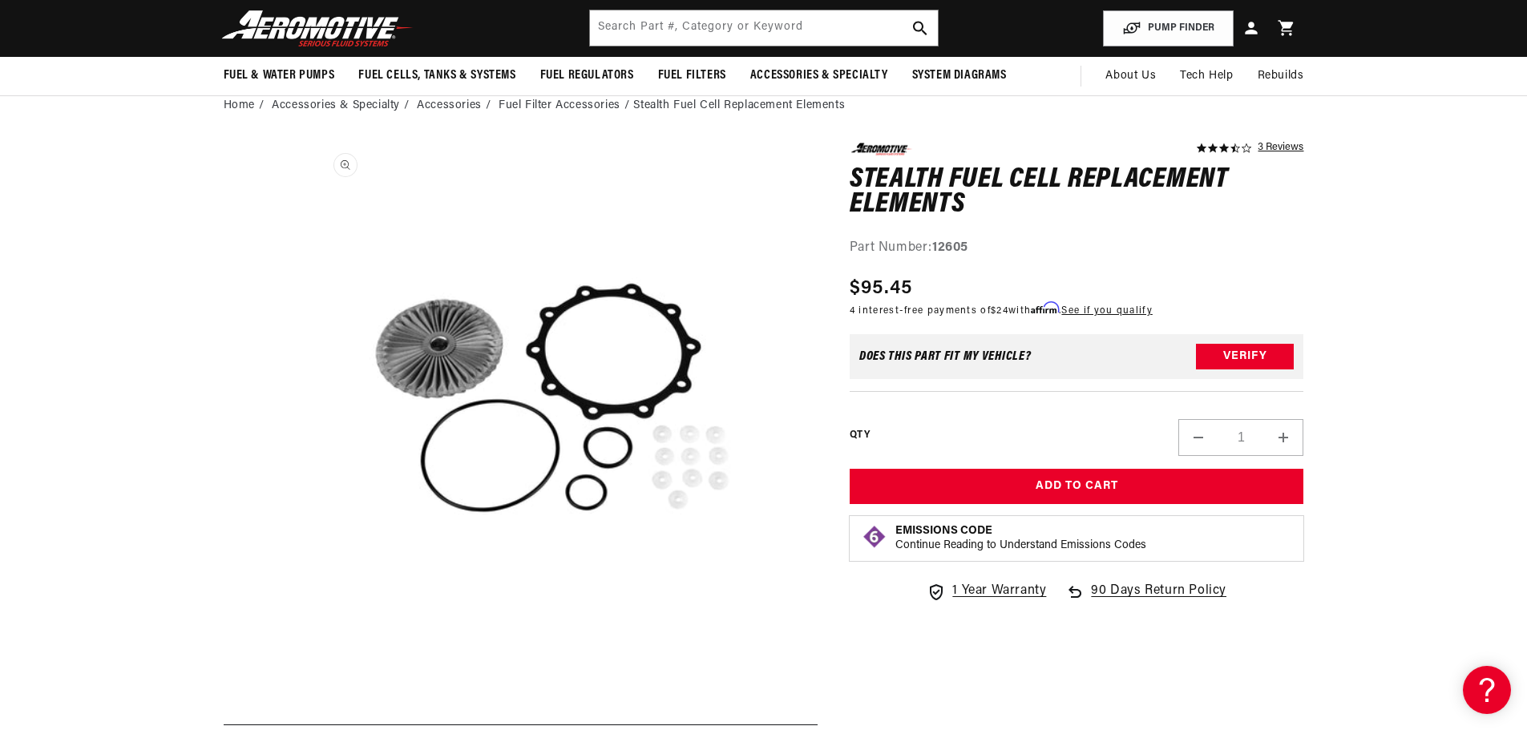
click at [312, 649] on button "Open media 1 in modal" at bounding box center [312, 649] width 0 height 0
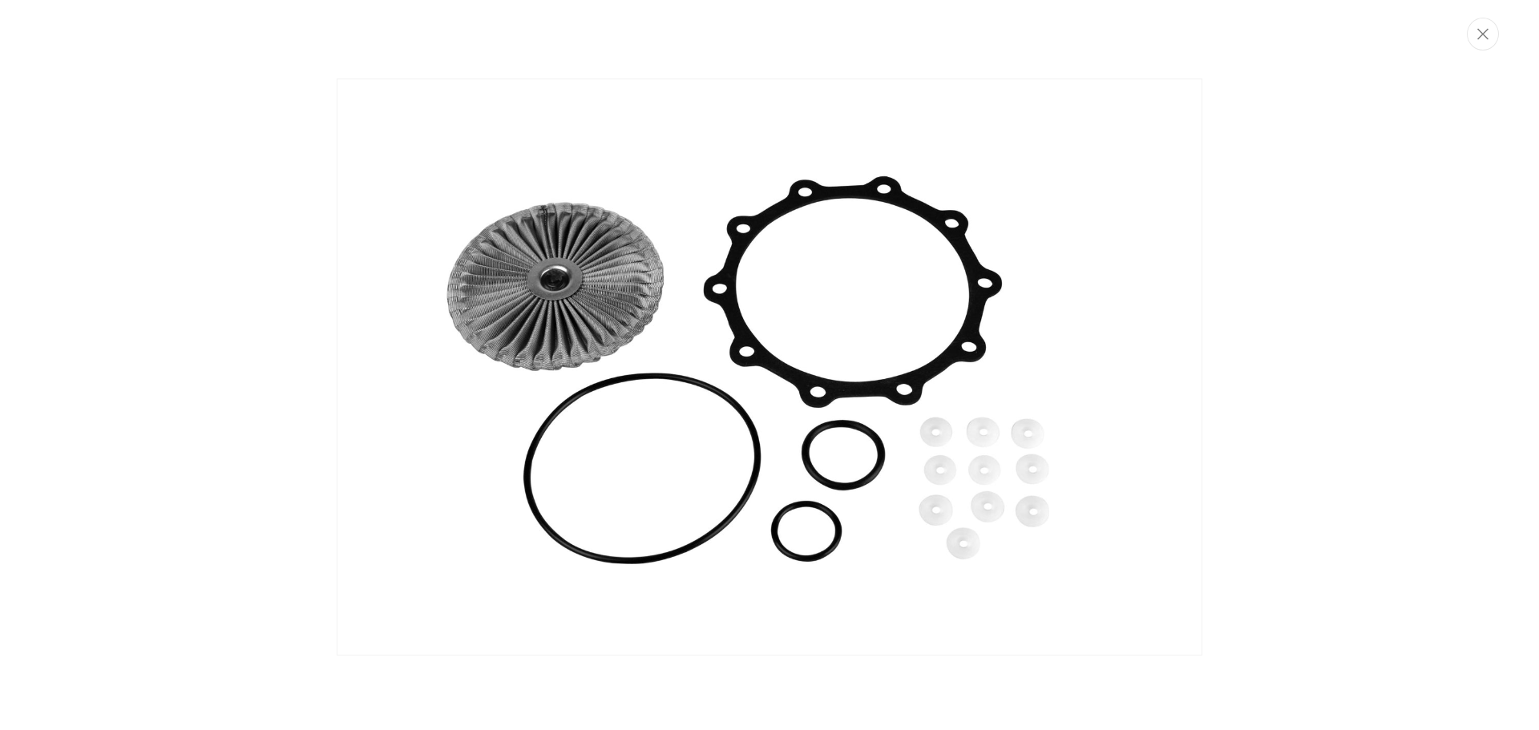
click at [1495, 42] on button "Close" at bounding box center [1483, 34] width 32 height 33
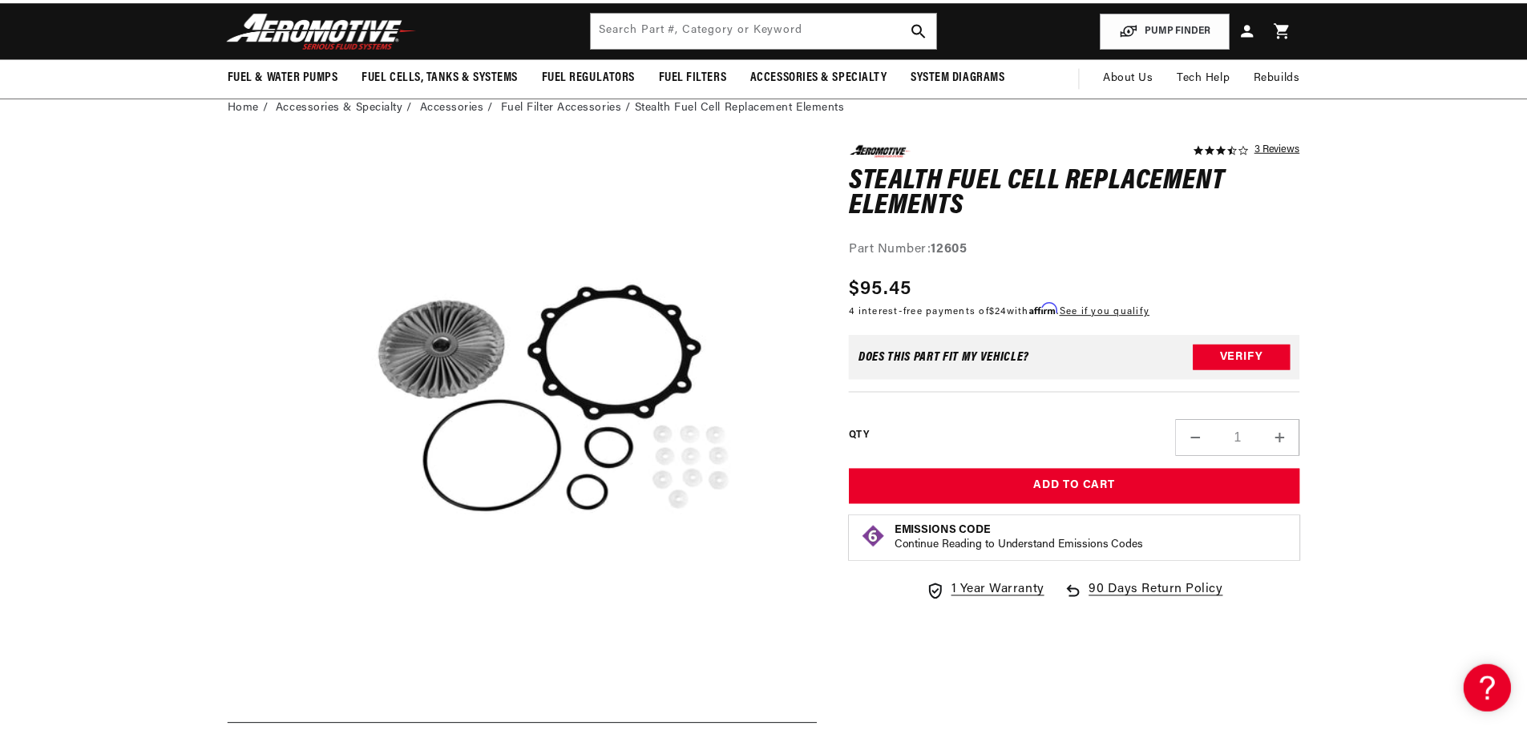
scroll to position [1, 0]
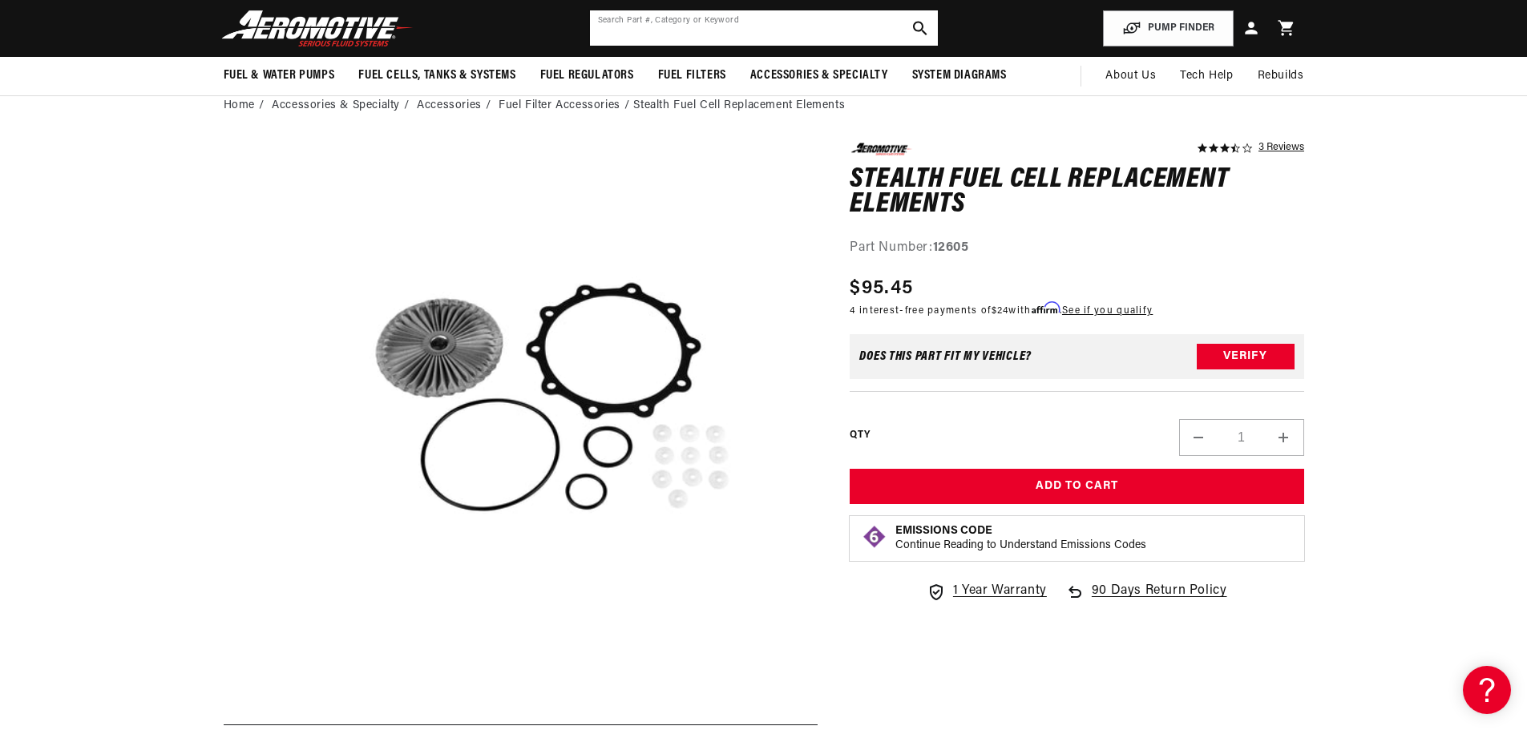
click at [761, 14] on input "text" at bounding box center [764, 27] width 348 height 35
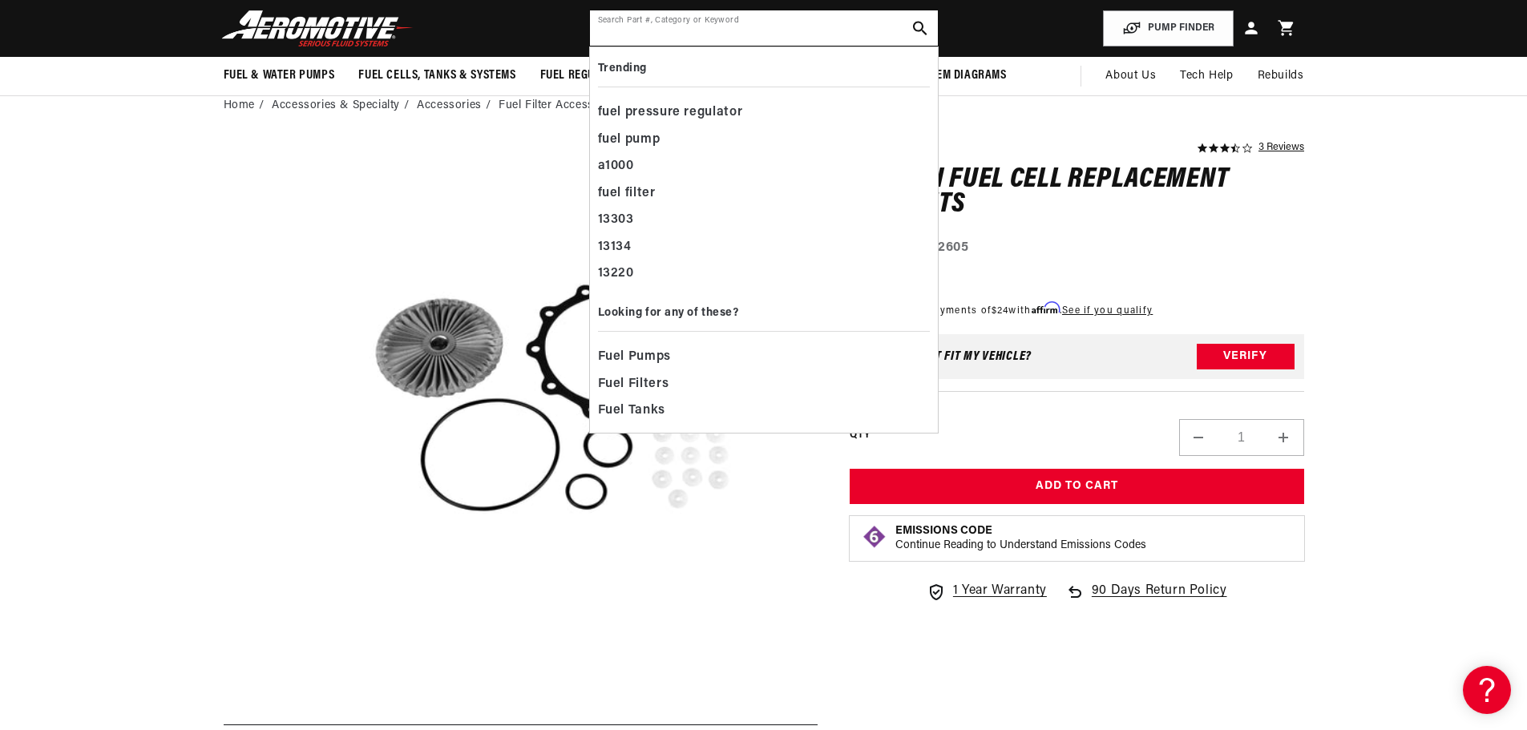
paste input "12640"
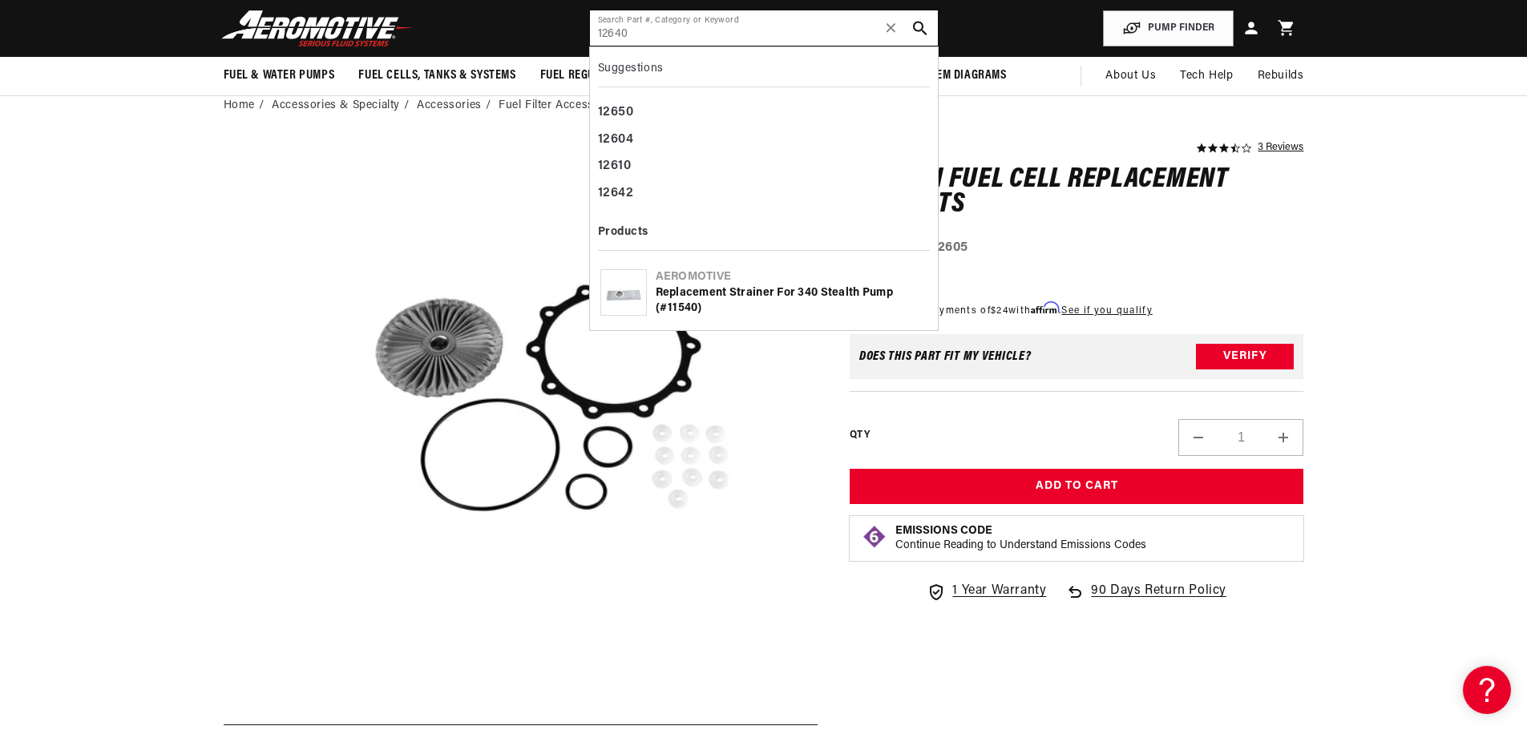
type input "12640"
click at [762, 291] on div "Replacement Strainer for 340 Stealth Pump (#11540)" at bounding box center [792, 300] width 272 height 31
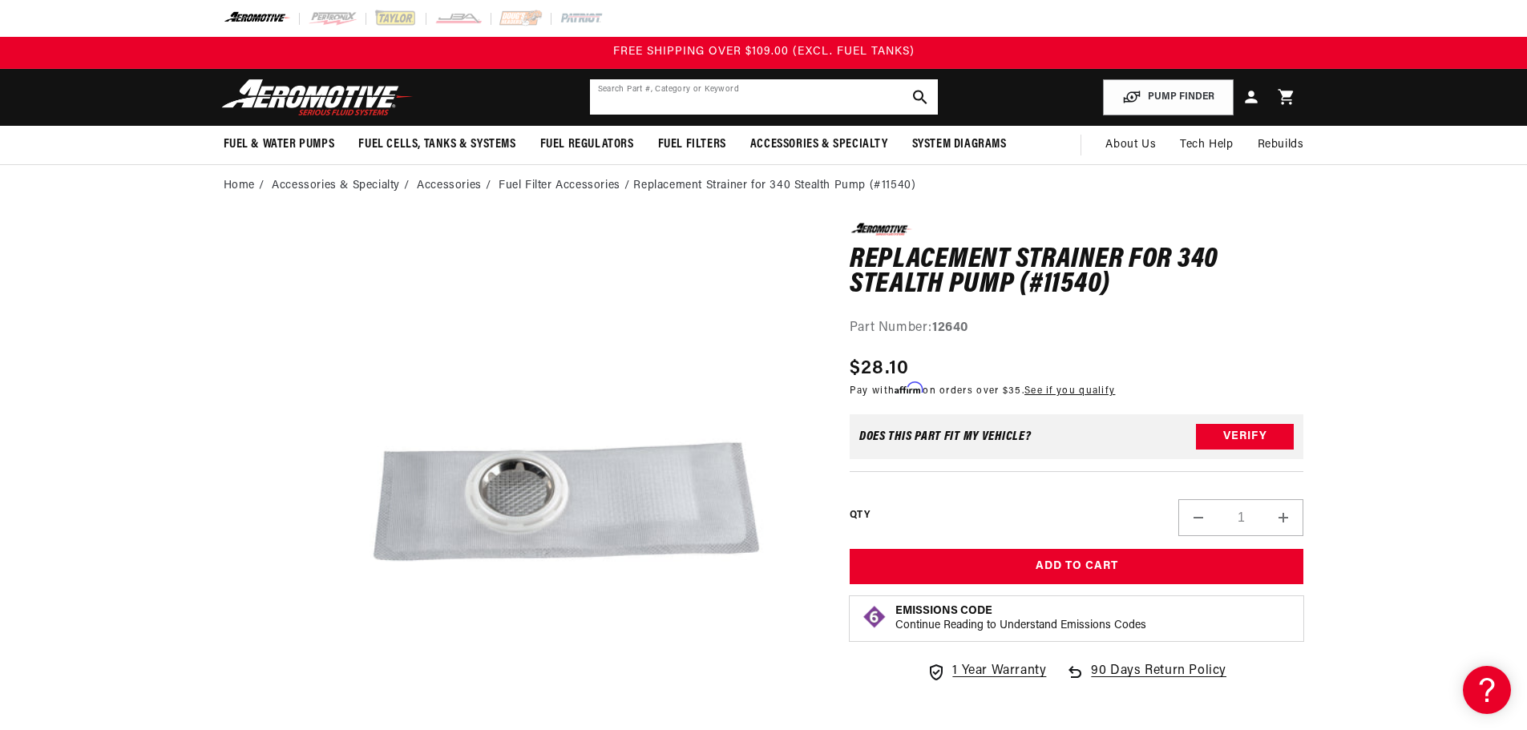
click at [808, 106] on input "text" at bounding box center [764, 96] width 348 height 35
paste input "12641"
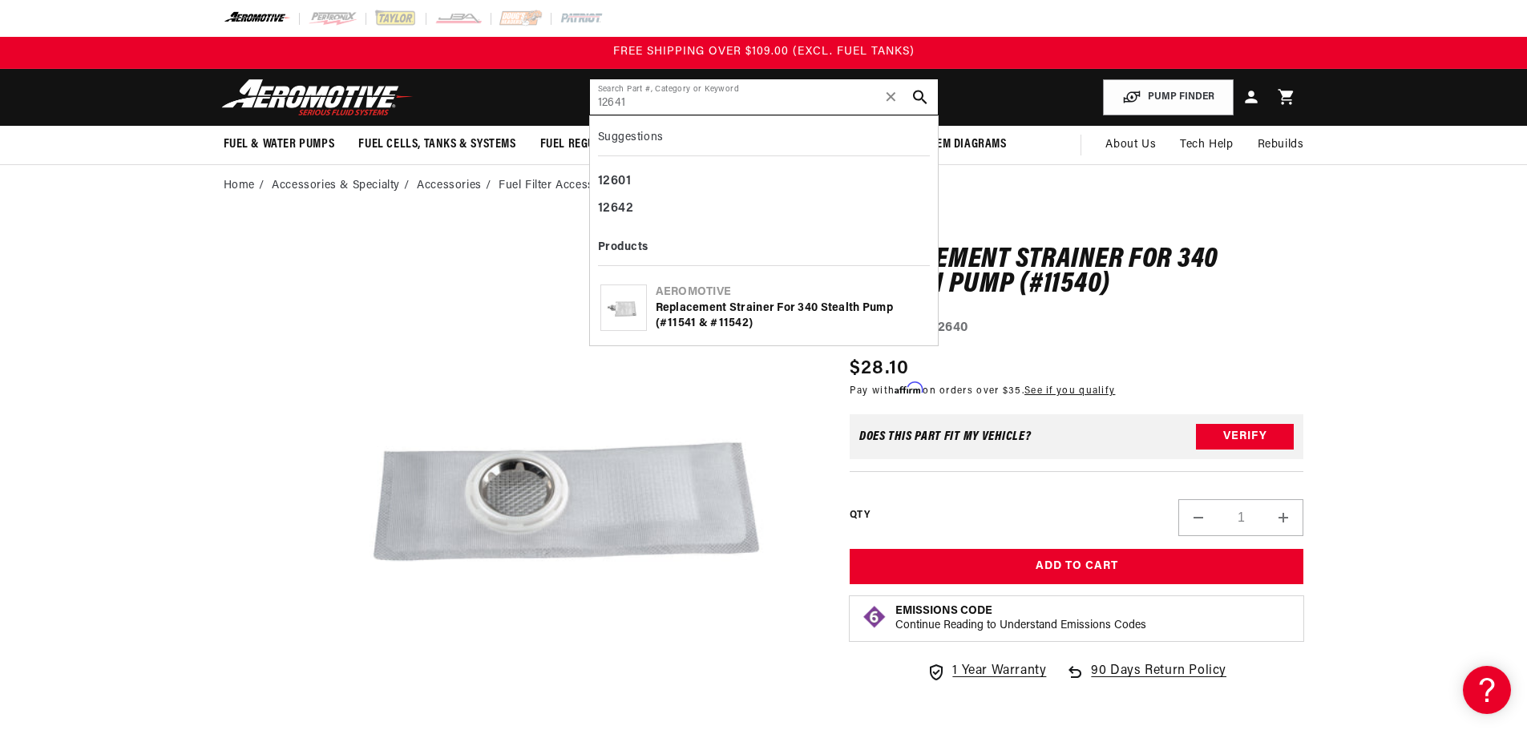
type input "12641"
click at [819, 313] on div "Replacement Strainer for 340 Stealth Pump (#11541 & #11542)" at bounding box center [792, 316] width 272 height 31
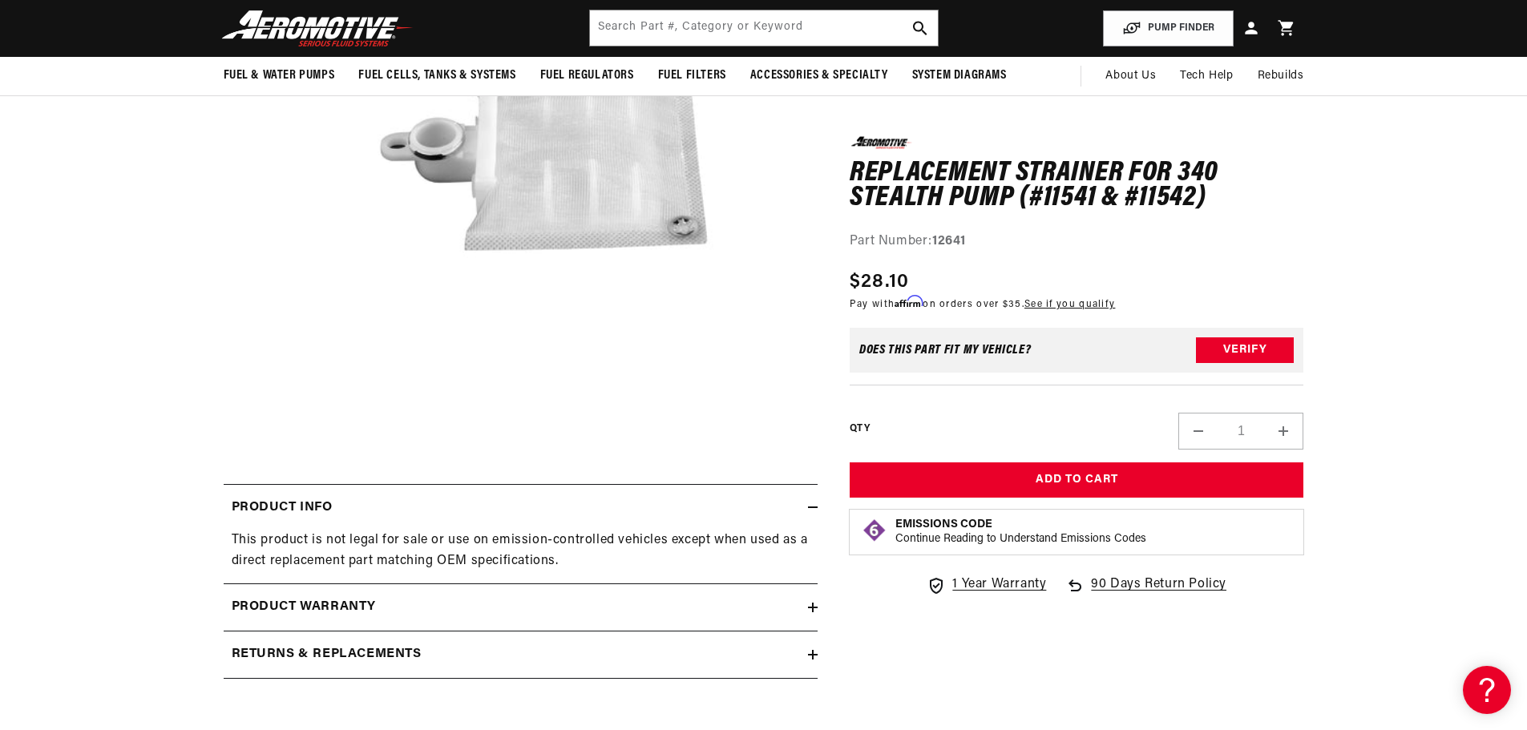
scroll to position [240, 0]
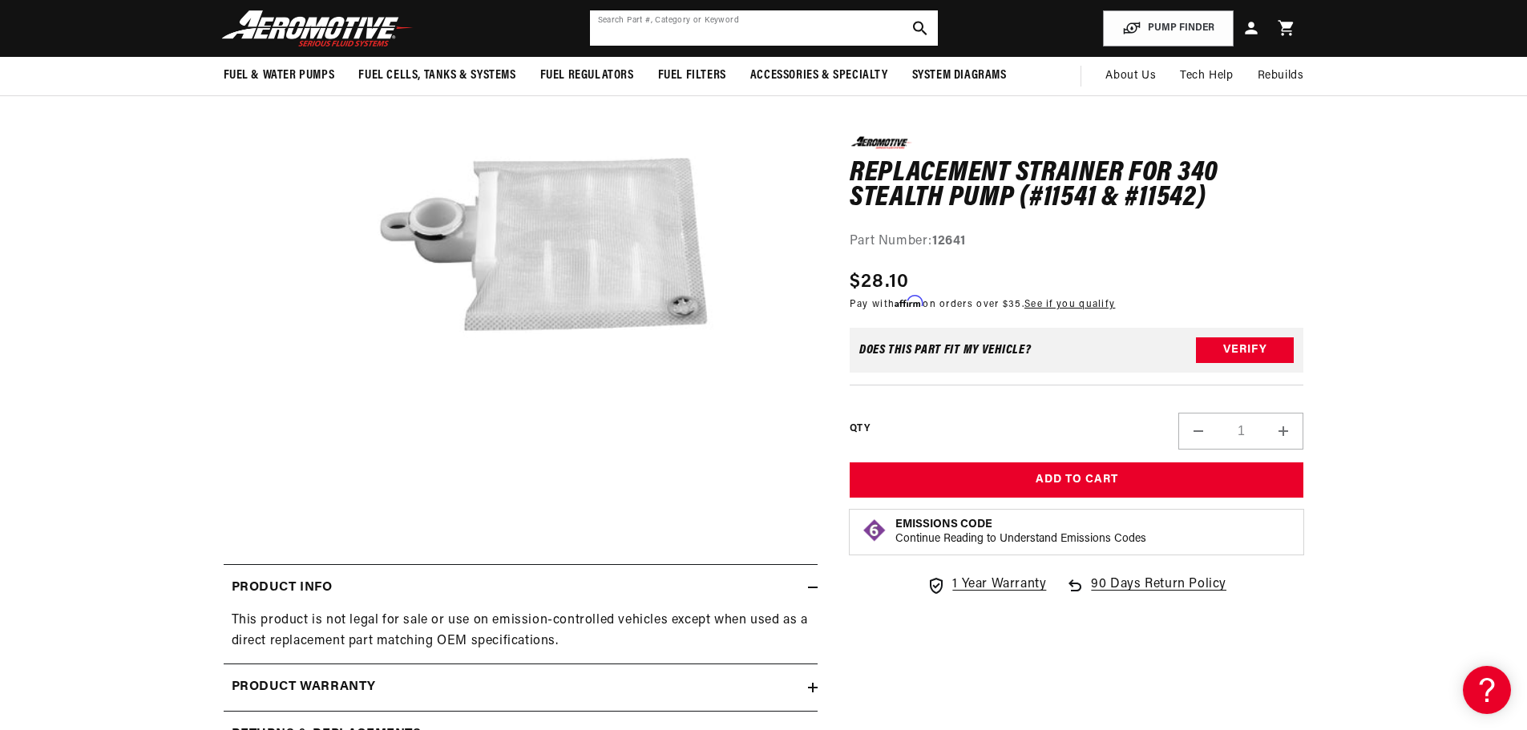
click at [774, 30] on input "text" at bounding box center [764, 27] width 348 height 35
paste input "12669"
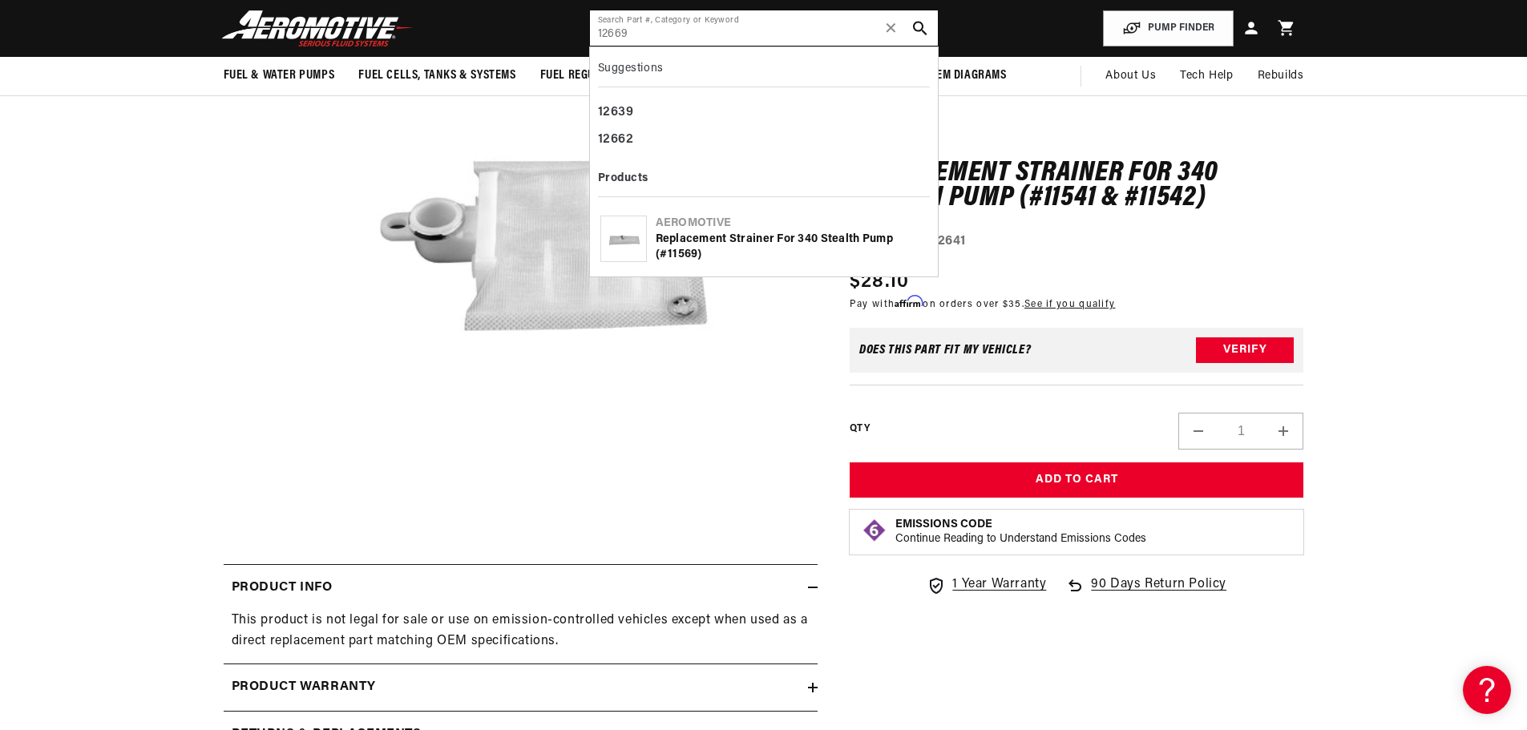
type input "12669"
click at [742, 232] on div "Replacement Strainer for 340 Stealth Pump (#11569)" at bounding box center [792, 247] width 272 height 31
